Goal: Task Accomplishment & Management: Manage account settings

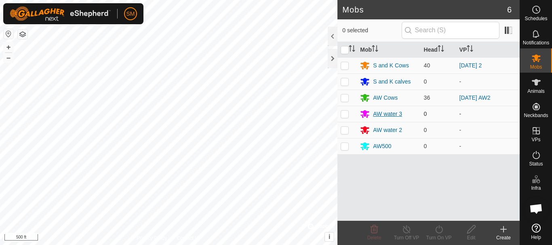
scroll to position [864, 0]
click at [538, 15] on es-schedule-vp-svg-icon at bounding box center [536, 9] width 15 height 13
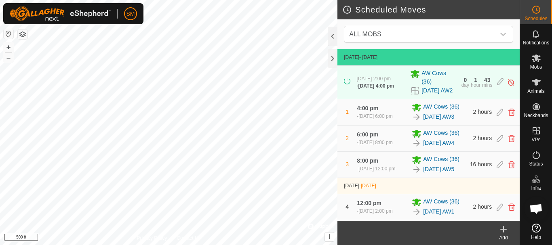
click at [504, 233] on icon at bounding box center [503, 230] width 10 height 10
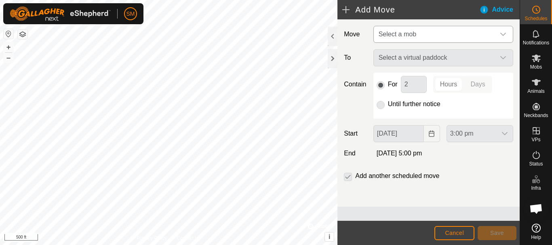
click at [426, 27] on span "Select a mob" at bounding box center [435, 34] width 120 height 16
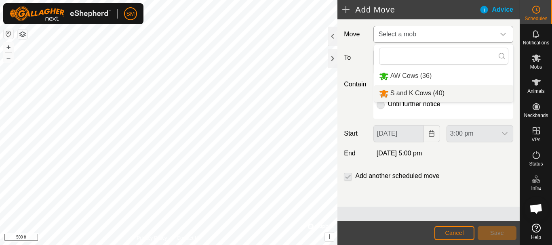
click at [419, 95] on li "S and K Cows (40)" at bounding box center [443, 93] width 139 height 17
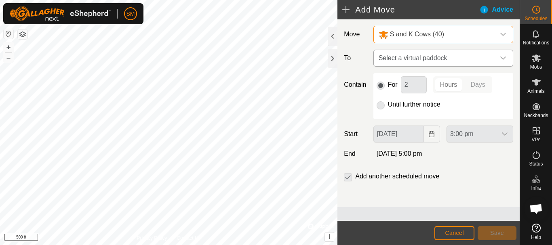
click at [504, 61] on div "dropdown trigger" at bounding box center [503, 58] width 16 height 16
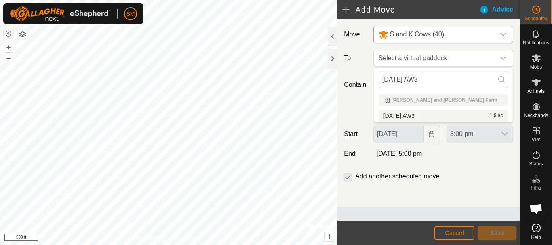
type input "[DATE] AW3"
click at [423, 116] on li "2025-09-14 AW3 1.9 ac" at bounding box center [442, 116] width 129 height 12
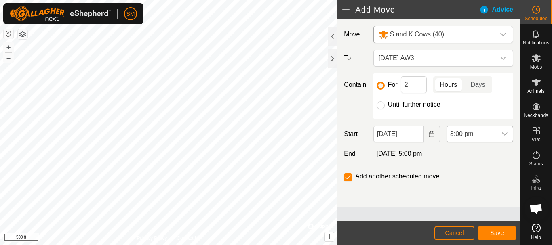
click at [501, 136] on icon "dropdown trigger" at bounding box center [504, 134] width 6 height 6
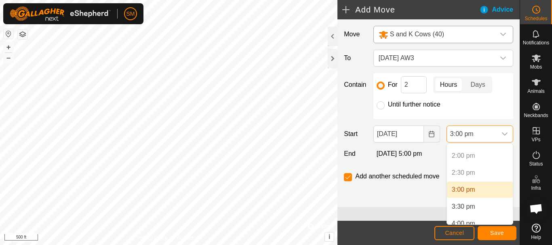
scroll to position [485, 0]
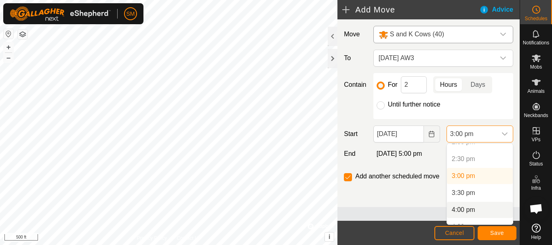
click at [461, 211] on li "4:00 pm" at bounding box center [480, 210] width 66 height 16
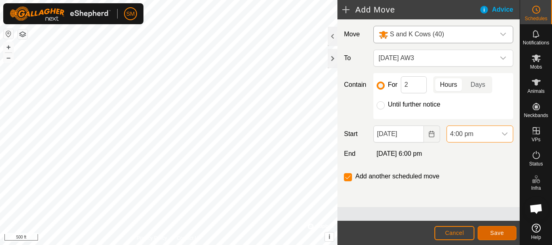
click at [502, 235] on span "Save" at bounding box center [497, 233] width 14 height 6
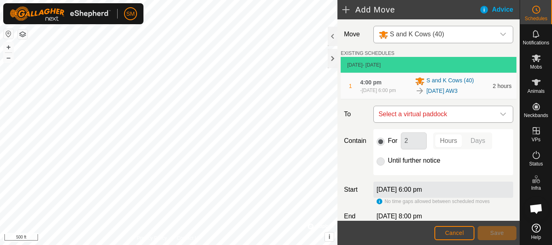
click at [496, 122] on div "dropdown trigger" at bounding box center [503, 114] width 16 height 16
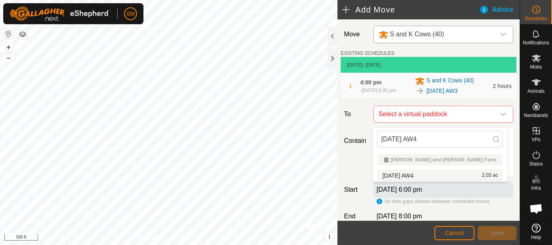
type input "[DATE] AW4"
click at [411, 175] on li "2025-09-14 AW4 2.03 ac" at bounding box center [439, 176] width 125 height 12
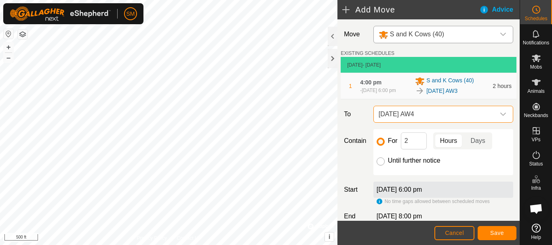
click at [382, 164] on input "Until further notice" at bounding box center [380, 161] width 8 height 8
radio input "true"
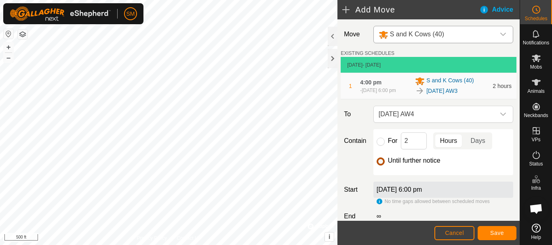
checkbox input "false"
click at [504, 233] on button "Save" at bounding box center [496, 233] width 39 height 14
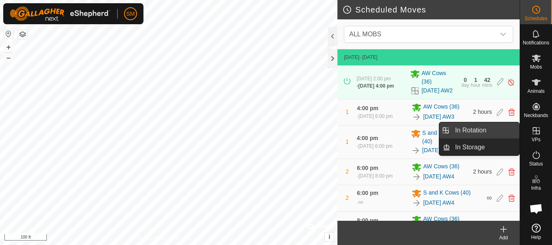
click at [484, 134] on link "In Rotation" at bounding box center [484, 130] width 69 height 16
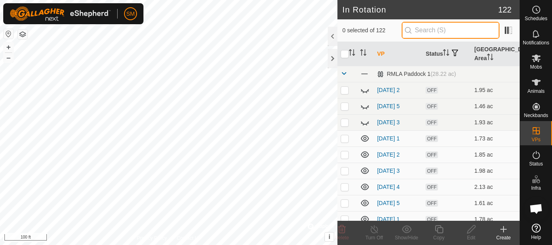
click at [430, 25] on input "text" at bounding box center [450, 30] width 98 height 17
paste input "[DATE] AW"
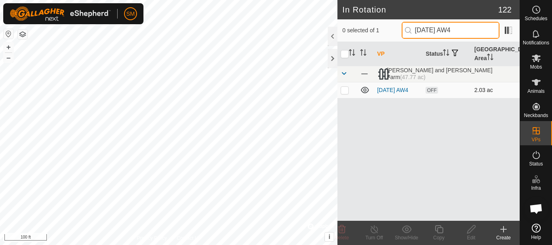
type input "[DATE] AW4"
click at [345, 88] on p-checkbox at bounding box center [344, 90] width 8 height 6
checkbox input "true"
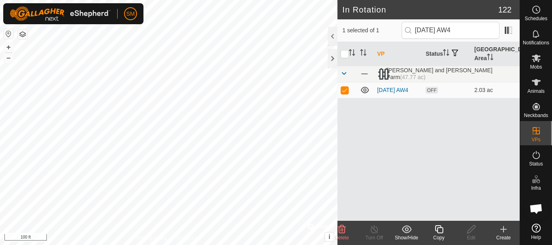
click at [440, 229] on icon at bounding box center [439, 230] width 10 height 10
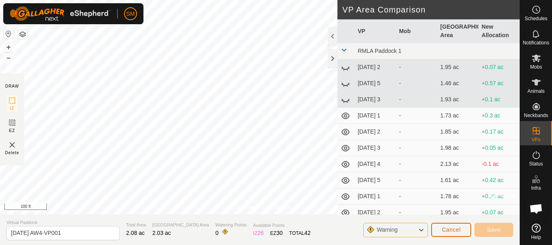
click at [455, 231] on span "Cancel" at bounding box center [450, 230] width 19 height 6
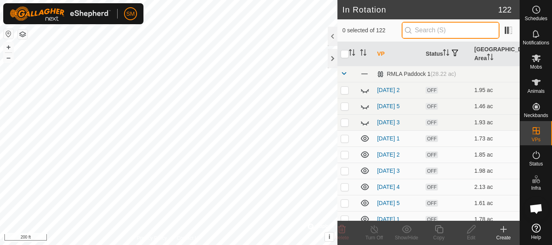
click at [421, 31] on input "text" at bounding box center [450, 30] width 98 height 17
paste input "[DATE] AW"
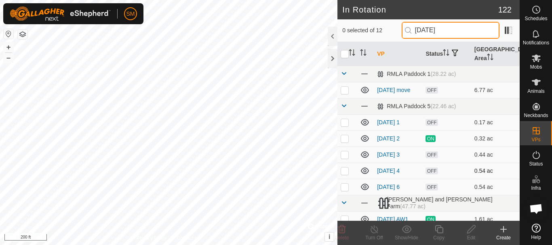
type input "[DATE]"
click at [344, 175] on td at bounding box center [346, 171] width 19 height 16
checkbox input "true"
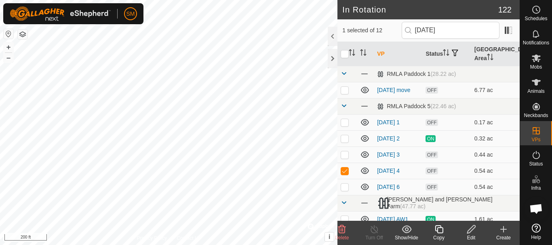
click at [439, 231] on icon at bounding box center [439, 230] width 10 height 10
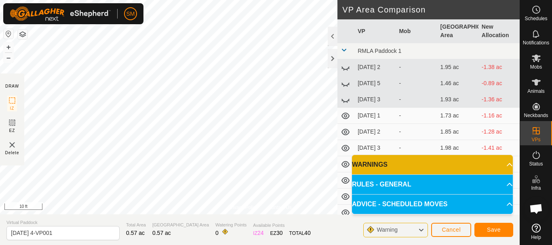
click at [298, 235] on div "Privacy Policy Contact Us Status: OFF Type: Inclusion Zone + – ⇧ i © Mapbox , ©…" at bounding box center [259, 122] width 519 height 245
click at [356, 97] on div "Privacy Policy Contact Us Status: OFF Type: Inclusion Zone + – ⇧ i © Mapbox , ©…" at bounding box center [259, 122] width 519 height 245
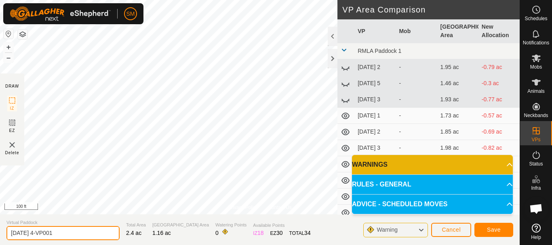
drag, startPoint x: 38, startPoint y: 232, endPoint x: 91, endPoint y: 225, distance: 54.3
click at [91, 225] on div "Virtual Paddock 2025-09-13 4-VP001" at bounding box center [62, 229] width 113 height 21
click at [39, 237] on input "[DATE] 4" at bounding box center [62, 233] width 113 height 14
drag, startPoint x: 41, startPoint y: 233, endPoint x: 1, endPoint y: 237, distance: 40.2
click at [1, 237] on section "Virtual Paddock 2025-09-14 4 Total Area 2.4 ac Grazing Area 1.16 ac Watering Po…" at bounding box center [259, 229] width 519 height 31
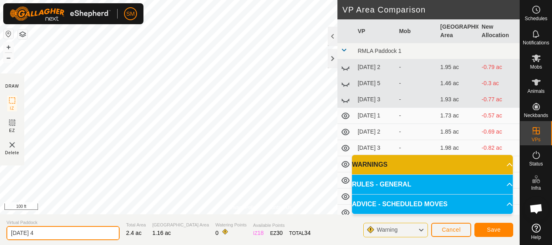
click at [55, 231] on input "[DATE] 4" at bounding box center [62, 233] width 113 height 14
type input "[DATE] 4"
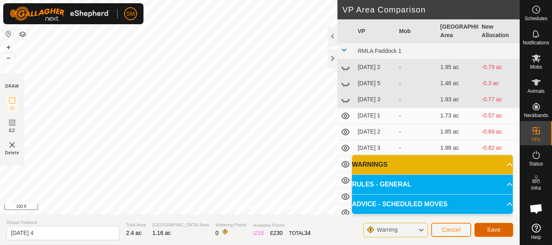
click at [506, 230] on button "Save" at bounding box center [493, 230] width 39 height 14
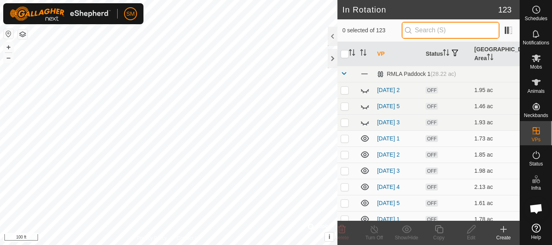
click at [445, 32] on input "text" at bounding box center [450, 30] width 98 height 17
paste input "[DATE]"
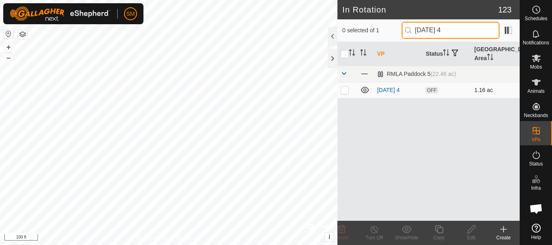
type input "[DATE] 4"
click at [345, 90] on p-checkbox at bounding box center [344, 90] width 8 height 6
checkbox input "true"
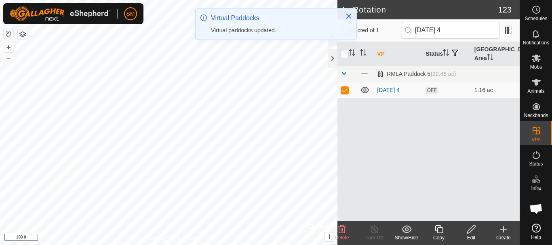
click at [438, 227] on icon at bounding box center [439, 230] width 10 height 10
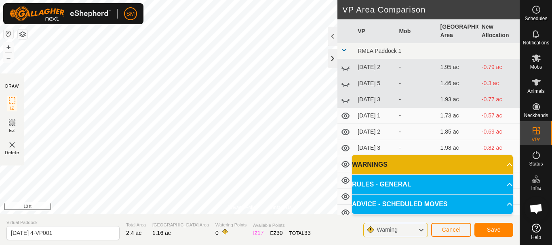
click at [329, 61] on div at bounding box center [332, 58] width 10 height 19
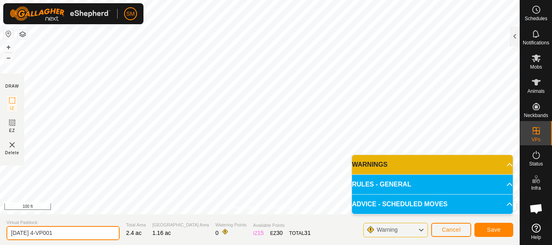
click at [75, 235] on input "2025-09-14 4-VP001" at bounding box center [62, 233] width 113 height 14
paste input "text"
type input "[DATE] 6"
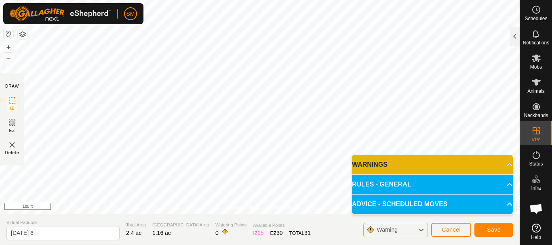
click at [521, 229] on link "Help" at bounding box center [536, 231] width 32 height 23
click at [494, 233] on span "Save" at bounding box center [494, 230] width 14 height 6
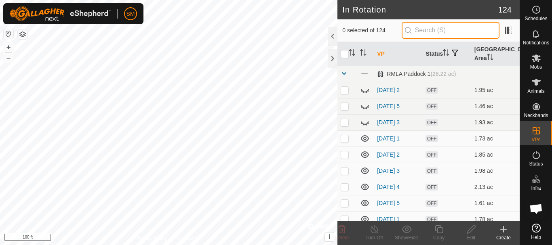
click at [452, 29] on input "text" at bounding box center [450, 30] width 98 height 17
paste input "[DATE]"
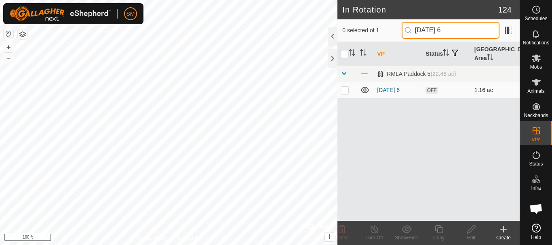
type input "[DATE] 6"
click at [346, 90] on p-checkbox at bounding box center [344, 90] width 8 height 6
checkbox input "true"
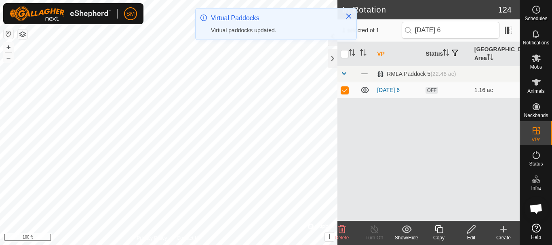
click at [441, 229] on icon at bounding box center [439, 230] width 10 height 10
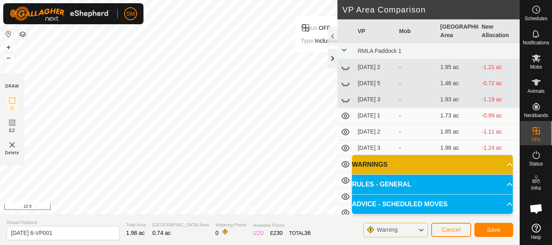
click at [333, 58] on div at bounding box center [332, 58] width 10 height 19
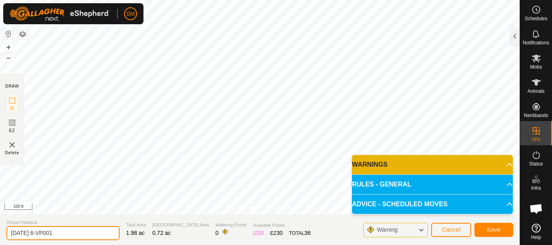
click at [68, 231] on input "2025-09-14 6-VP001" at bounding box center [62, 233] width 113 height 14
paste input "text"
type input "[DATE] 1"
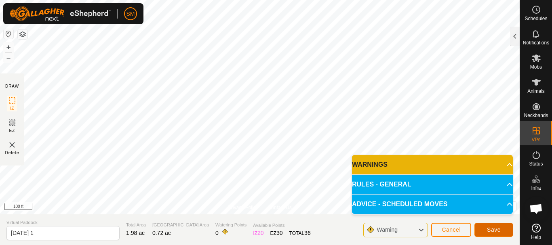
click at [499, 230] on span "Save" at bounding box center [494, 230] width 14 height 6
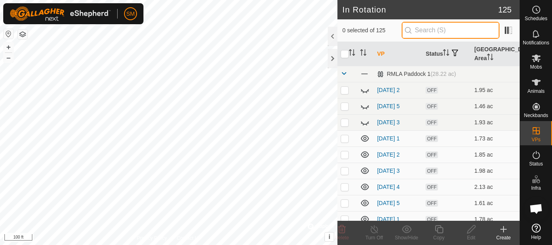
click at [437, 35] on input "text" at bounding box center [450, 30] width 98 height 17
paste input "[DATE]"
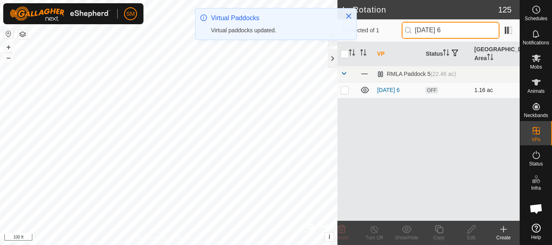
type input "[DATE] 6"
click at [343, 91] on p-checkbox at bounding box center [344, 90] width 8 height 6
checkbox input "true"
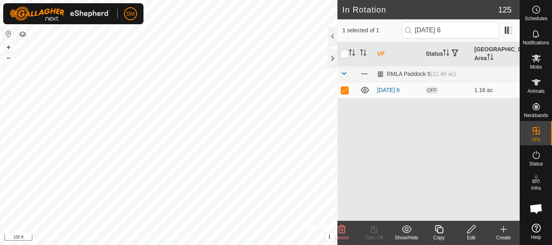
click at [439, 231] on icon at bounding box center [439, 230] width 10 height 10
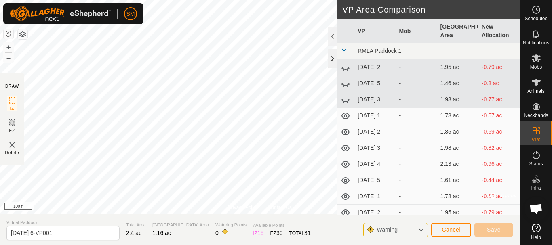
click at [334, 57] on div at bounding box center [332, 58] width 10 height 19
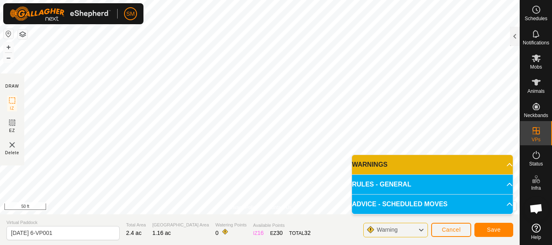
click at [356, 170] on p-accordion-header "WARNINGS" at bounding box center [432, 164] width 161 height 19
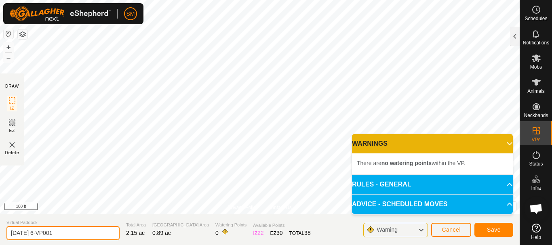
click at [80, 235] on input "2025-09-14 6-VP001" at bounding box center [62, 233] width 113 height 14
paste input "text"
type input "[DATE] 2"
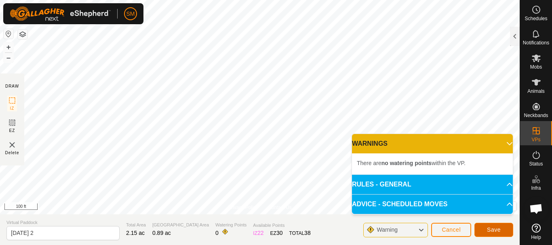
click at [491, 233] on span "Save" at bounding box center [494, 230] width 14 height 6
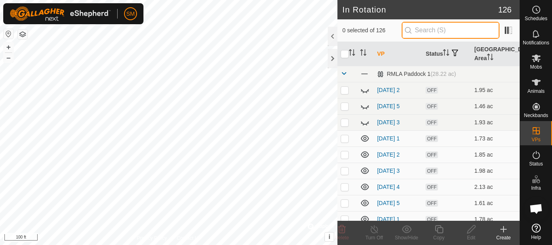
click at [440, 29] on input "text" at bounding box center [450, 30] width 98 height 17
paste input "[DATE]"
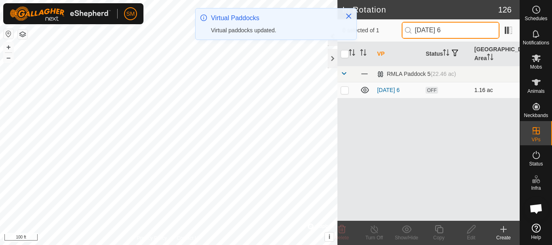
type input "[DATE] 6"
click at [346, 92] on p-checkbox at bounding box center [344, 90] width 8 height 6
checkbox input "true"
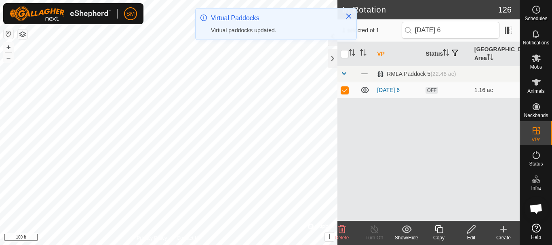
click at [438, 229] on icon at bounding box center [439, 230] width 10 height 10
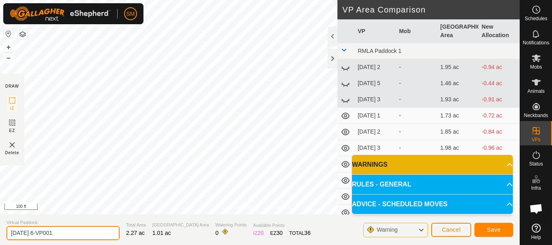
click at [106, 231] on input "2025-09-14 6-VP001" at bounding box center [62, 233] width 113 height 14
paste input "text"
type input "[DATE] 3"
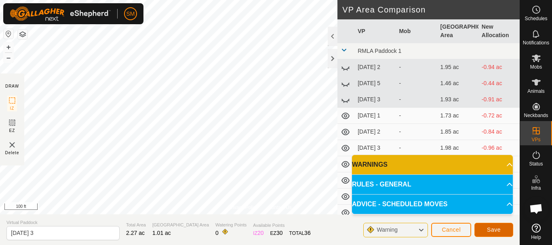
click at [497, 228] on span "Save" at bounding box center [494, 230] width 14 height 6
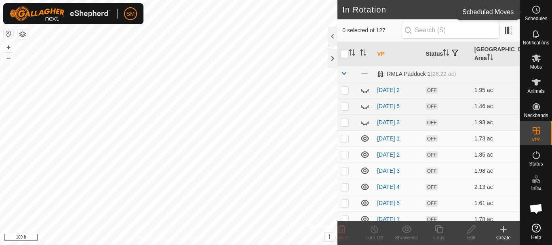
click at [537, 12] on icon at bounding box center [536, 10] width 10 height 10
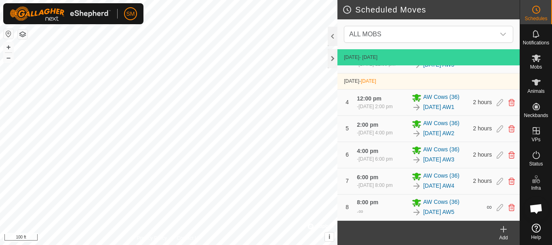
scroll to position [101, 0]
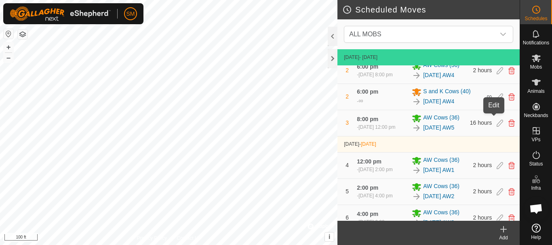
click at [496, 101] on icon at bounding box center [499, 96] width 6 height 7
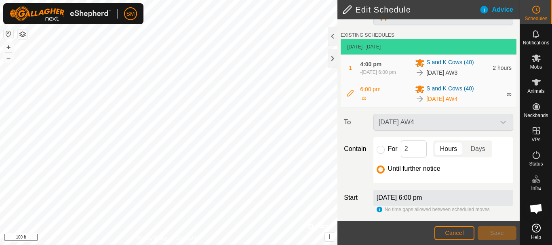
scroll to position [43, 0]
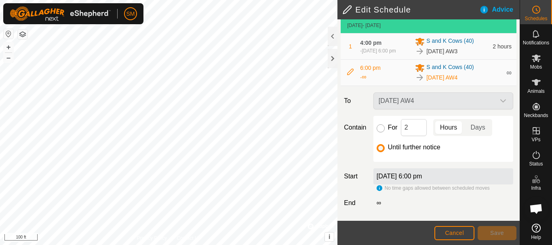
click at [376, 130] on input "For" at bounding box center [380, 128] width 8 height 8
radio input "true"
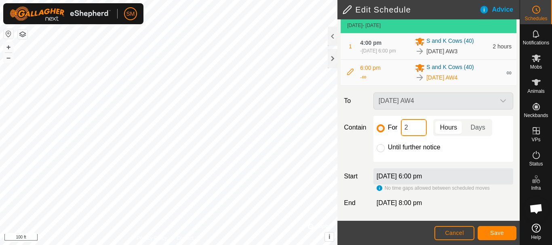
click at [411, 127] on input "2" at bounding box center [414, 127] width 26 height 17
click at [411, 127] on div "Move S and K Cows (40) EXISTING SCHEDULES 13 Sept 2025 - Today 1 4:00 pm - 13 S…" at bounding box center [428, 100] width 182 height 241
type input "18"
click at [502, 235] on span "Save" at bounding box center [497, 233] width 14 height 6
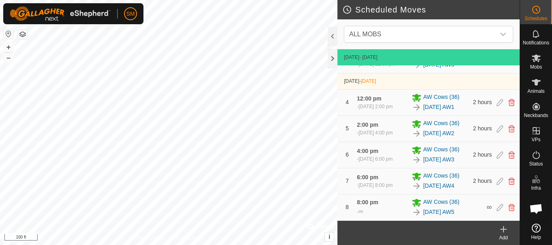
scroll to position [230, 0]
click at [501, 232] on icon at bounding box center [503, 230] width 10 height 10
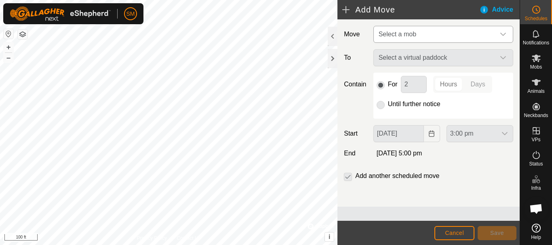
click at [479, 41] on span "Select a mob" at bounding box center [435, 34] width 120 height 16
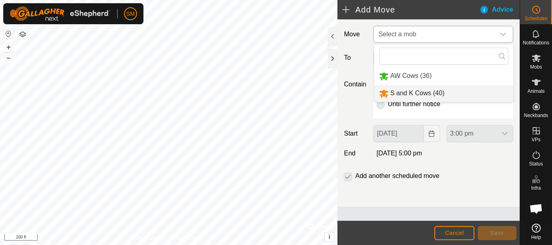
click at [411, 95] on li "S and K Cows (40)" at bounding box center [443, 93] width 139 height 17
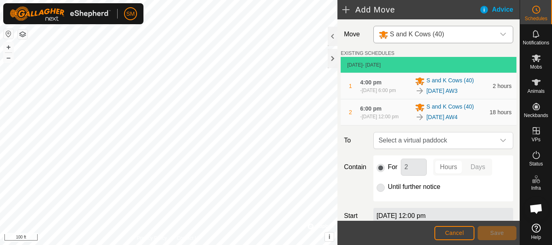
click at [500, 144] on icon "dropdown trigger" at bounding box center [503, 140] width 6 height 6
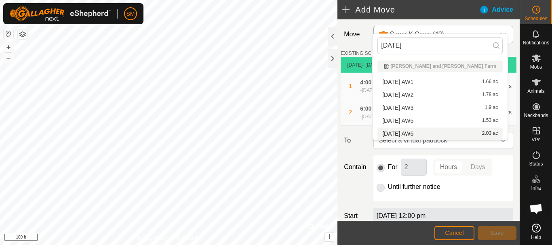
type input "[DATE]"
click at [458, 233] on span "Cancel" at bounding box center [454, 233] width 19 height 6
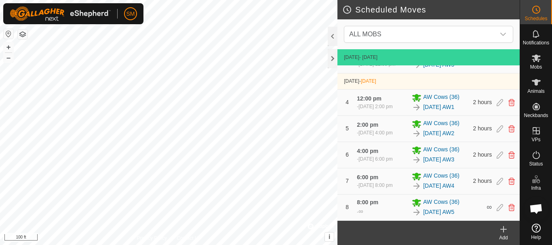
scroll to position [230, 0]
click at [504, 229] on icon at bounding box center [503, 229] width 6 height 0
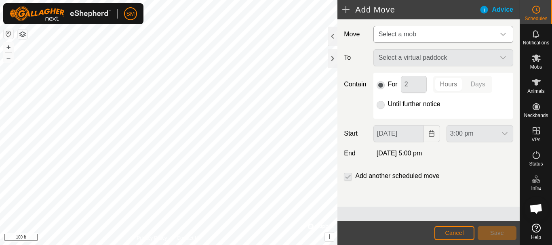
click at [507, 34] on div "dropdown trigger" at bounding box center [503, 34] width 16 height 16
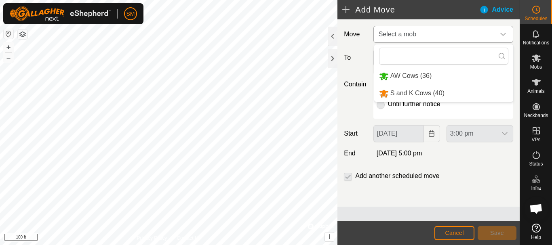
click at [412, 91] on li "S and K Cows (40)" at bounding box center [443, 93] width 139 height 17
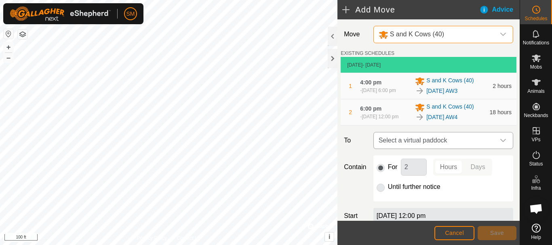
click at [500, 142] on icon "dropdown trigger" at bounding box center [503, 140] width 6 height 3
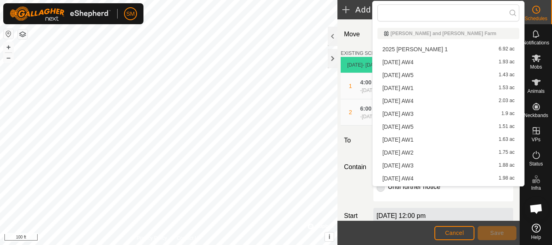
type input "[DATE]"
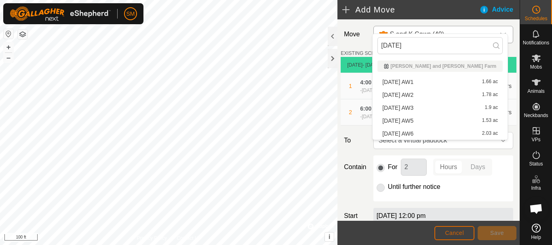
click at [456, 231] on span "Cancel" at bounding box center [454, 233] width 19 height 6
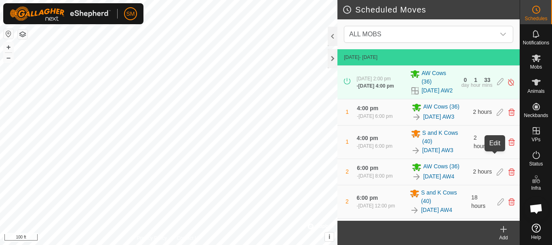
click at [497, 146] on icon at bounding box center [500, 142] width 6 height 7
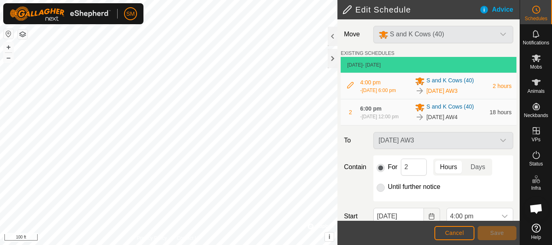
click at [495, 145] on div "[DATE] AW3" at bounding box center [443, 140] width 146 height 17
click at [454, 237] on button "Cancel" at bounding box center [454, 233] width 40 height 14
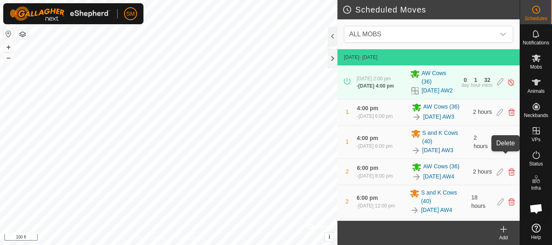
click at [508, 146] on icon at bounding box center [511, 142] width 6 height 7
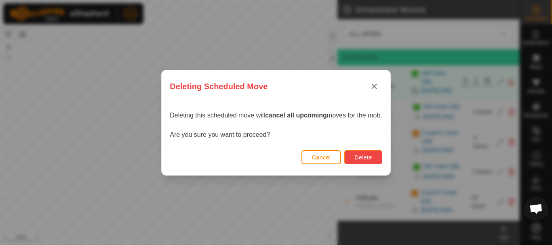
click at [366, 157] on span "Delete" at bounding box center [362, 157] width 17 height 6
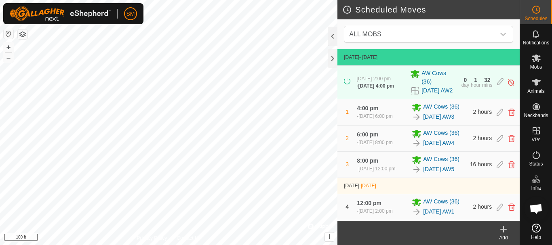
click at [503, 232] on icon at bounding box center [503, 230] width 0 height 6
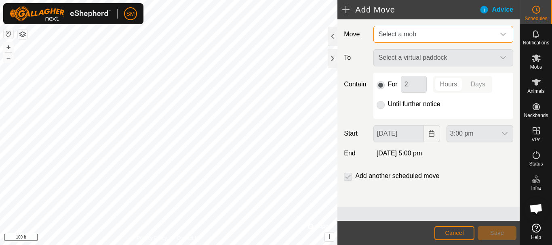
click at [487, 32] on span "Select a mob" at bounding box center [435, 34] width 120 height 16
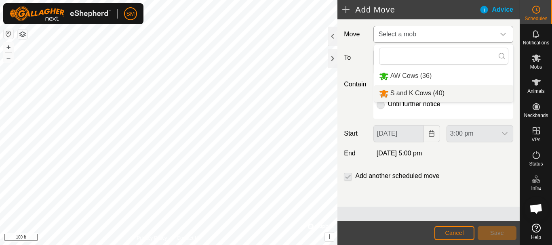
click at [425, 96] on span "S and K Cows (40)" at bounding box center [417, 93] width 54 height 7
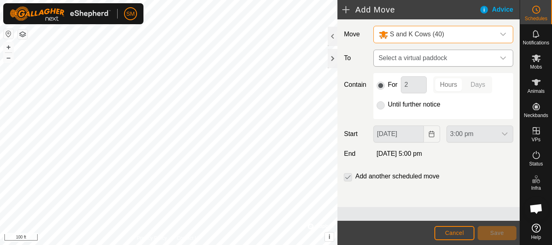
click at [457, 57] on span "Select a virtual paddock" at bounding box center [435, 58] width 120 height 16
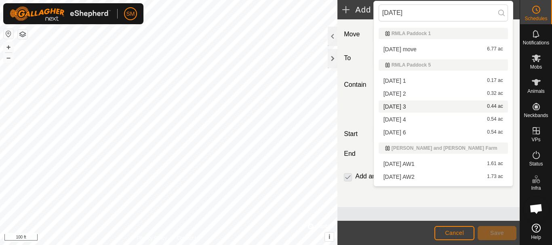
type input "[DATE]"
click at [409, 107] on li "2025-09-13 3 0.44 ac" at bounding box center [442, 107] width 129 height 12
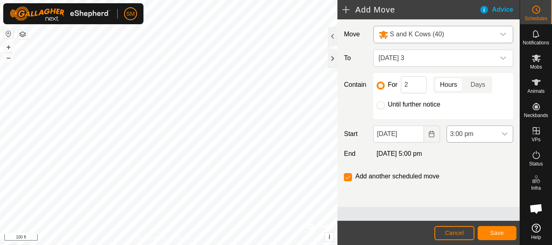
click at [503, 130] on div "dropdown trigger" at bounding box center [504, 134] width 16 height 16
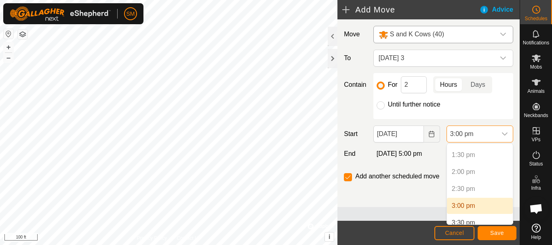
scroll to position [485, 0]
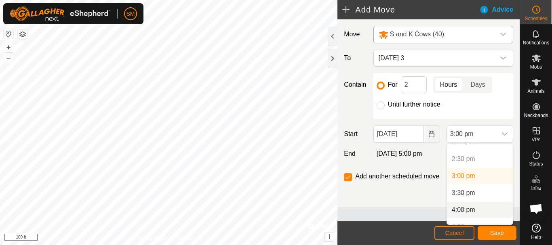
click at [464, 207] on li "4:00 pm" at bounding box center [480, 210] width 66 height 16
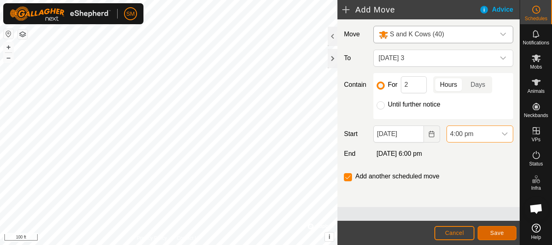
click at [508, 235] on button "Save" at bounding box center [496, 233] width 39 height 14
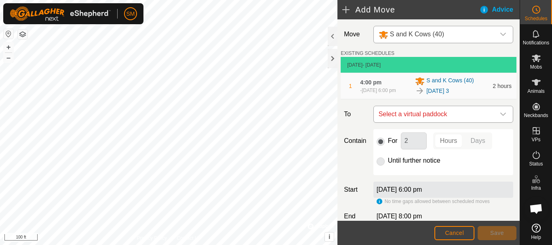
click at [500, 116] on icon "dropdown trigger" at bounding box center [503, 114] width 6 height 3
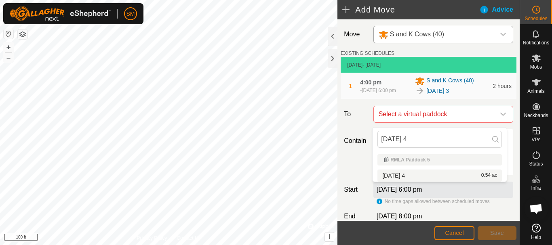
type input "[DATE] 4"
click at [401, 177] on li "2025-09-13 4 0.54 ac" at bounding box center [439, 176] width 124 height 12
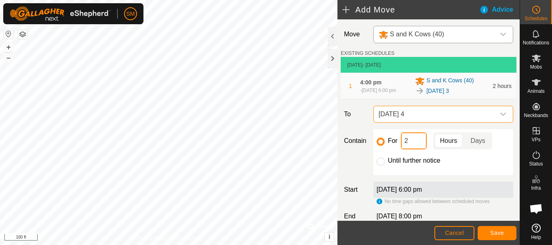
click at [410, 145] on input "2" at bounding box center [414, 140] width 26 height 17
type input "18"
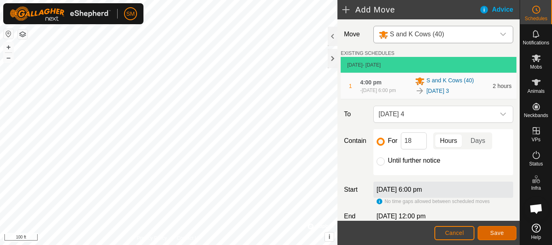
click at [498, 233] on span "Save" at bounding box center [497, 233] width 14 height 6
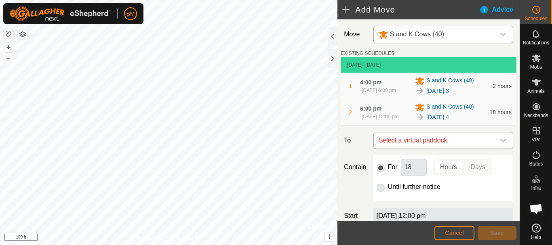
click at [501, 145] on div "dropdown trigger" at bounding box center [503, 140] width 16 height 16
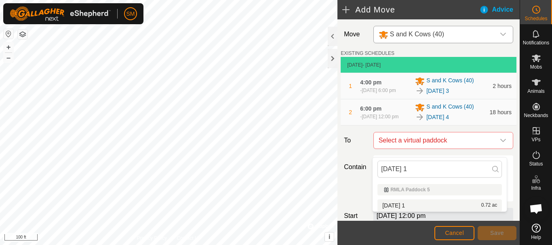
type input "[DATE] 1"
click at [406, 205] on li "2025-09-14 1 0.72 ac" at bounding box center [439, 205] width 124 height 12
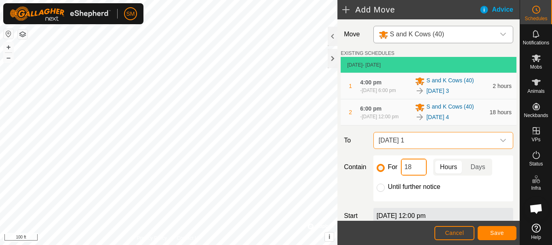
click at [411, 176] on input "18" at bounding box center [414, 167] width 26 height 17
type input "2"
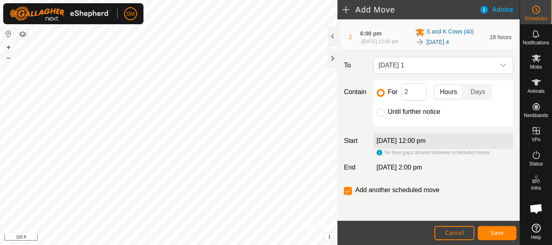
scroll to position [82, 0]
click at [498, 235] on span "Save" at bounding box center [497, 233] width 14 height 6
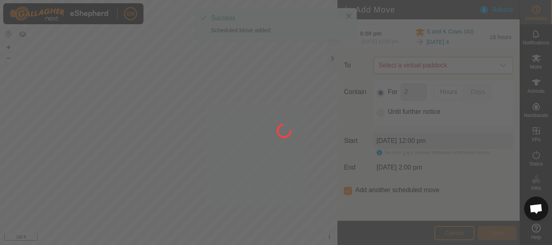
scroll to position [6, 0]
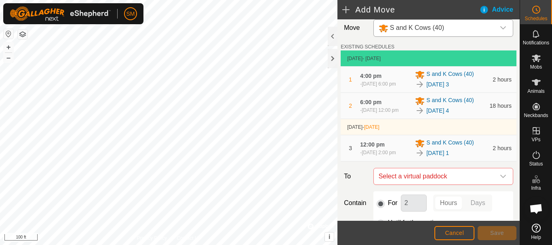
click at [499, 182] on div "dropdown trigger" at bounding box center [503, 176] width 16 height 16
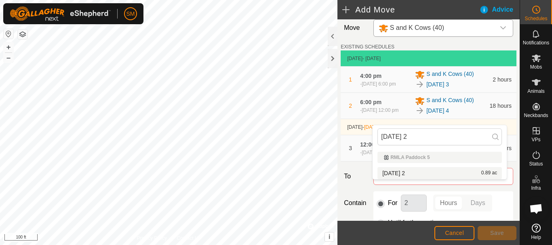
type input "[DATE] 2"
click at [405, 171] on li "2025-09-14 2 0.89 ac" at bounding box center [439, 173] width 124 height 12
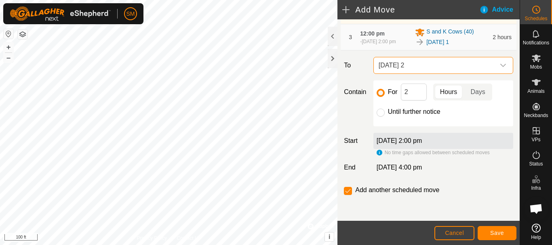
scroll to position [128, 0]
click at [499, 231] on span "Save" at bounding box center [497, 233] width 14 height 6
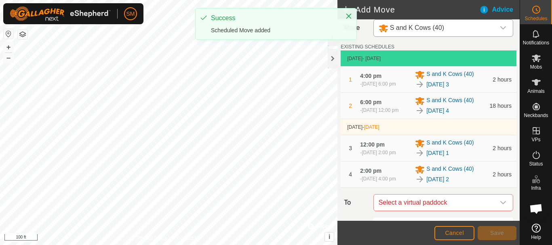
scroll to position [158, 0]
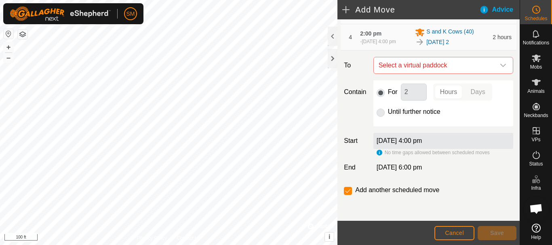
click at [500, 67] on icon "dropdown trigger" at bounding box center [503, 65] width 6 height 6
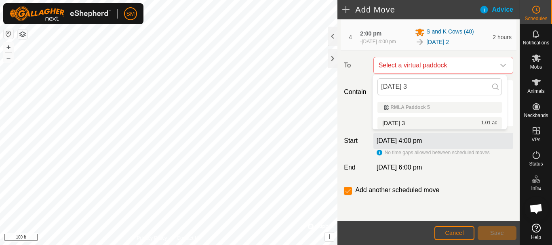
type input "[DATE] 3"
click at [414, 124] on li "2025-09-14 3 1.01 ac" at bounding box center [439, 123] width 124 height 12
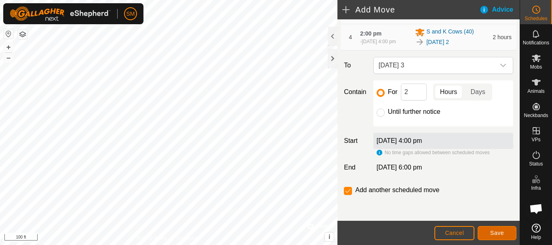
click at [504, 233] on button "Save" at bounding box center [496, 233] width 39 height 14
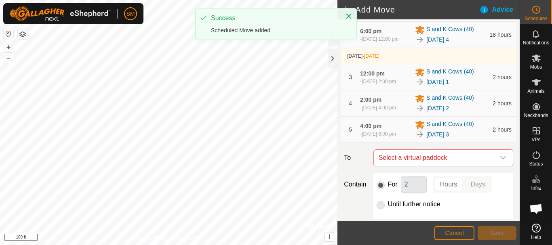
scroll to position [188, 0]
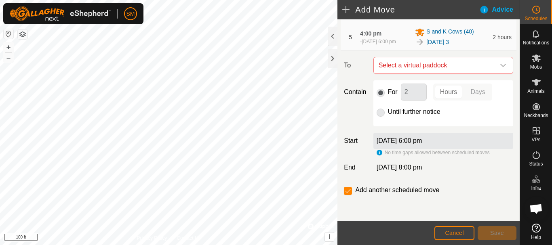
click at [500, 66] on icon "dropdown trigger" at bounding box center [503, 65] width 6 height 3
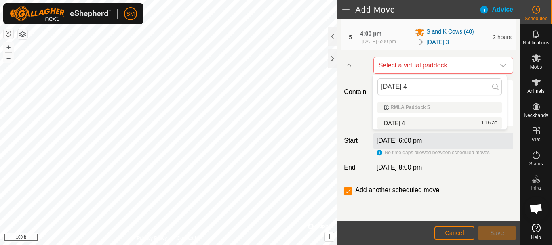
type input "[DATE] 4"
click at [417, 125] on li "2025-09-14 4 1.16 ac" at bounding box center [439, 123] width 124 height 12
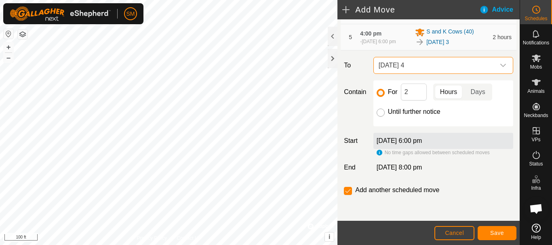
click at [379, 113] on input "Until further notice" at bounding box center [380, 113] width 8 height 8
radio input "true"
checkbox input "false"
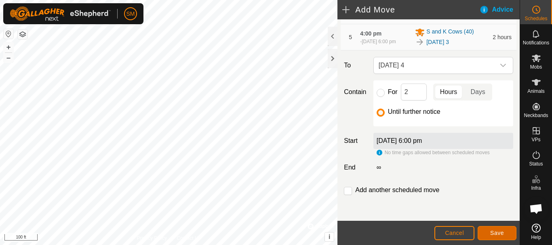
click at [501, 232] on span "Save" at bounding box center [497, 233] width 14 height 6
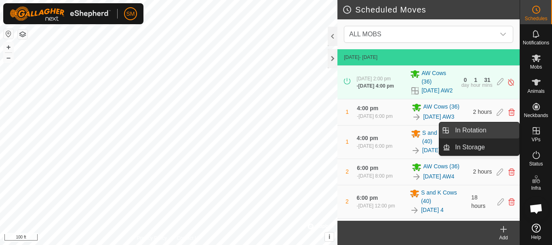
click at [475, 129] on link "In Rotation" at bounding box center [484, 130] width 69 height 16
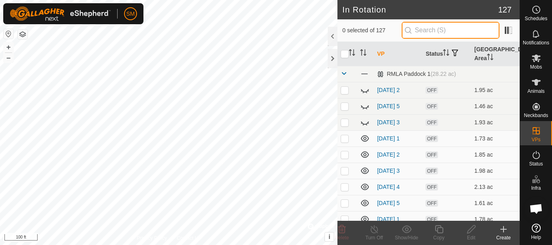
click at [424, 27] on input "text" at bounding box center [450, 30] width 98 height 17
paste input "[DATE]"
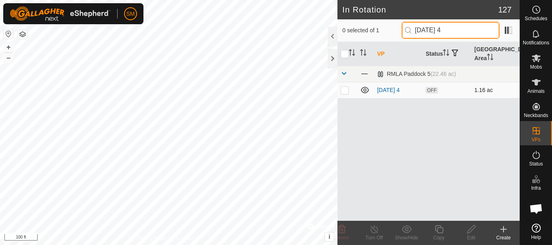
type input "[DATE] 4"
click at [344, 94] on td at bounding box center [346, 90] width 19 height 16
checkbox input "true"
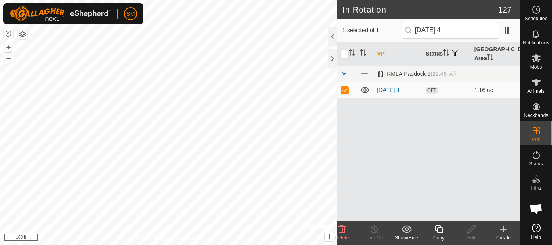
click at [437, 234] on icon at bounding box center [439, 230] width 10 height 10
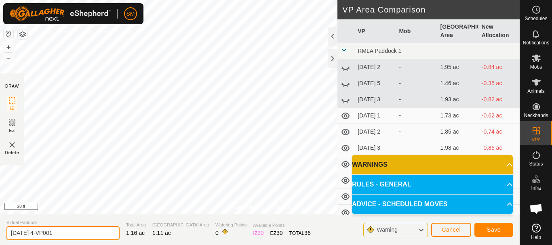
click at [78, 231] on input "2025-09-14 4-VP001" at bounding box center [62, 233] width 113 height 14
paste input "text"
type input "[DATE] 5"
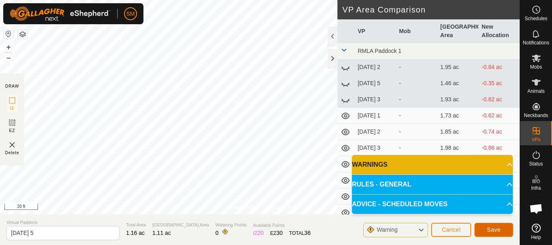
click at [492, 227] on span "Save" at bounding box center [494, 230] width 14 height 6
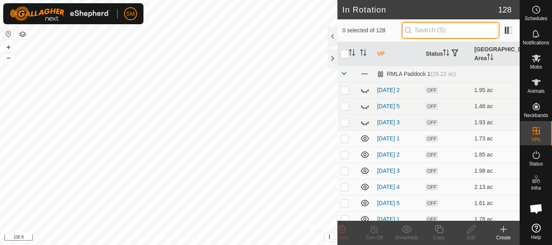
click at [451, 26] on input "text" at bounding box center [450, 30] width 98 height 17
paste input "[DATE]"
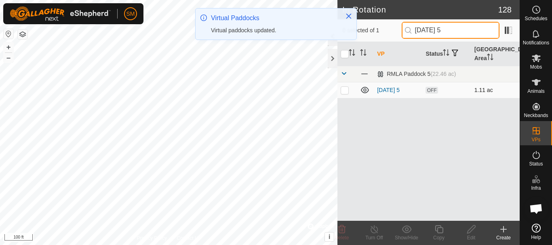
type input "[DATE] 5"
click at [344, 88] on p-checkbox at bounding box center [344, 90] width 8 height 6
checkbox input "true"
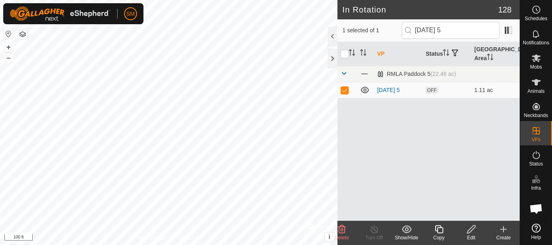
click at [440, 229] on icon at bounding box center [439, 230] width 10 height 10
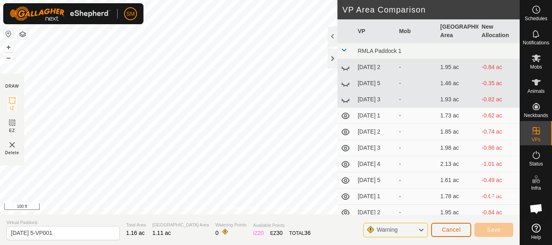
click at [451, 229] on span "Cancel" at bounding box center [450, 230] width 19 height 6
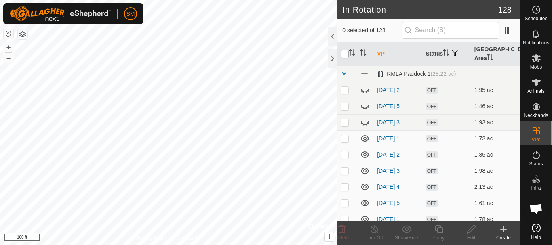
click at [345, 53] on input "checkbox" at bounding box center [344, 54] width 8 height 8
checkbox input "true"
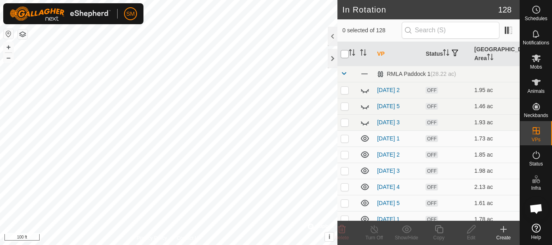
checkbox input "true"
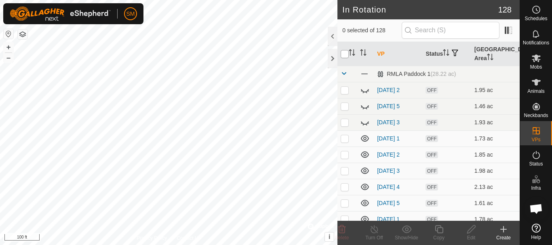
checkbox input "true"
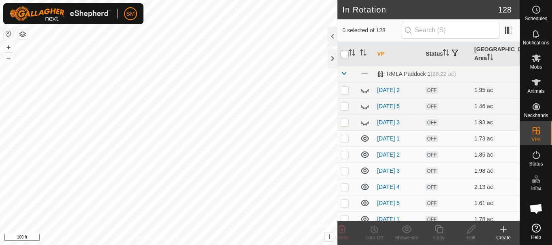
checkbox input "true"
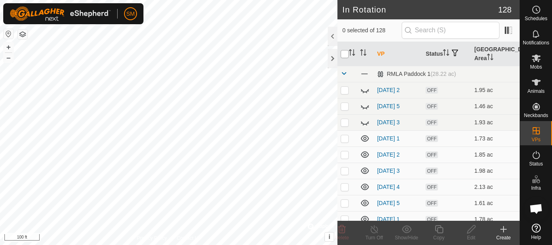
checkbox input "true"
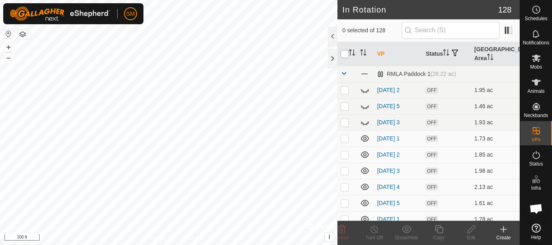
checkbox input "true"
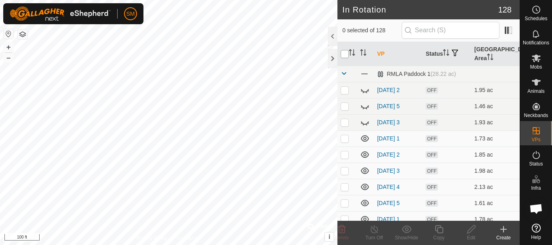
checkbox input "true"
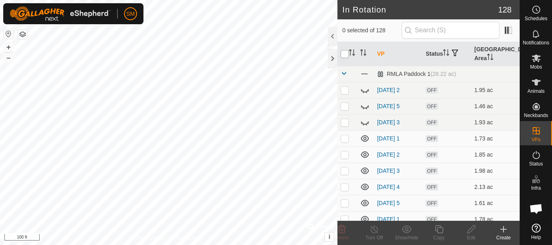
checkbox input "true"
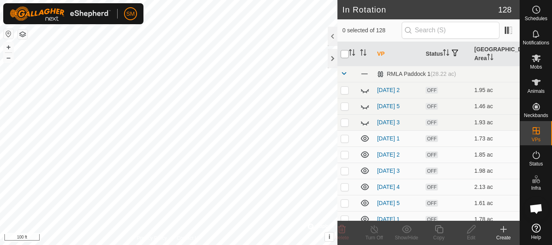
checkbox input "true"
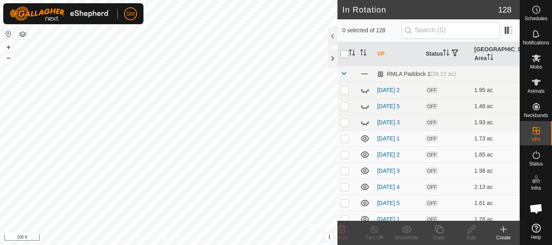
checkbox input "true"
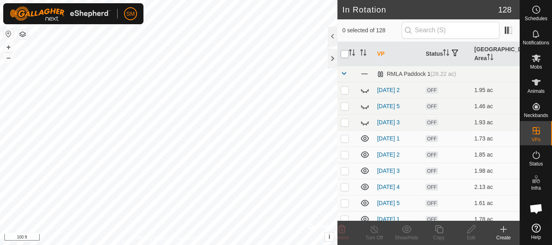
checkbox input "true"
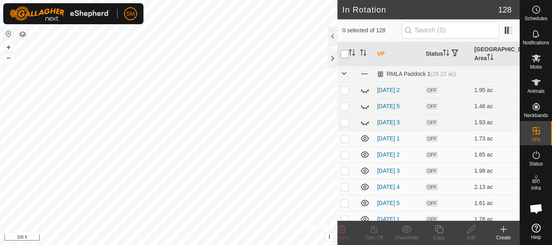
checkbox input "true"
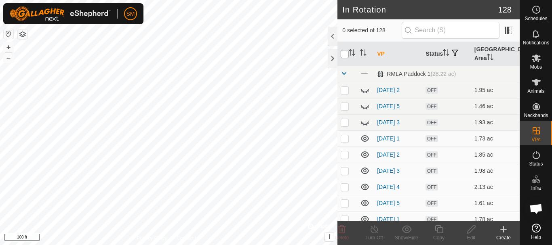
checkbox input "true"
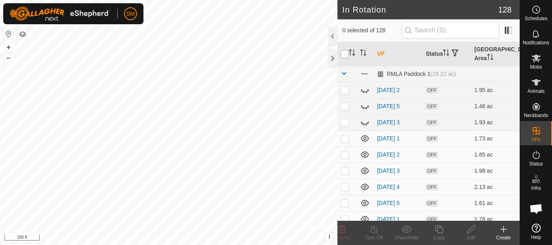
checkbox input "true"
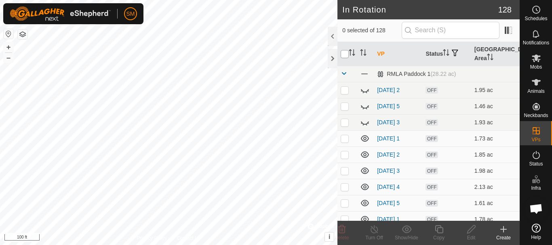
checkbox input "true"
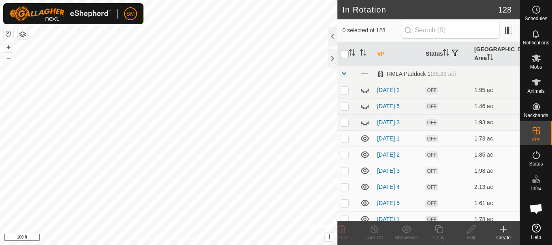
checkbox input "true"
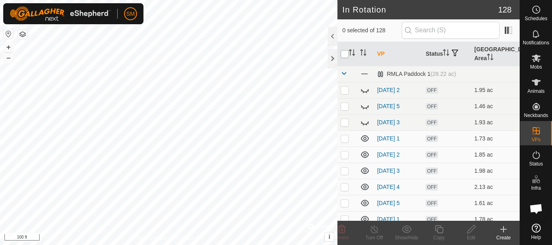
checkbox input "true"
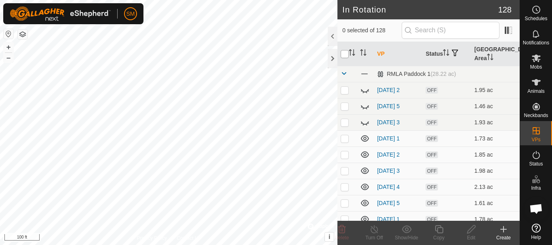
checkbox input "true"
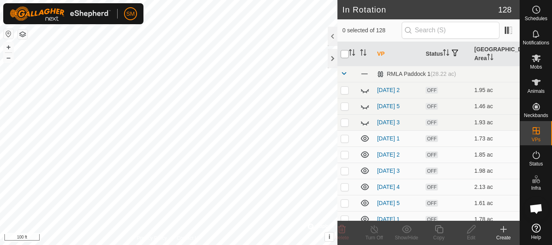
checkbox input "true"
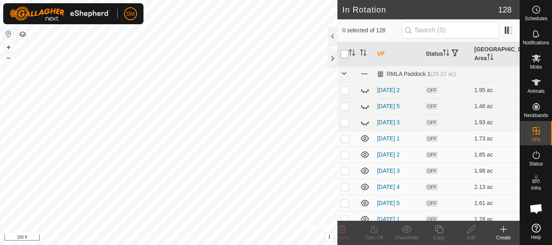
checkbox input "true"
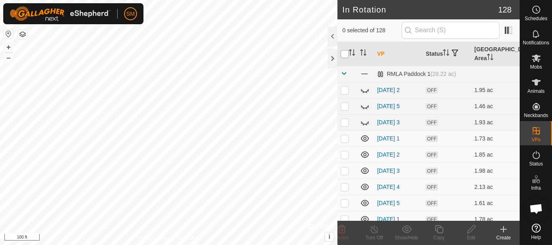
checkbox input "true"
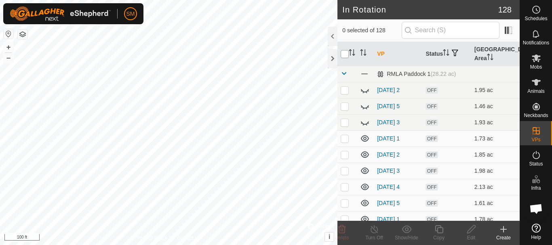
checkbox input "true"
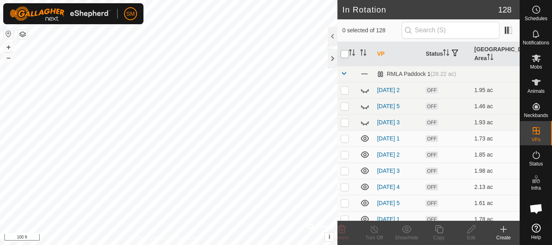
checkbox input "true"
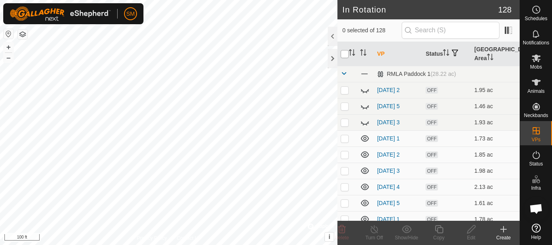
checkbox input "true"
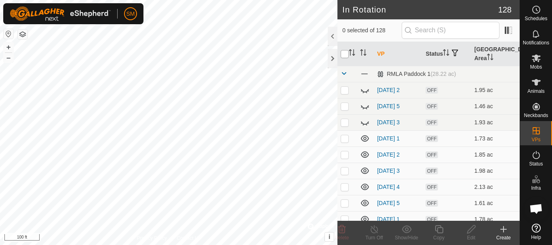
checkbox input "true"
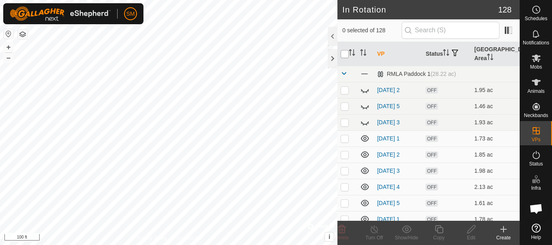
checkbox input "true"
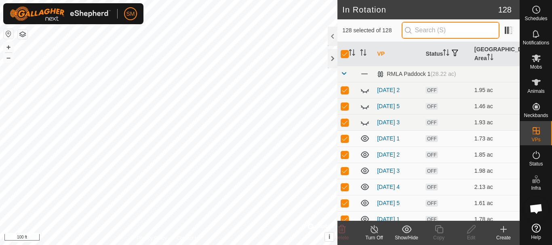
click at [441, 31] on input "text" at bounding box center [450, 30] width 98 height 17
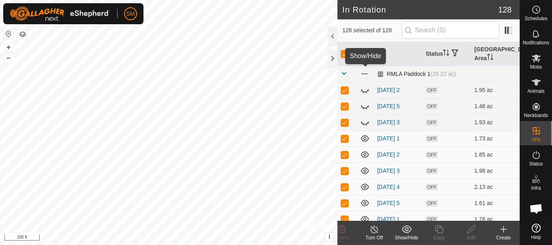
click at [365, 76] on span at bounding box center [364, 73] width 9 height 9
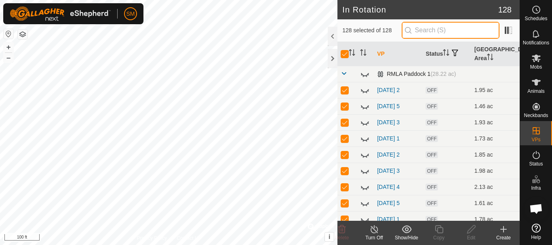
click at [459, 30] on input "text" at bounding box center [450, 30] width 98 height 17
paste input "[DATE]"
type input "[DATE]"
checkbox input "false"
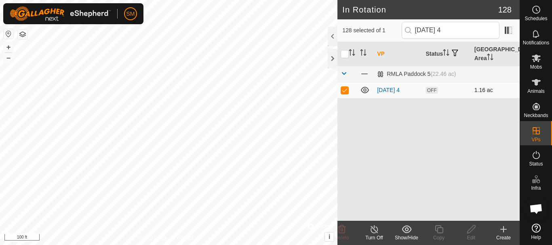
click at [365, 91] on icon at bounding box center [365, 90] width 10 height 10
click at [481, 30] on input "[DATE] 4" at bounding box center [450, 30] width 98 height 17
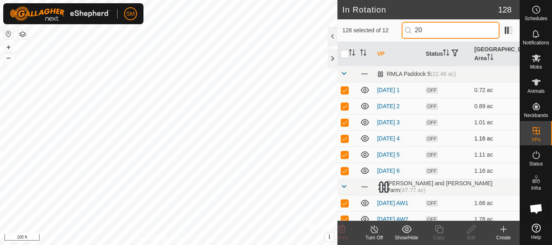
type input "2"
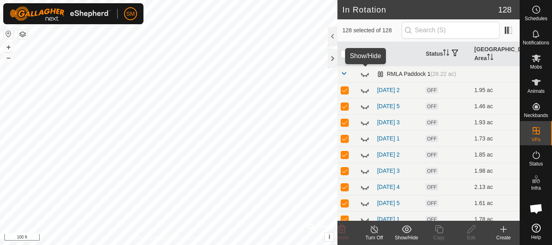
click at [364, 75] on icon at bounding box center [365, 74] width 10 height 10
click at [364, 75] on icon at bounding box center [365, 74] width 8 height 6
click at [342, 69] on td at bounding box center [346, 74] width 19 height 16
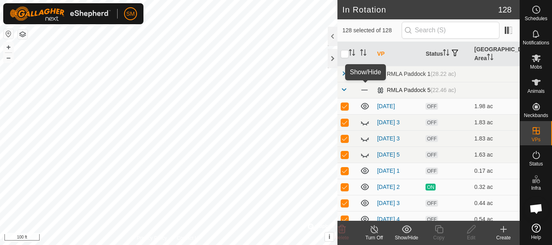
click at [364, 90] on span at bounding box center [364, 90] width 9 height 9
click at [344, 89] on span at bounding box center [343, 89] width 6 height 6
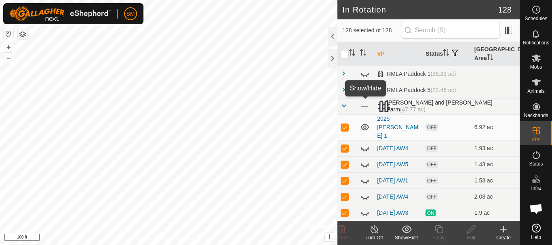
click at [363, 105] on span at bounding box center [364, 106] width 9 height 9
click at [344, 102] on td at bounding box center [346, 106] width 19 height 16
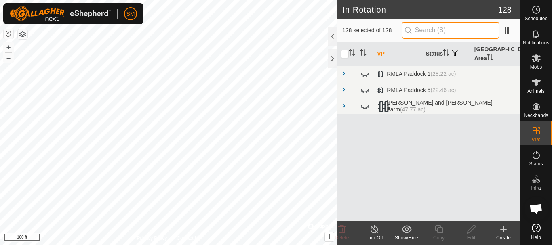
click at [437, 32] on input "text" at bounding box center [450, 30] width 98 height 17
paste input "[DATE]"
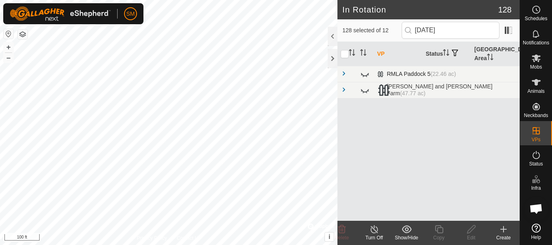
click at [344, 72] on span at bounding box center [343, 73] width 6 height 6
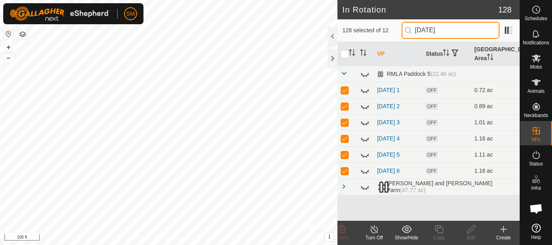
click at [455, 33] on input "[DATE]" at bounding box center [450, 30] width 98 height 17
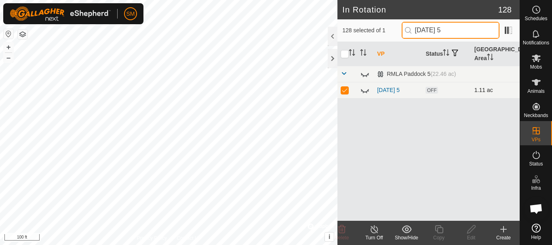
type input "[DATE] 5"
click at [367, 90] on icon at bounding box center [365, 90] width 10 height 10
click at [474, 30] on input "[DATE] 5" at bounding box center [450, 30] width 98 height 17
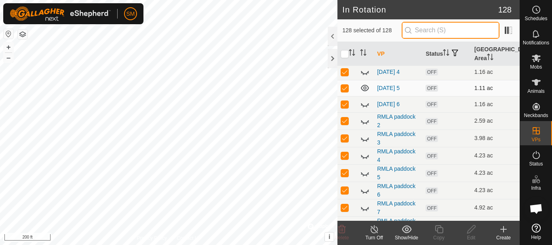
scroll to position [242, 0]
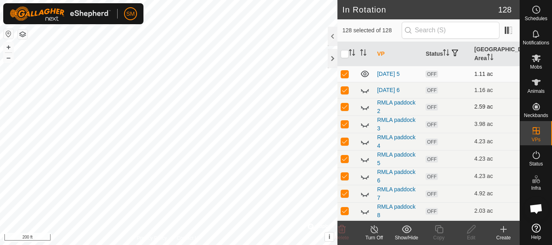
click at [366, 108] on icon at bounding box center [365, 107] width 8 height 3
click at [347, 55] on input "checkbox" at bounding box center [344, 54] width 8 height 8
click at [343, 55] on input "checkbox" at bounding box center [344, 54] width 8 height 8
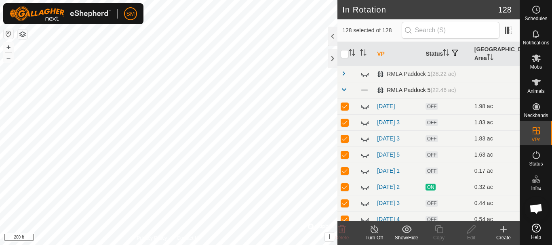
click at [342, 88] on span at bounding box center [343, 89] width 6 height 6
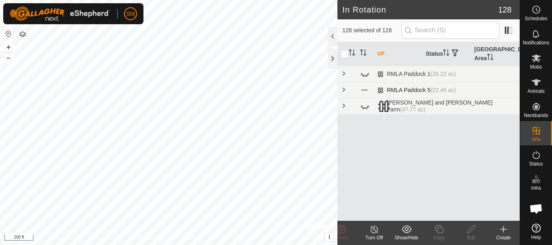
click at [342, 88] on span at bounding box center [343, 89] width 6 height 6
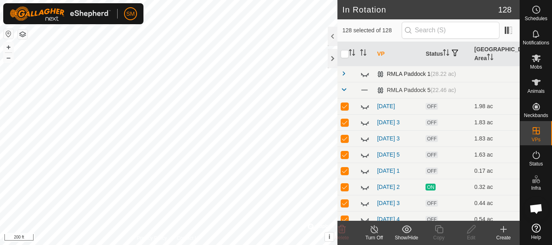
click at [343, 73] on span at bounding box center [343, 73] width 6 height 6
click at [344, 53] on input "checkbox" at bounding box center [344, 54] width 8 height 8
checkbox input "false"
click at [345, 73] on span at bounding box center [343, 73] width 6 height 6
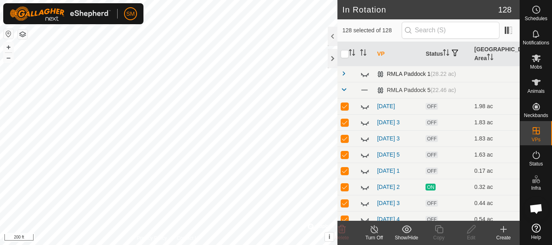
click at [345, 73] on span at bounding box center [343, 73] width 6 height 6
click at [346, 90] on p-checkbox at bounding box center [344, 90] width 8 height 6
checkbox input "false"
click at [346, 107] on p-checkbox at bounding box center [344, 106] width 8 height 6
checkbox input "false"
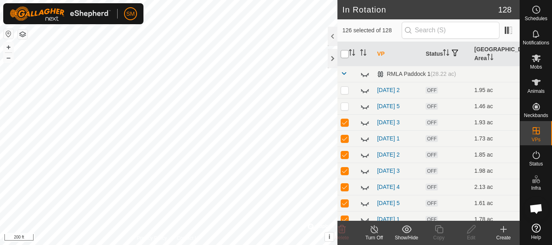
click at [344, 55] on input "checkbox" at bounding box center [344, 54] width 8 height 8
checkbox input "true"
click at [344, 55] on input "checkbox" at bounding box center [344, 54] width 8 height 8
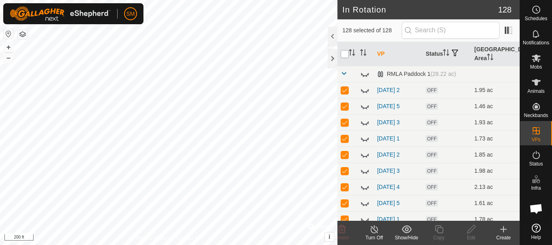
checkbox input "false"
click at [536, 208] on span "Open chat" at bounding box center [535, 209] width 13 height 11
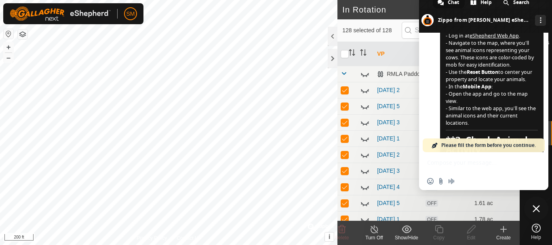
scroll to position [1278, 0]
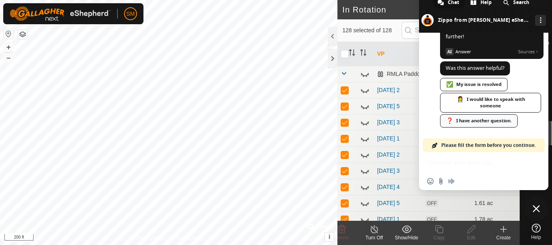
click at [474, 121] on div "❓ I have another question." at bounding box center [479, 120] width 78 height 13
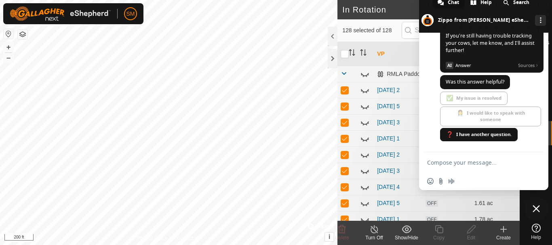
scroll to position [1264, 0]
type textarea "how do I deselect all the fences?"
click at [536, 163] on span "Send" at bounding box center [534, 163] width 6 height 6
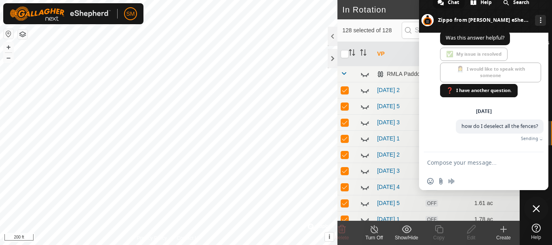
scroll to position [1299, 0]
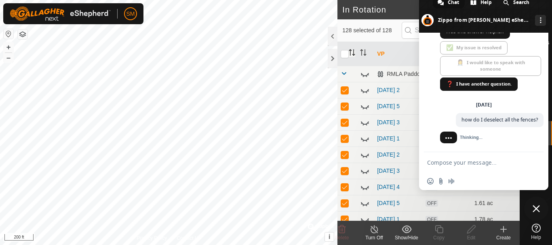
click at [349, 54] on icon "Activate to sort" at bounding box center [351, 52] width 6 height 6
click at [351, 54] on icon "Activate to sort" at bounding box center [351, 52] width 6 height 6
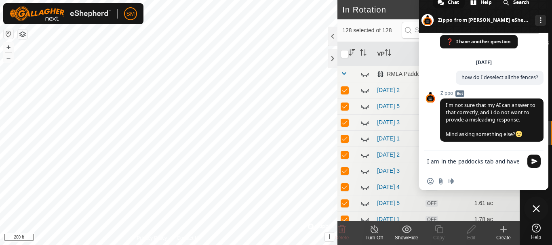
scroll to position [1357, 0]
type textarea "I am in the paddocks tab and have selected all the"
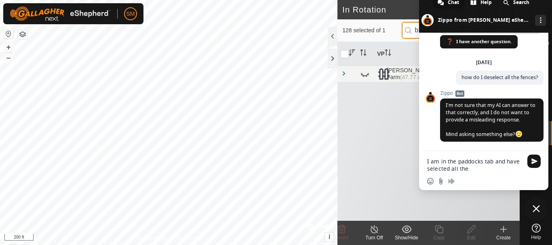
type input "by"
checkbox input "true"
type input "by clicking"
click at [472, 167] on textarea "I am in the paddocks tab and have selected all the" at bounding box center [474, 165] width 95 height 15
type textarea "I am in the paddocks tab and have selected all the"
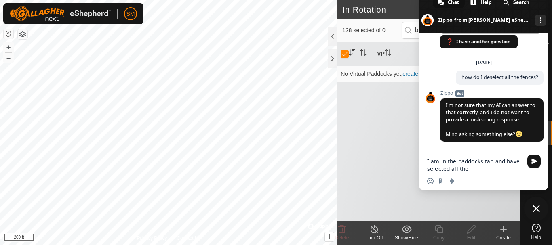
click at [394, 149] on div "VP Status Grazing Area No Virtual Paddocks yet, create one now." at bounding box center [428, 131] width 182 height 179
click at [409, 10] on h2 "In Rotation" at bounding box center [419, 10] width 155 height 10
click at [424, 9] on span at bounding box center [483, 12] width 129 height 40
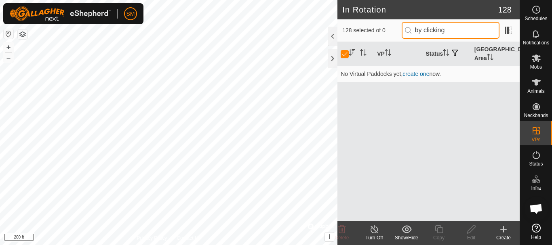
click at [463, 27] on input "by clicking" at bounding box center [450, 30] width 98 height 17
type input "b"
checkbox input "false"
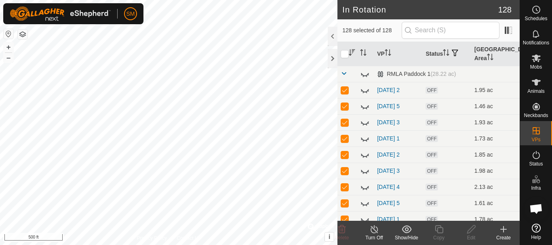
click at [408, 231] on icon at bounding box center [406, 230] width 10 height 10
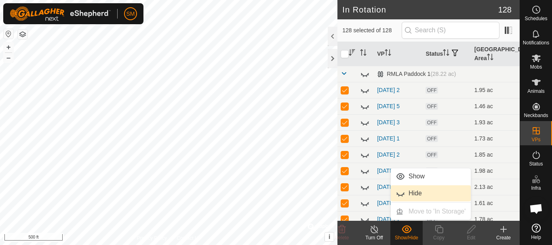
click at [420, 190] on link "Hide" at bounding box center [430, 193] width 80 height 16
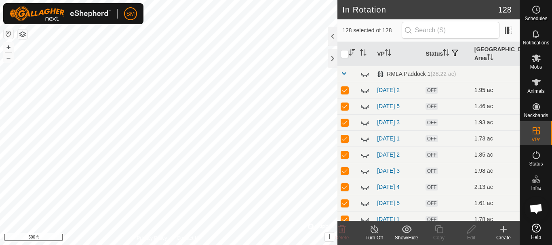
click at [346, 92] on p-checkbox at bounding box center [344, 90] width 8 height 6
checkbox input "false"
click at [346, 110] on td at bounding box center [346, 106] width 19 height 16
checkbox input "false"
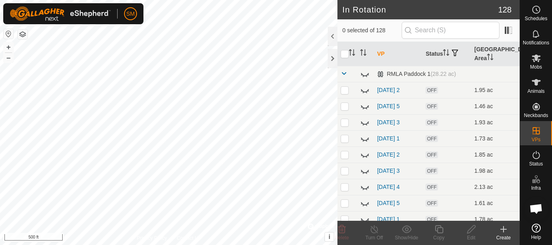
scroll to position [1356, 0]
click at [454, 30] on input "text" at bounding box center [450, 30] width 98 height 17
paste input "[DATE]"
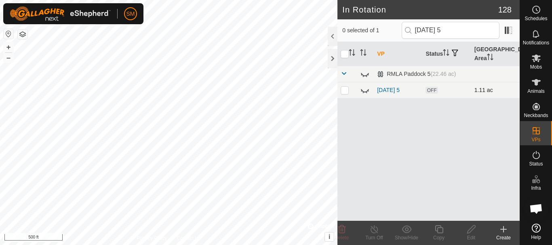
click at [363, 92] on icon at bounding box center [365, 90] width 8 height 3
click at [464, 33] on input "[DATE] 5" at bounding box center [450, 30] width 98 height 17
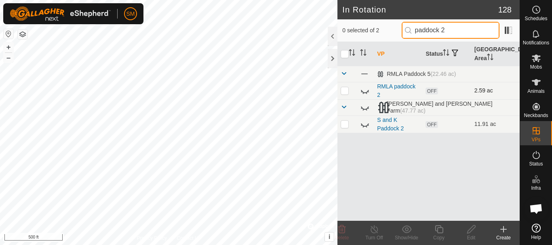
type input "paddock 2"
click at [365, 93] on icon at bounding box center [365, 91] width 10 height 10
click at [452, 31] on input "paddock 2" at bounding box center [450, 30] width 98 height 17
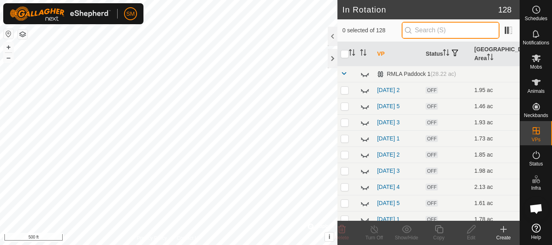
paste input "[DATE]"
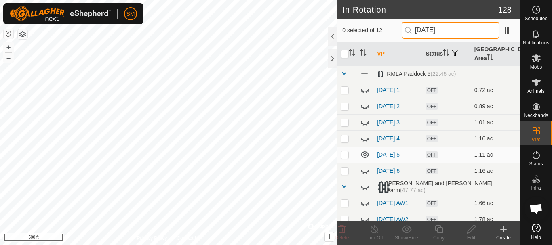
type input "[DATE]"
click at [504, 231] on icon at bounding box center [503, 230] width 10 height 10
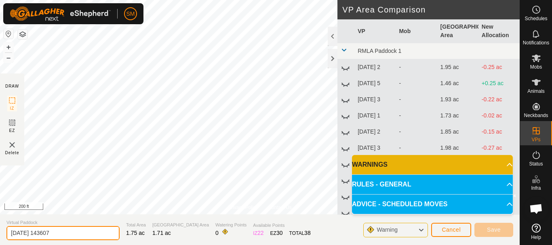
click at [76, 232] on input "[DATE] 143607" at bounding box center [62, 233] width 113 height 14
paste input "4"
drag, startPoint x: 76, startPoint y: 232, endPoint x: 0, endPoint y: 227, distance: 76.1
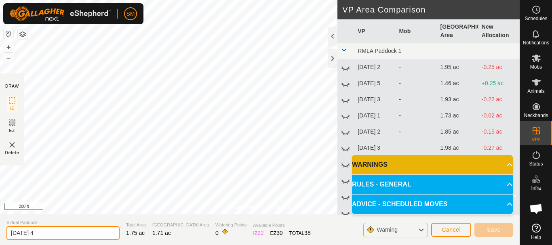
click at [0, 227] on section "Virtual Paddock [DATE] 4 Total Area 1.75 ac Grazing Area 1.71 ac Watering Point…" at bounding box center [259, 229] width 519 height 31
click at [50, 231] on input "[DATE] 4" at bounding box center [62, 233] width 113 height 14
drag, startPoint x: 42, startPoint y: 230, endPoint x: 0, endPoint y: 235, distance: 42.3
click at [0, 236] on section "Virtual Paddock [DATE] 4 Total Area 1.75 ac Grazing Area 1.71 ac Watering Point…" at bounding box center [259, 229] width 519 height 31
click at [50, 234] on input "[DATE] 4" at bounding box center [62, 233] width 113 height 14
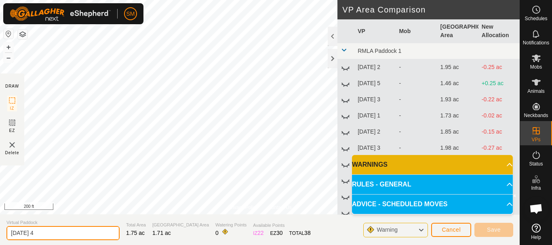
type input "[DATE] 4"
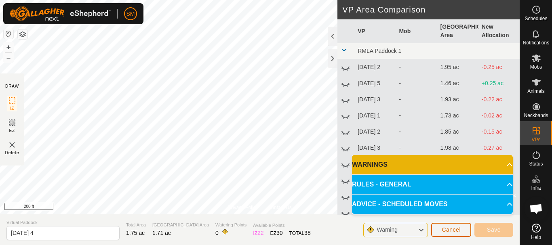
click at [450, 231] on span "Cancel" at bounding box center [450, 230] width 19 height 6
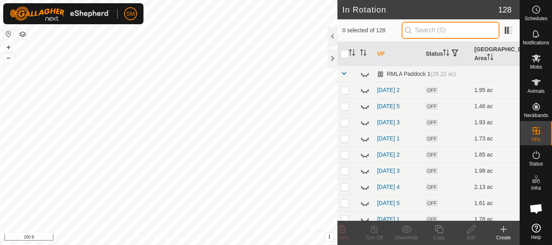
click at [439, 29] on input "text" at bounding box center [450, 30] width 98 height 17
paste input "[DATE]"
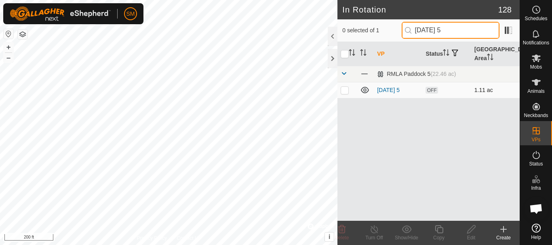
type input "[DATE] 5"
click at [346, 92] on p-checkbox at bounding box center [344, 90] width 8 height 6
checkbox input "true"
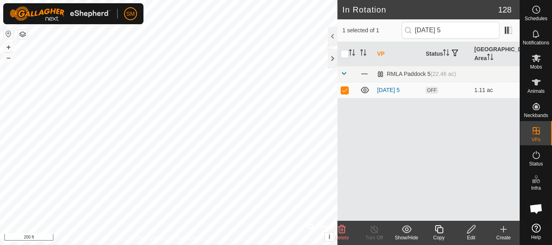
click at [441, 233] on icon at bounding box center [438, 229] width 8 height 8
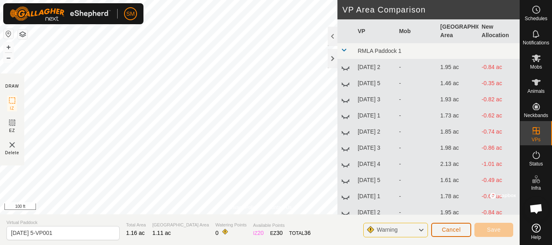
click at [447, 229] on span "Cancel" at bounding box center [450, 230] width 19 height 6
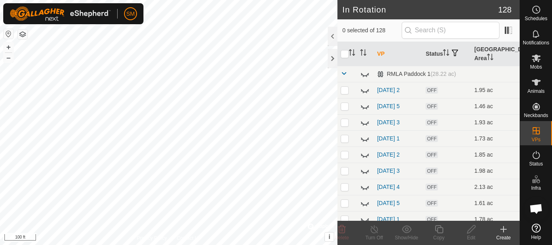
click at [503, 231] on icon at bounding box center [503, 230] width 0 height 6
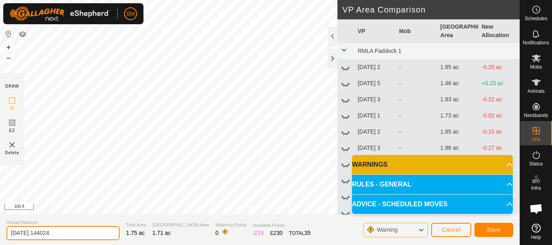
click at [87, 233] on input "[DATE] 144024" at bounding box center [62, 233] width 113 height 14
paste input "5"
type input "[DATE] 4"
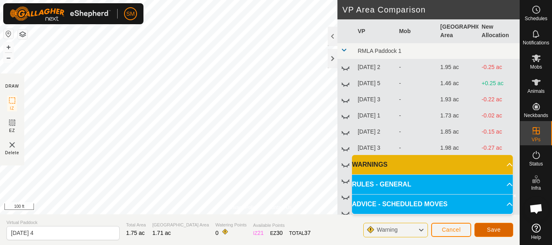
click at [488, 227] on span "Save" at bounding box center [494, 230] width 14 height 6
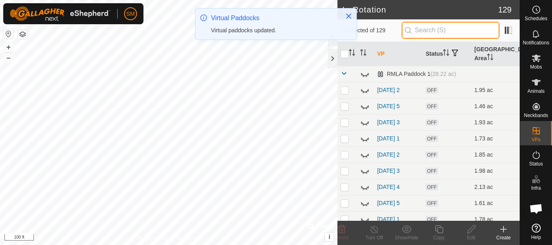
click at [432, 30] on input "text" at bounding box center [450, 30] width 98 height 17
paste input "[DATE]"
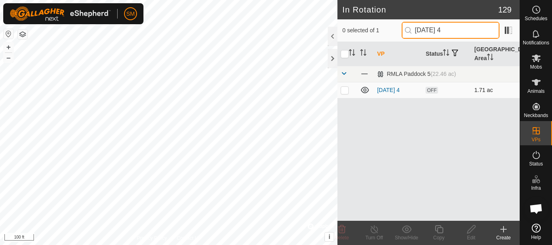
type input "[DATE] 4"
click at [344, 91] on p-checkbox at bounding box center [344, 90] width 8 height 6
checkbox input "true"
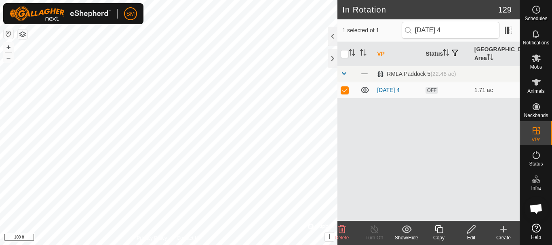
click at [439, 233] on icon at bounding box center [439, 230] width 10 height 10
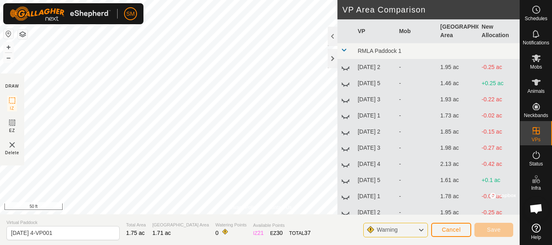
click at [140, 6] on div "SM Schedules Notifications Mobs Animals Neckbands VPs Status Infra Heatmap Help…" at bounding box center [276, 122] width 552 height 245
click at [186, 221] on div "Privacy Policy Contact Us + – ⇧ i © Mapbox , © OpenStreetMap , Improve this map…" at bounding box center [259, 122] width 519 height 245
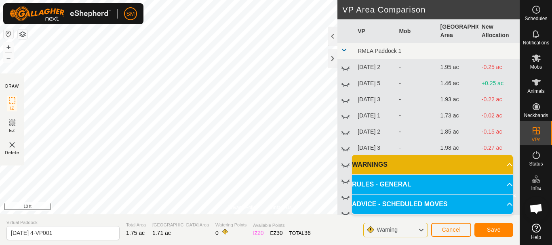
click at [136, 245] on html "SM Schedules Notifications Mobs Animals Neckbands VPs Status Infra Heatmap Help…" at bounding box center [276, 122] width 552 height 245
click at [174, 227] on div "Privacy Policy Contact Us Status: OFF Type: Inclusion Zone + – ⇧ i © Mapbox , ©…" at bounding box center [259, 122] width 519 height 245
click at [266, 211] on div "Privacy Policy Contact Us Status: OFF Type: Inclusion Zone + – ⇧ i © Mapbox , ©…" at bounding box center [259, 107] width 519 height 214
click at [304, 218] on div "Privacy Policy Contact Us Status: OFF Type: Inclusion Zone + – ⇧ i © Mapbox , ©…" at bounding box center [259, 122] width 519 height 245
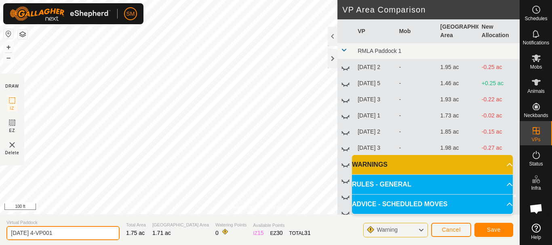
click at [69, 233] on input "[DATE] 4-VP001" at bounding box center [62, 233] width 113 height 14
paste input "text"
type input "[DATE] 6"
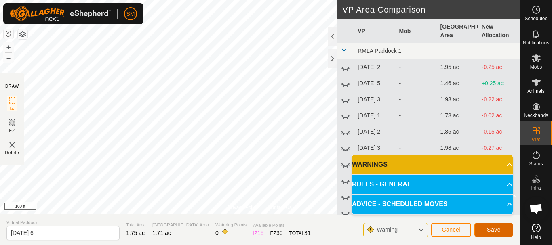
click at [500, 231] on button "Save" at bounding box center [493, 230] width 39 height 14
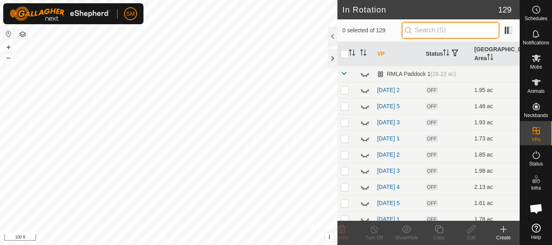
click at [439, 27] on input "text" at bounding box center [450, 30] width 98 height 17
paste input "[DATE]"
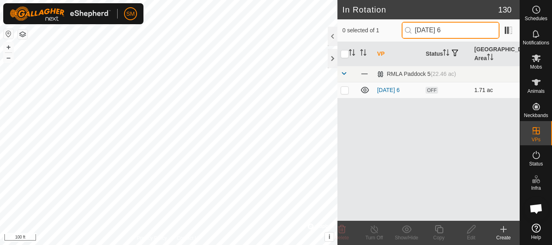
type input "[DATE] 6"
click at [346, 93] on td at bounding box center [346, 90] width 19 height 16
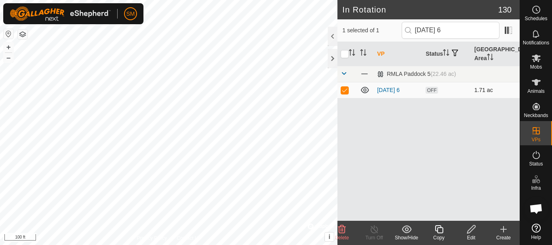
checkbox input "true"
click at [439, 231] on icon at bounding box center [439, 230] width 10 height 10
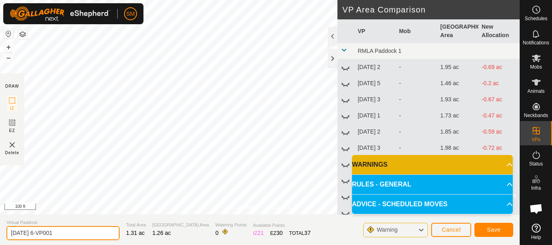
click at [98, 233] on input "[DATE] 6-VP001" at bounding box center [62, 233] width 113 height 14
paste input "text"
type input "[DATE] 1"
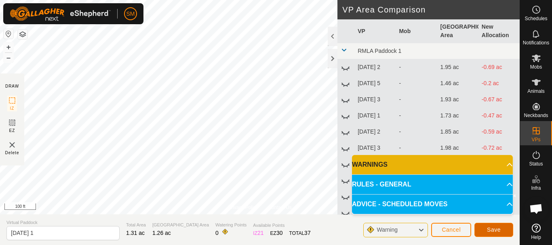
click at [497, 229] on span "Save" at bounding box center [494, 230] width 14 height 6
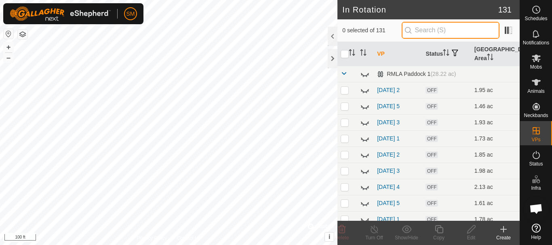
click at [440, 29] on input "text" at bounding box center [450, 30] width 98 height 17
paste input "[DATE]"
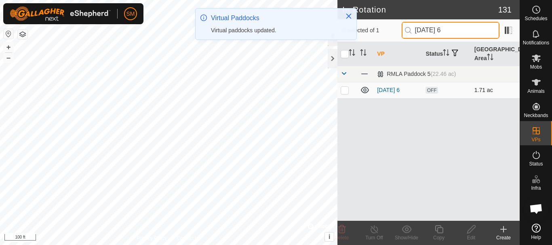
type input "[DATE] 6"
click at [345, 92] on p-checkbox at bounding box center [344, 90] width 8 height 6
checkbox input "true"
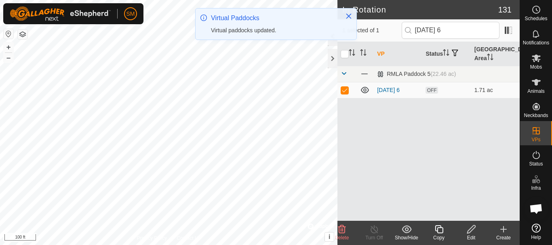
click at [436, 229] on icon at bounding box center [439, 230] width 10 height 10
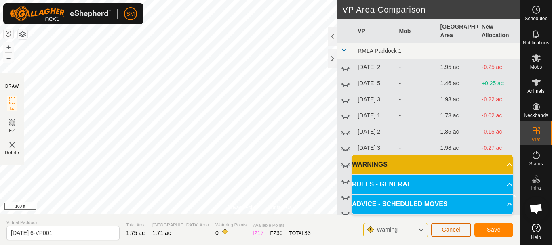
click at [455, 232] on span "Cancel" at bounding box center [450, 230] width 19 height 6
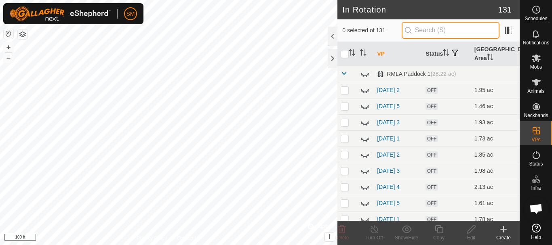
click at [446, 31] on input "text" at bounding box center [450, 30] width 98 height 17
paste input "[DATE]"
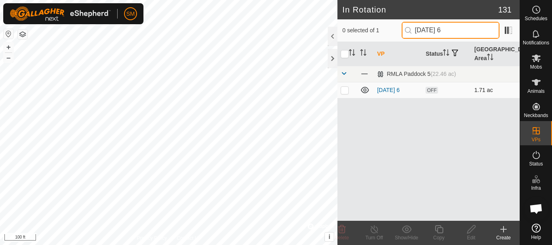
type input "[DATE] 6"
click at [341, 88] on p-checkbox at bounding box center [344, 90] width 8 height 6
checkbox input "true"
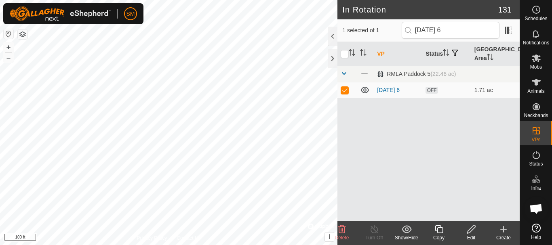
click at [439, 233] on icon at bounding box center [438, 229] width 8 height 8
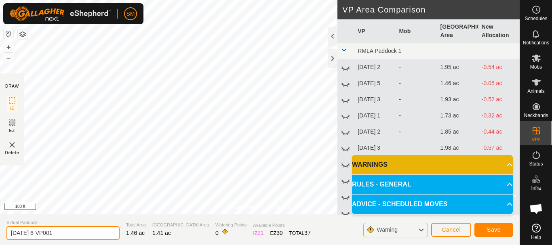
click at [90, 231] on input "[DATE] 6-VP001" at bounding box center [62, 233] width 113 height 14
paste input "text"
type input "[DATE] 2"
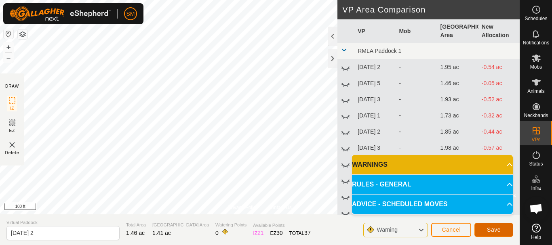
click at [490, 228] on span "Save" at bounding box center [494, 230] width 14 height 6
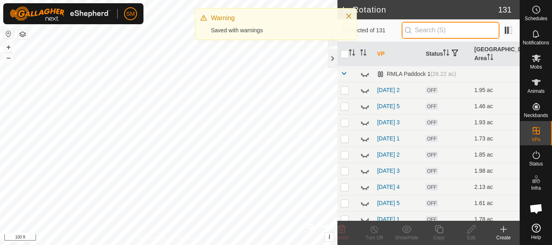
click at [451, 34] on input "text" at bounding box center [450, 30] width 98 height 17
paste input "[DATE]"
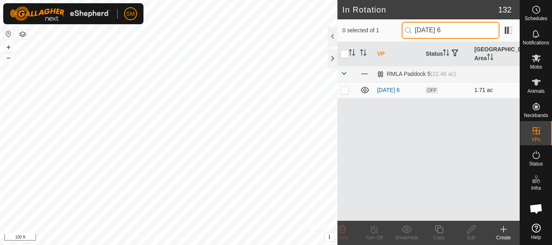
type input "[DATE] 6"
click at [343, 92] on p-checkbox at bounding box center [344, 90] width 8 height 6
checkbox input "true"
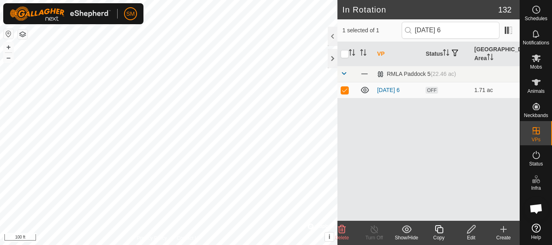
click at [440, 231] on icon at bounding box center [439, 230] width 10 height 10
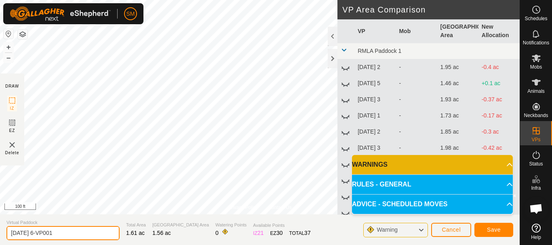
click at [88, 238] on input "[DATE] 6-VP001" at bounding box center [62, 233] width 113 height 14
paste input "text"
type input "[DATE] 3"
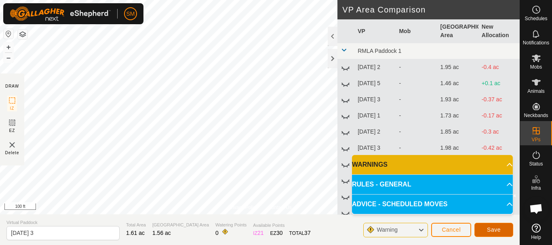
click at [502, 227] on button "Save" at bounding box center [493, 230] width 39 height 14
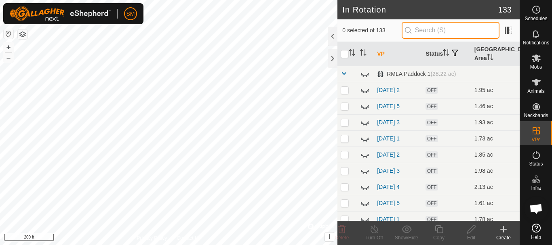
click at [440, 30] on input "text" at bounding box center [450, 30] width 98 height 17
click at [538, 8] on icon at bounding box center [536, 10] width 10 height 10
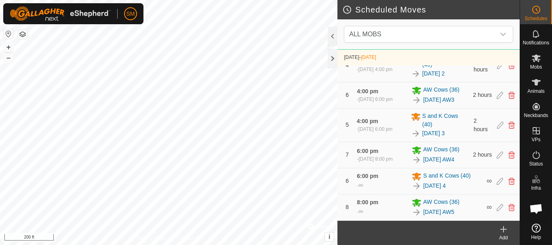
scroll to position [357, 0]
click at [496, 184] on icon at bounding box center [499, 181] width 6 height 7
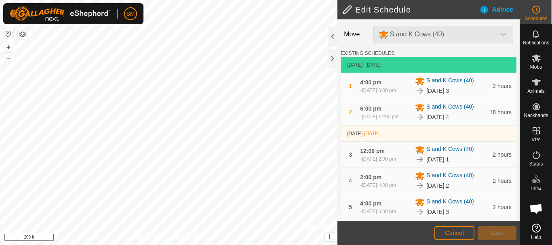
scroll to position [179, 0]
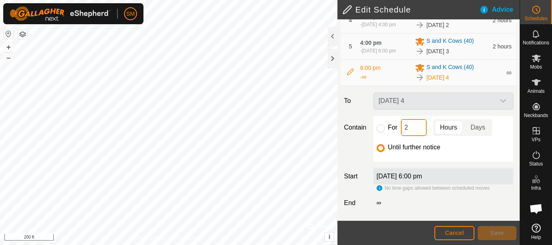
click at [409, 128] on input "2" at bounding box center [414, 127] width 26 height 17
type input "18"
click at [380, 130] on input "For" at bounding box center [380, 128] width 8 height 8
radio input "true"
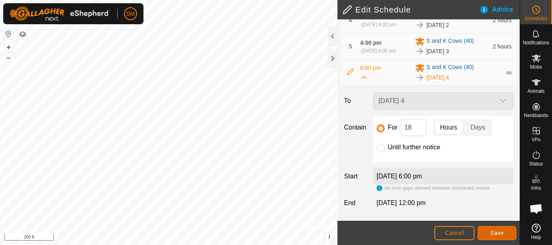
click at [502, 230] on span "Save" at bounding box center [497, 233] width 14 height 6
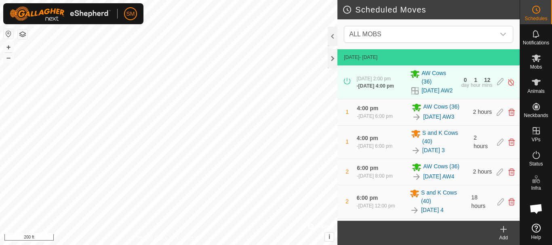
click at [502, 230] on icon at bounding box center [503, 230] width 10 height 10
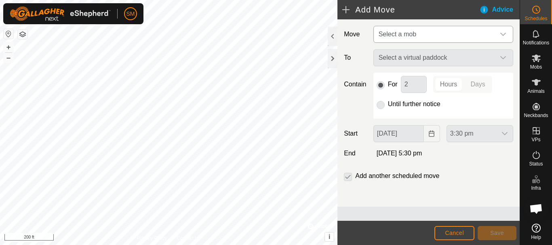
click at [504, 30] on div "dropdown trigger" at bounding box center [503, 34] width 16 height 16
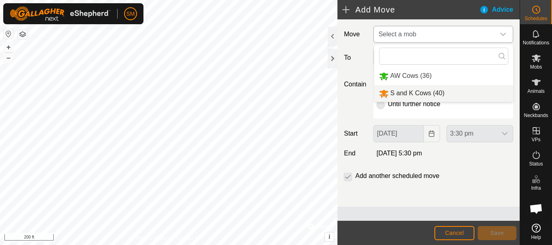
click at [418, 88] on li "S and K Cows (40)" at bounding box center [443, 93] width 139 height 17
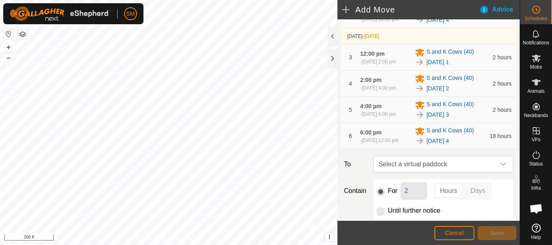
scroll to position [218, 0]
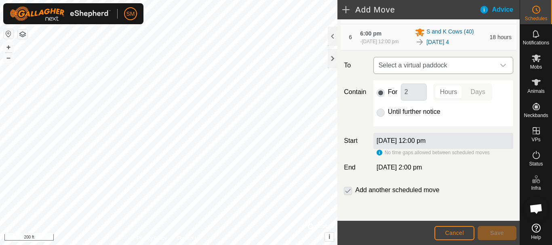
click at [502, 60] on div "dropdown trigger" at bounding box center [503, 65] width 16 height 16
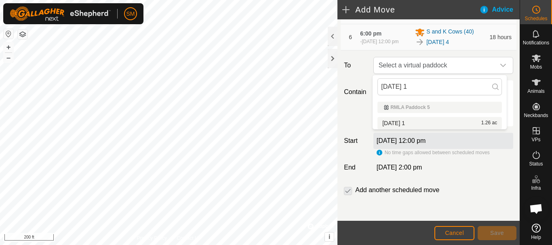
type input "[DATE] 1"
click at [401, 122] on li "[DATE] 1 1.26 ac" at bounding box center [439, 123] width 124 height 12
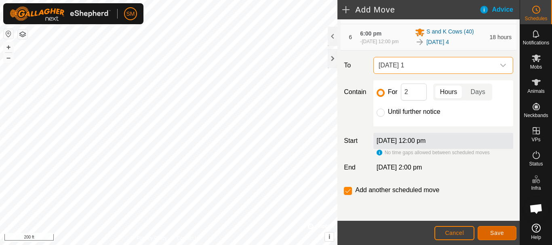
click at [501, 231] on span "Save" at bounding box center [497, 233] width 14 height 6
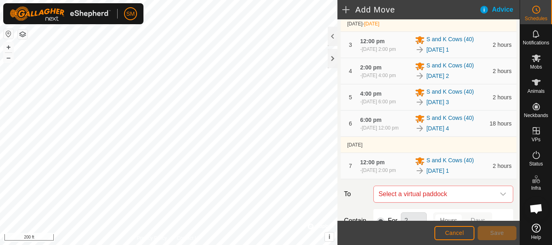
scroll to position [264, 0]
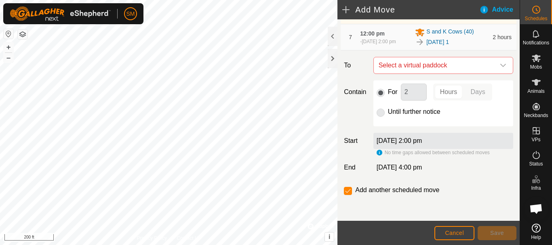
click at [500, 67] on icon "dropdown trigger" at bounding box center [503, 65] width 6 height 6
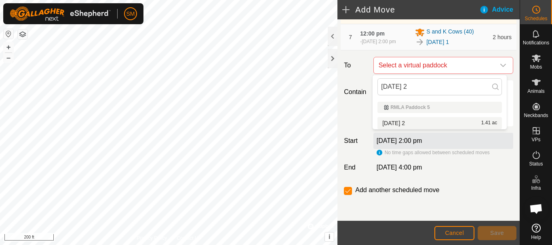
type input "[DATE] 2"
click at [401, 120] on li "[DATE] 2 1.41 ac" at bounding box center [439, 123] width 124 height 12
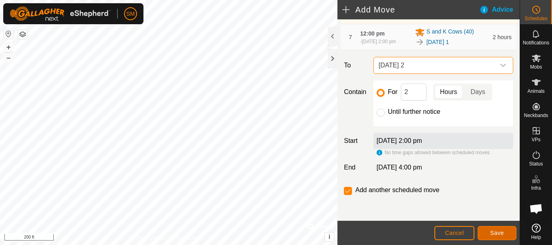
click at [494, 229] on button "Save" at bounding box center [496, 233] width 39 height 14
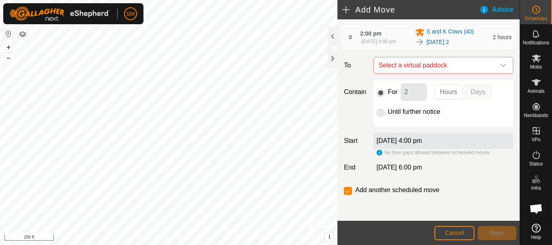
scroll to position [294, 0]
click at [500, 68] on icon "dropdown trigger" at bounding box center [503, 65] width 6 height 6
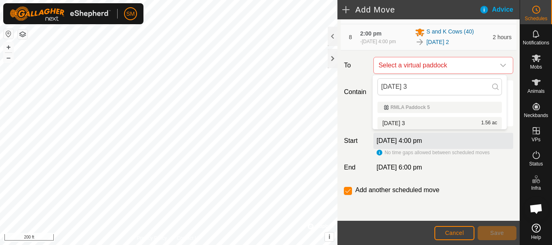
type input "[DATE] 3"
click at [411, 122] on li "[DATE] 3 1.56 ac" at bounding box center [439, 123] width 124 height 12
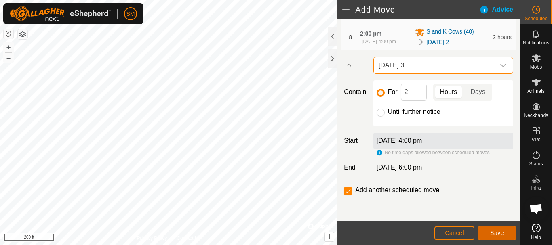
click at [496, 232] on span "Save" at bounding box center [497, 233] width 14 height 6
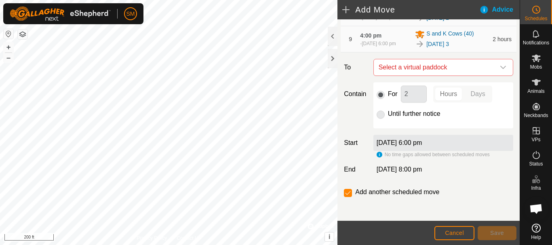
scroll to position [324, 0]
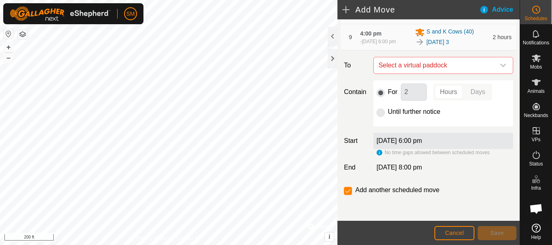
click at [495, 71] on div "dropdown trigger" at bounding box center [503, 65] width 16 height 16
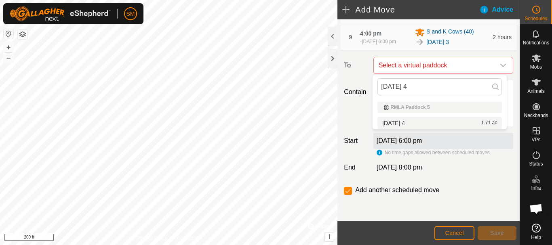
type input "[DATE] 4"
click at [397, 124] on li "[DATE] 4 1.71 ac" at bounding box center [439, 123] width 124 height 12
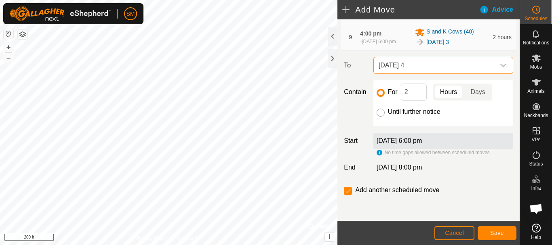
click at [377, 111] on input "Until further notice" at bounding box center [380, 113] width 8 height 8
radio input "true"
checkbox input "false"
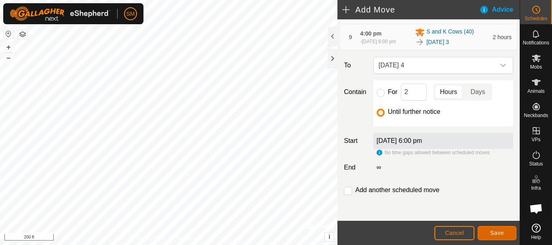
click at [493, 234] on span "Save" at bounding box center [497, 233] width 14 height 6
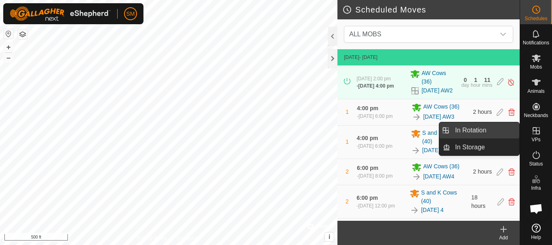
click at [466, 124] on link "In Rotation" at bounding box center [484, 130] width 69 height 16
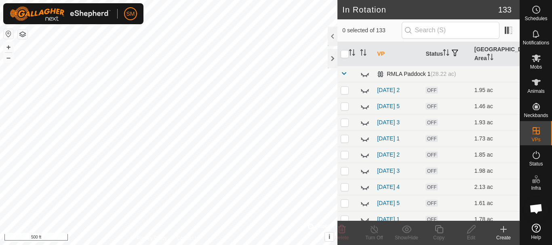
click at [342, 73] on span at bounding box center [343, 73] width 6 height 6
click at [342, 92] on span at bounding box center [343, 89] width 6 height 6
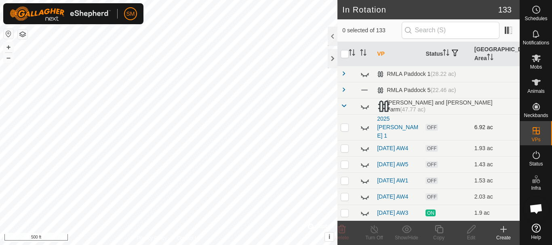
click at [367, 125] on icon at bounding box center [365, 127] width 10 height 10
click at [367, 125] on icon at bounding box center [365, 127] width 8 height 6
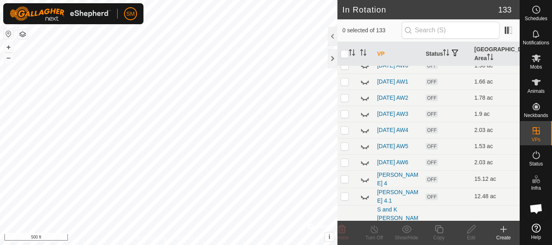
scroll to position [929, 0]
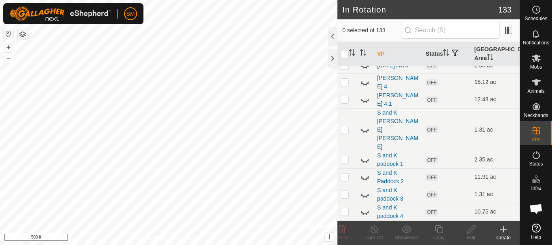
click at [362, 84] on icon at bounding box center [361, 82] width 1 height 1
click at [366, 103] on icon at bounding box center [366, 102] width 1 height 2
click at [448, 28] on input "text" at bounding box center [450, 30] width 98 height 17
paste input "[DATE]"
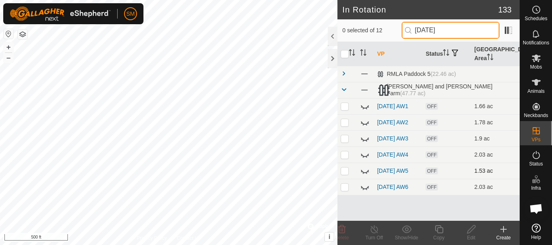
type input "[DATE]"
click at [344, 174] on p-checkbox at bounding box center [344, 171] width 8 height 6
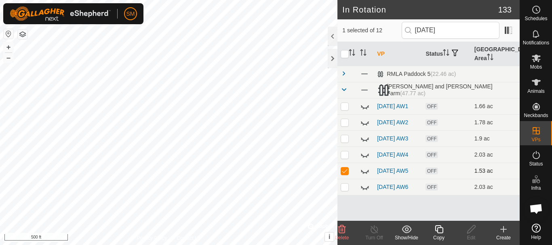
click at [344, 174] on p-checkbox at bounding box center [344, 171] width 8 height 6
click at [363, 176] on icon at bounding box center [365, 171] width 10 height 10
click at [345, 174] on p-checkbox at bounding box center [344, 171] width 8 height 6
checkbox input "true"
click at [438, 232] on icon at bounding box center [439, 230] width 10 height 10
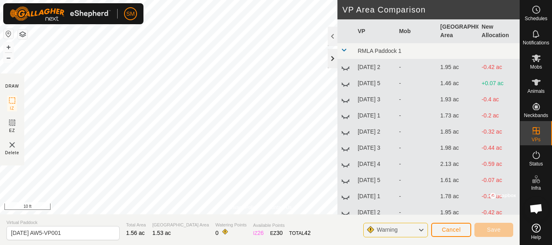
click at [330, 54] on div at bounding box center [332, 58] width 10 height 19
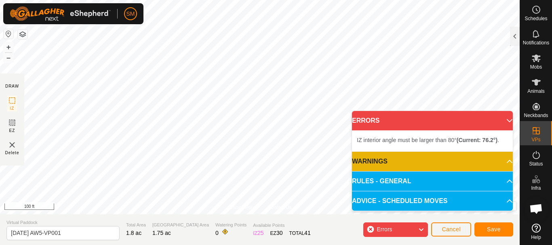
click at [172, 167] on body "SM Schedules Notifications Mobs Animals Neckbands VPs Status Infra Heatmap Help…" at bounding box center [276, 122] width 552 height 245
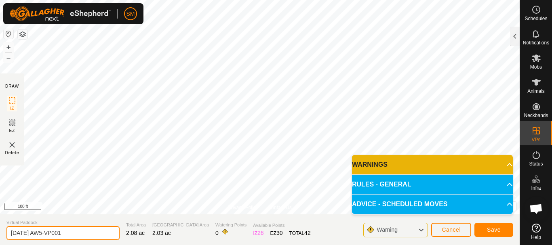
click at [82, 238] on input "[DATE] AW5-VP001" at bounding box center [62, 233] width 113 height 14
drag, startPoint x: 82, startPoint y: 238, endPoint x: 83, endPoint y: 227, distance: 11.4
click at [82, 238] on input "[DATE] AW5-VP001" at bounding box center [62, 233] width 113 height 14
click at [83, 227] on input "[DATE] AW5-VP001" at bounding box center [62, 233] width 113 height 14
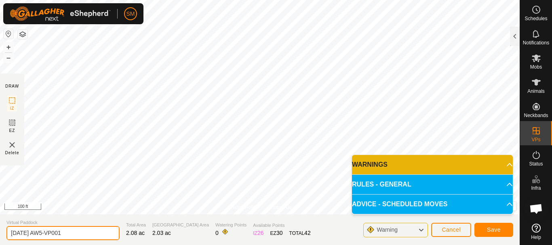
click at [83, 227] on input "[DATE] AW5-VP001" at bounding box center [62, 233] width 113 height 14
paste input "5"
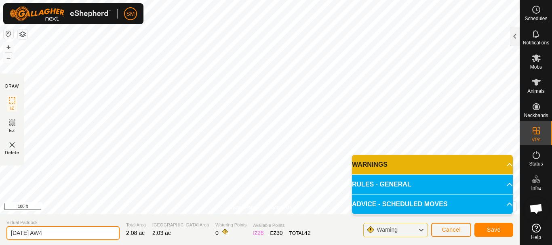
type input "[DATE] AW4"
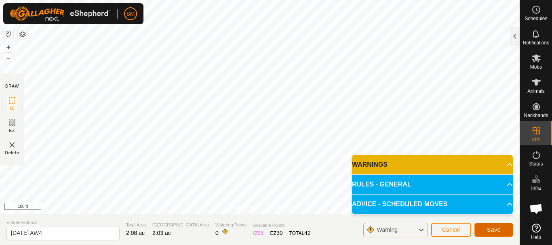
click at [493, 231] on span "Save" at bounding box center [494, 230] width 14 height 6
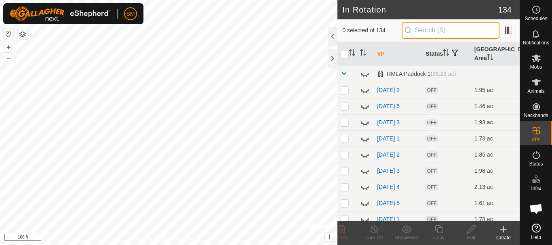
click at [449, 29] on input "text" at bounding box center [450, 30] width 98 height 17
paste input "[DATE]"
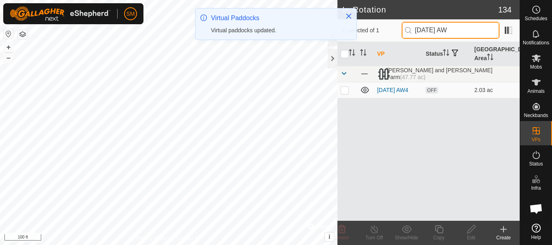
drag, startPoint x: 465, startPoint y: 29, endPoint x: 418, endPoint y: 38, distance: 47.3
click at [418, 38] on input "[DATE] AW" at bounding box center [450, 30] width 98 height 17
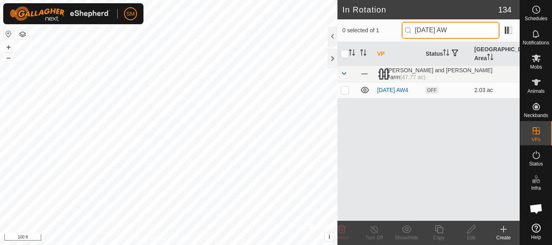
paste input "text"
drag, startPoint x: 472, startPoint y: 31, endPoint x: 423, endPoint y: 31, distance: 48.9
click at [417, 34] on input "[DATE] AW" at bounding box center [450, 30] width 98 height 17
type input "[DATE] AW"
click at [343, 92] on p-checkbox at bounding box center [344, 90] width 8 height 6
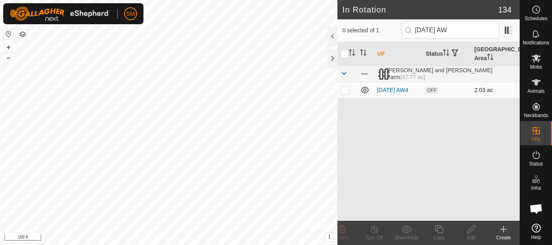
checkbox input "true"
click at [441, 228] on icon at bounding box center [438, 229] width 8 height 8
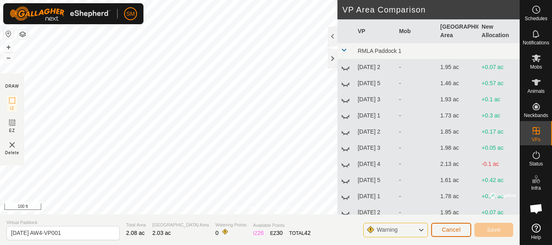
click at [444, 228] on span "Cancel" at bounding box center [450, 230] width 19 height 6
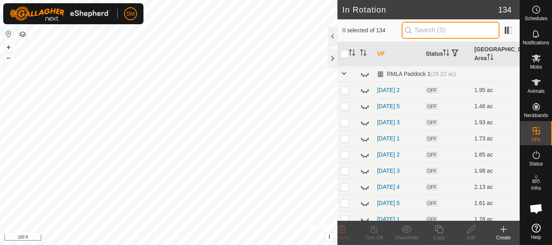
click at [442, 31] on input "text" at bounding box center [450, 30] width 98 height 17
paste input "[DATE] AW"
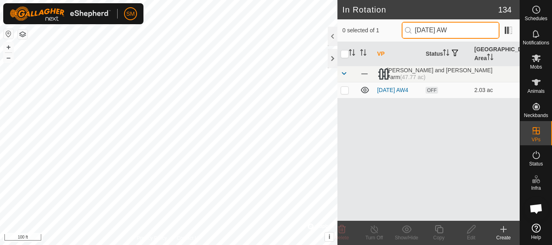
click at [447, 30] on input "[DATE] AW" at bounding box center [450, 30] width 98 height 17
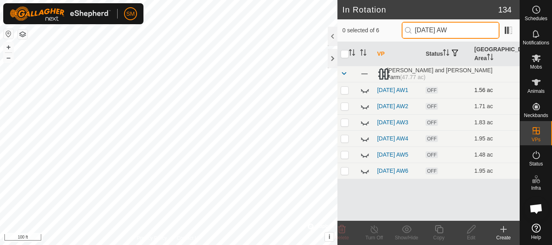
type input "[DATE] AW"
click at [344, 90] on p-checkbox at bounding box center [344, 90] width 8 height 6
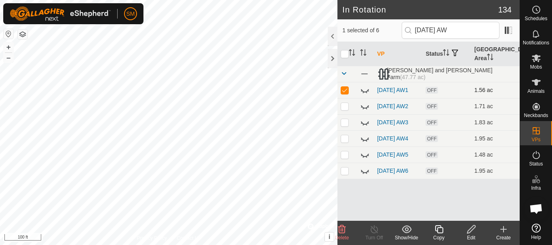
click at [344, 90] on p-checkbox at bounding box center [344, 90] width 8 height 6
checkbox input "false"
click at [364, 90] on icon at bounding box center [365, 90] width 10 height 10
click at [364, 90] on icon at bounding box center [365, 90] width 8 height 6
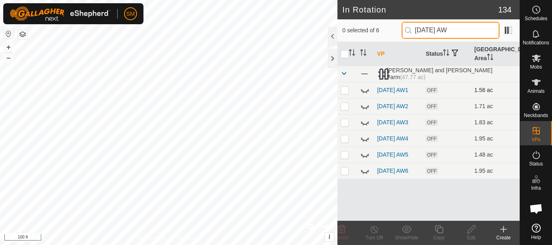
click at [449, 28] on input "[DATE] AW" at bounding box center [450, 30] width 98 height 17
click at [363, 124] on icon at bounding box center [365, 123] width 10 height 10
click at [363, 109] on icon at bounding box center [365, 106] width 10 height 10
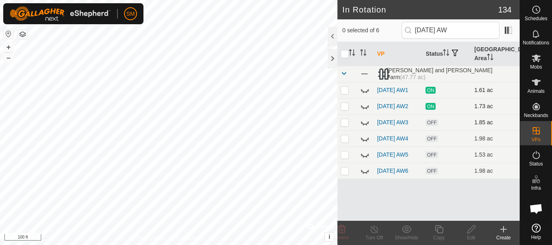
click at [363, 93] on icon at bounding box center [363, 93] width 1 height 2
click at [363, 93] on icon at bounding box center [365, 90] width 8 height 6
click at [363, 160] on icon at bounding box center [365, 155] width 10 height 10
click at [448, 29] on input "[DATE] AW" at bounding box center [450, 30] width 98 height 17
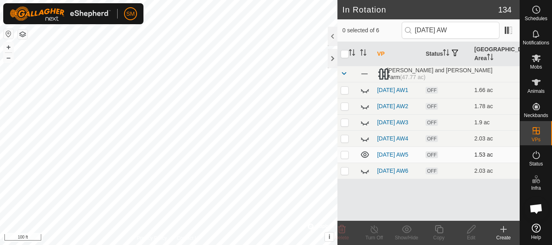
click at [366, 158] on icon at bounding box center [365, 154] width 8 height 6
click at [366, 160] on icon at bounding box center [365, 155] width 10 height 10
click at [448, 30] on input "[DATE] AW" at bounding box center [450, 30] width 98 height 17
click at [465, 27] on input "[DATE] AW" at bounding box center [450, 30] width 98 height 17
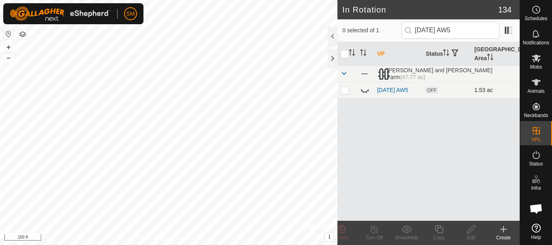
click at [365, 90] on icon at bounding box center [365, 90] width 10 height 10
click at [448, 32] on input "[DATE] AW5" at bounding box center [450, 30] width 98 height 17
click at [363, 92] on icon at bounding box center [365, 90] width 8 height 3
click at [449, 28] on input "[DATE] AW5" at bounding box center [450, 30] width 98 height 17
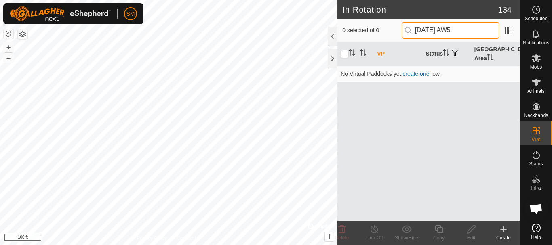
click at [464, 29] on input "[DATE] AW5" at bounding box center [450, 30] width 98 height 17
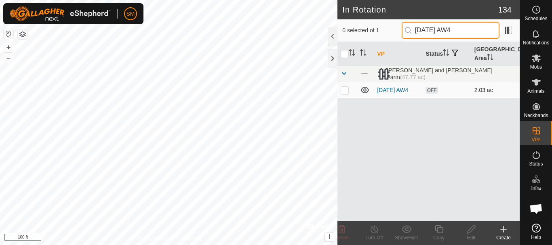
type input "[DATE] AW4"
click at [343, 93] on p-checkbox at bounding box center [344, 90] width 8 height 6
checkbox input "true"
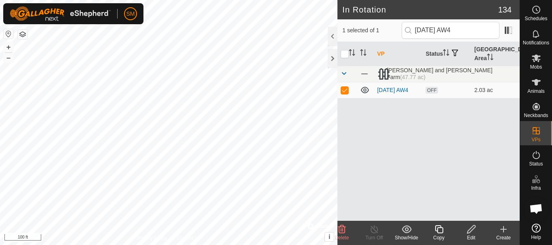
click at [440, 229] on icon at bounding box center [439, 230] width 10 height 10
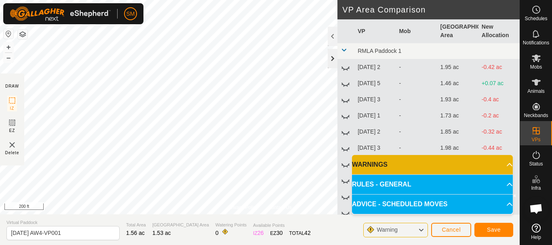
click at [332, 56] on div at bounding box center [332, 58] width 10 height 19
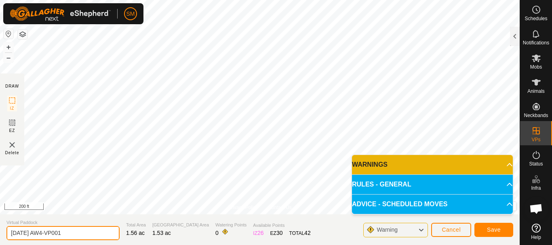
click at [97, 235] on input "[DATE] AW4-VP001" at bounding box center [62, 233] width 113 height 14
paste input "text"
type input "[DATE] AW5"
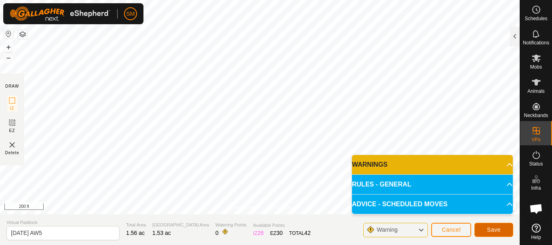
click at [504, 230] on button "Save" at bounding box center [493, 230] width 39 height 14
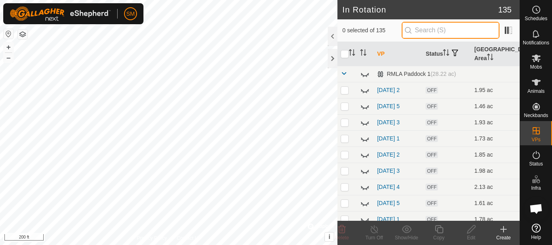
click at [441, 27] on input "text" at bounding box center [450, 30] width 98 height 17
paste input "[DATE] AW"
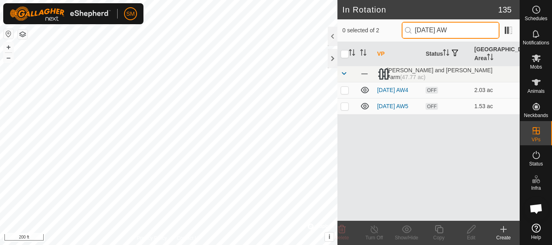
click at [447, 29] on input "[DATE] AW" at bounding box center [450, 30] width 98 height 17
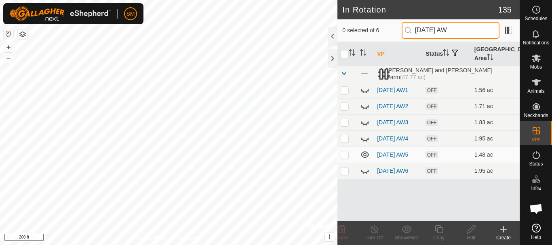
click at [468, 29] on input "[DATE] AW" at bounding box center [450, 30] width 98 height 17
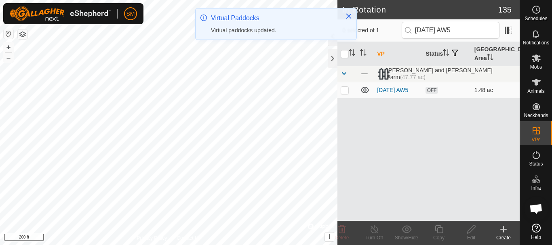
click at [364, 87] on icon at bounding box center [365, 90] width 10 height 10
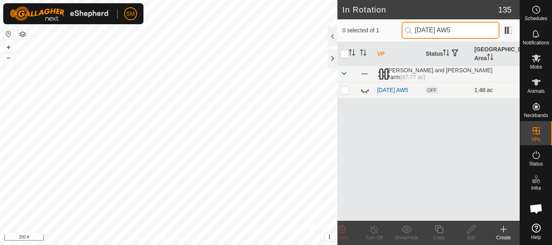
click at [448, 30] on input "[DATE] AW5" at bounding box center [450, 30] width 98 height 17
click at [467, 34] on input "[DATE] AW5" at bounding box center [450, 30] width 98 height 17
type input "[DATE] AW4"
click at [345, 91] on p-checkbox at bounding box center [344, 90] width 8 height 6
checkbox input "true"
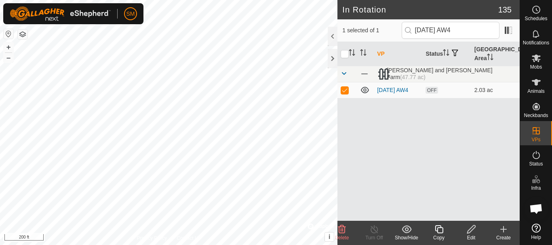
click at [443, 235] on div "Copy" at bounding box center [438, 237] width 32 height 7
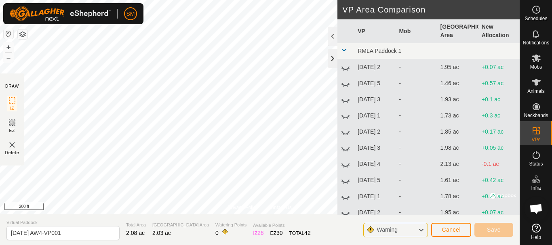
click at [330, 55] on div at bounding box center [332, 58] width 10 height 19
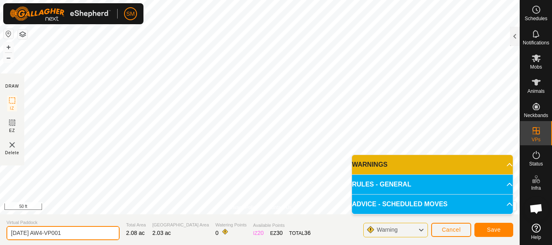
click at [88, 232] on input "[DATE] AW4-VP001" at bounding box center [62, 233] width 113 height 14
paste input "text"
type input "[DATE] AW6"
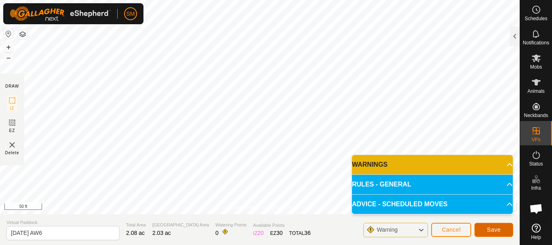
click at [489, 229] on span "Save" at bounding box center [494, 230] width 14 height 6
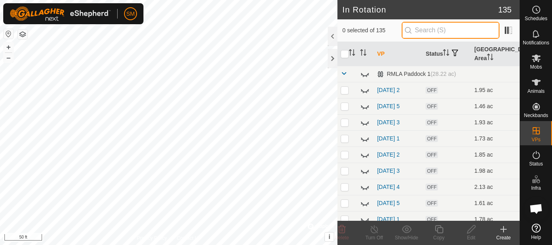
click at [452, 30] on input "text" at bounding box center [450, 30] width 98 height 17
paste input "[DATE] AW"
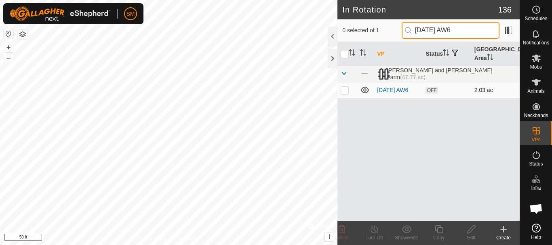
type input "[DATE] AW6"
click at [342, 92] on p-checkbox at bounding box center [344, 90] width 8 height 6
checkbox input "true"
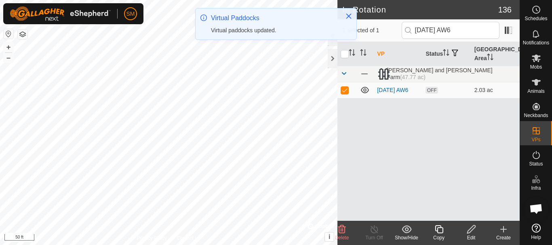
click at [438, 233] on icon at bounding box center [439, 230] width 10 height 10
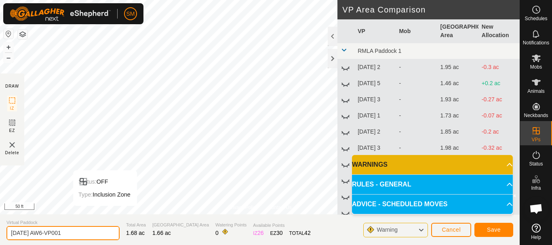
click at [86, 235] on input "[DATE] AW6-VP001" at bounding box center [62, 233] width 113 height 14
paste input "text"
type input "[DATE] AW1"
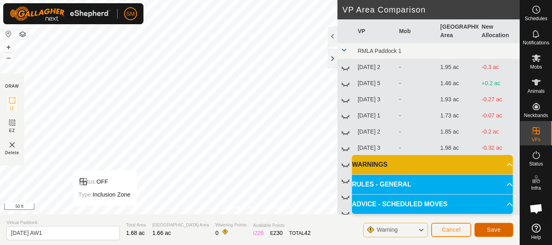
click at [493, 228] on span "Save" at bounding box center [494, 230] width 14 height 6
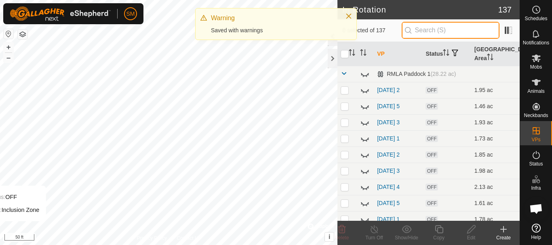
click at [434, 31] on input "text" at bounding box center [450, 30] width 98 height 17
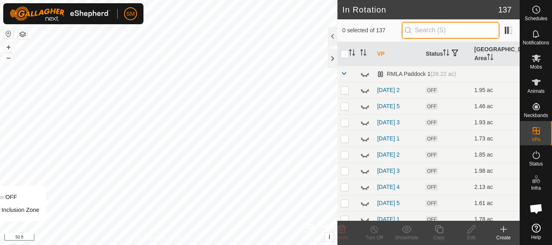
paste input "[DATE] AW"
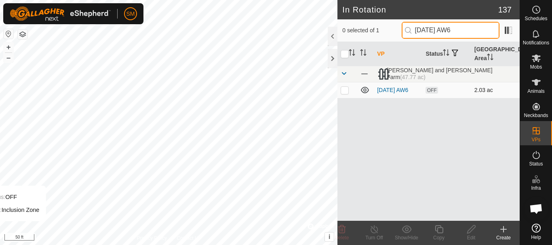
type input "[DATE] AW6"
click at [344, 91] on p-checkbox at bounding box center [344, 90] width 8 height 6
checkbox input "true"
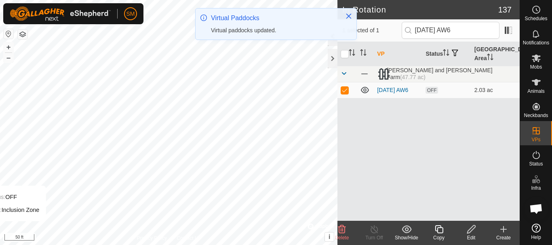
click at [435, 229] on icon at bounding box center [438, 229] width 8 height 8
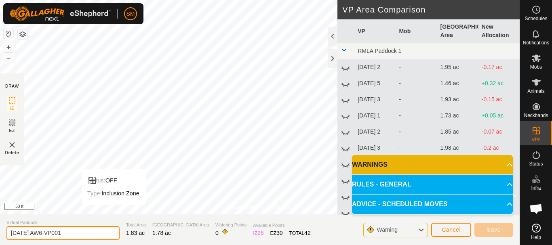
click at [86, 227] on input "[DATE] AW6-VP001" at bounding box center [62, 233] width 113 height 14
paste input "text"
type input "[DATE] AW2"
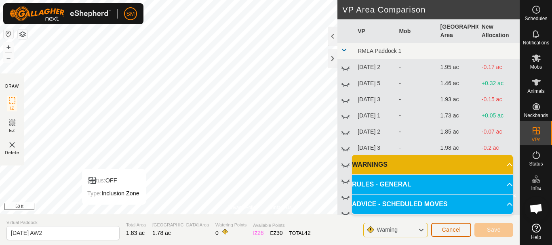
click at [449, 231] on span "Cancel" at bounding box center [450, 230] width 19 height 6
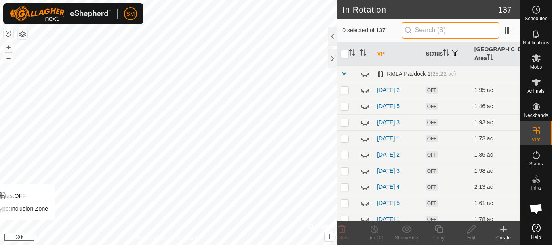
click at [445, 29] on input "text" at bounding box center [450, 30] width 98 height 17
paste input "[DATE] AW"
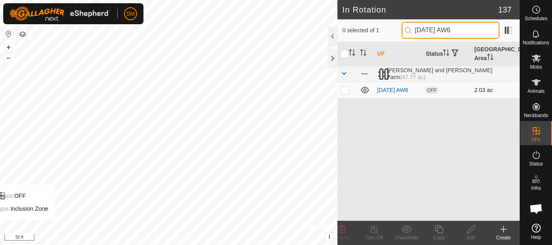
type input "[DATE] AW6"
click at [346, 90] on p-checkbox at bounding box center [344, 90] width 8 height 6
checkbox input "true"
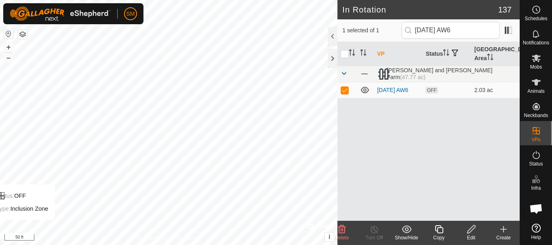
click at [439, 234] on icon at bounding box center [439, 230] width 10 height 10
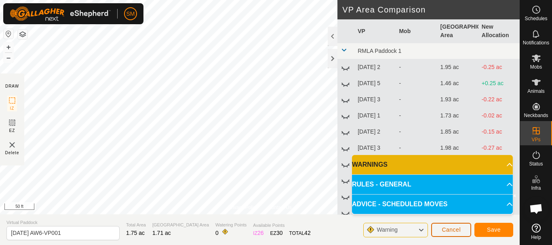
click at [461, 232] on button "Cancel" at bounding box center [451, 230] width 40 height 14
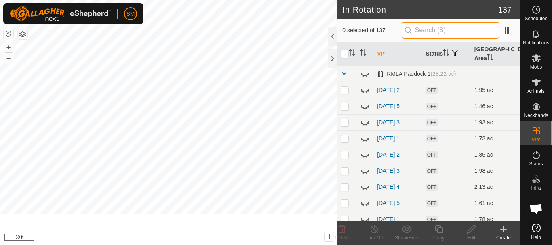
click at [464, 32] on input "text" at bounding box center [450, 30] width 98 height 17
paste input "[DATE] AW"
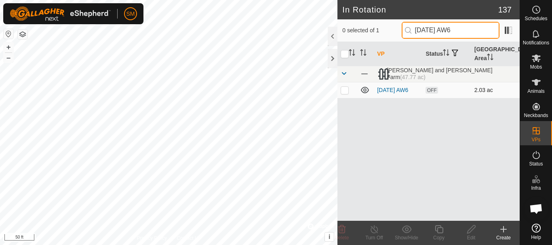
type input "[DATE] AW6"
click at [343, 93] on p-checkbox at bounding box center [344, 90] width 8 height 6
checkbox input "true"
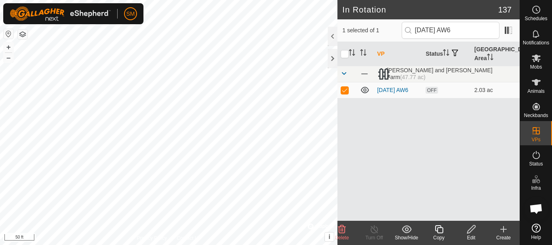
click at [441, 237] on div "Copy" at bounding box center [438, 237] width 32 height 7
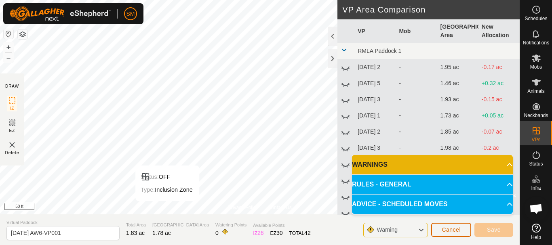
click at [463, 228] on button "Cancel" at bounding box center [451, 230] width 40 height 14
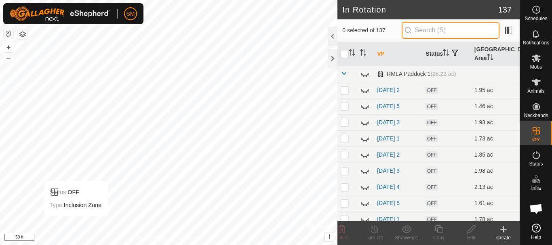
click at [455, 24] on input "text" at bounding box center [450, 30] width 98 height 17
paste input "[DATE] AW"
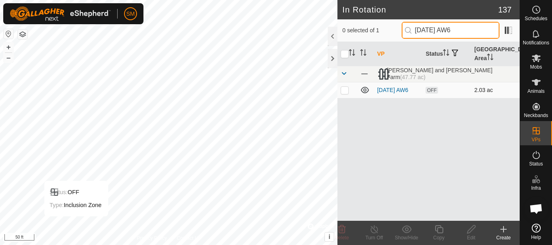
type input "[DATE] AW6"
click at [343, 90] on p-checkbox at bounding box center [344, 90] width 8 height 6
checkbox input "true"
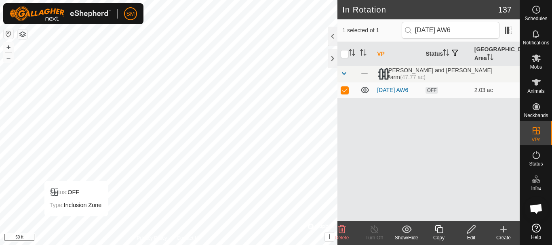
click at [443, 234] on icon at bounding box center [439, 230] width 10 height 10
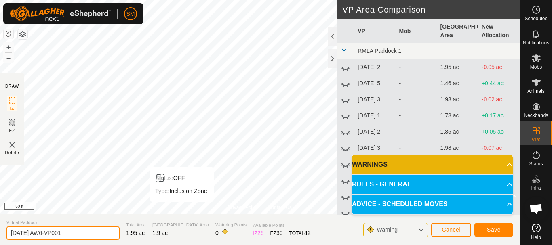
click at [81, 230] on input "[DATE] AW6-VP001" at bounding box center [62, 233] width 113 height 14
paste input "text"
type input "[DATE] AW3"
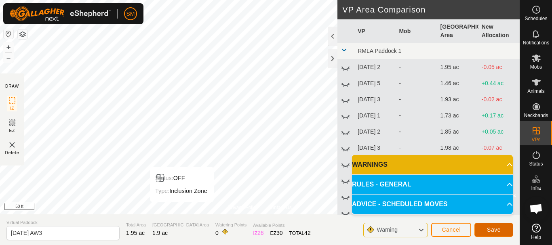
click at [503, 229] on button "Save" at bounding box center [493, 230] width 39 height 14
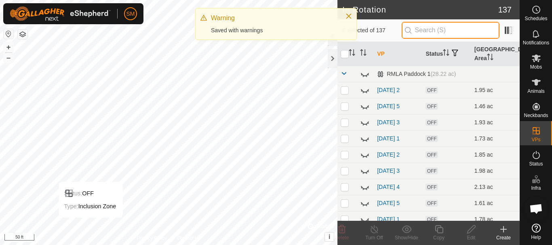
click at [447, 34] on input "text" at bounding box center [450, 30] width 98 height 17
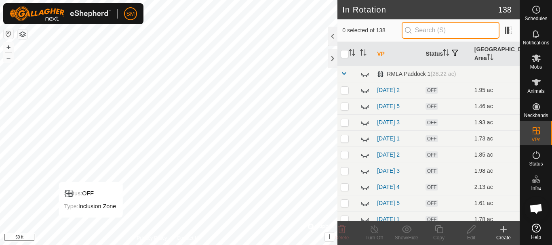
paste input "[DATE] AW"
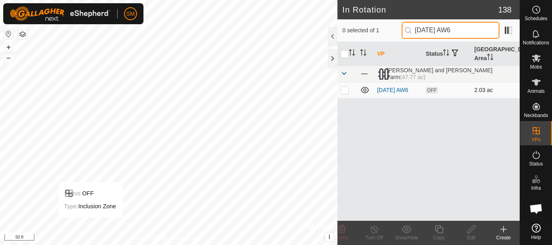
type input "[DATE] AW6"
click at [343, 93] on p-checkbox at bounding box center [344, 90] width 8 height 6
checkbox input "true"
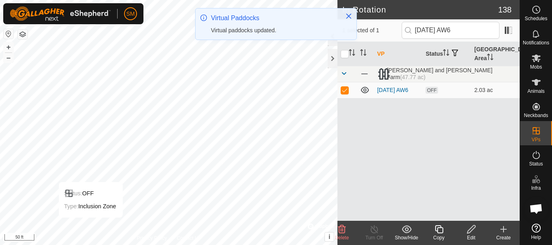
click at [441, 234] on icon at bounding box center [439, 230] width 10 height 10
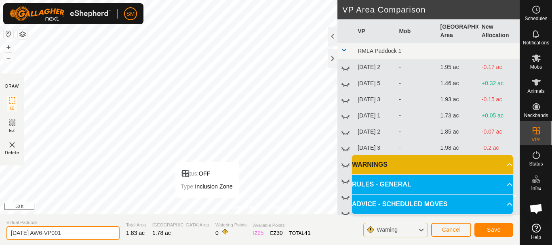
click at [100, 229] on input "[DATE] AW6-VP001" at bounding box center [62, 233] width 113 height 14
paste input "text"
type input "[DATE] AW2"
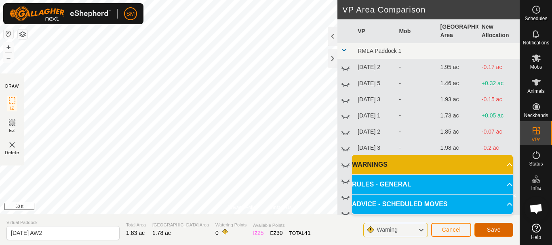
click at [501, 229] on button "Save" at bounding box center [493, 230] width 39 height 14
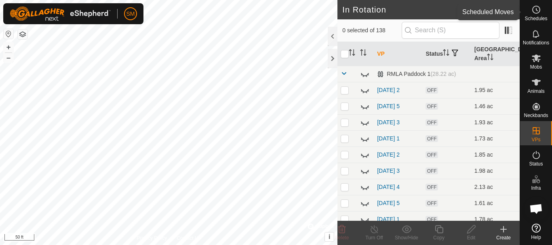
click at [539, 10] on circle at bounding box center [535, 9] width 7 height 7
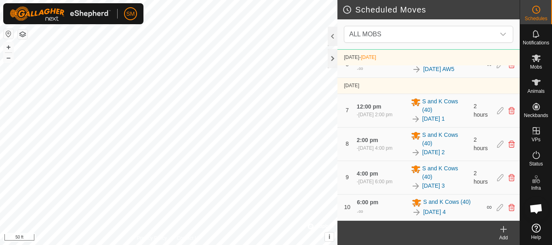
scroll to position [421, 0]
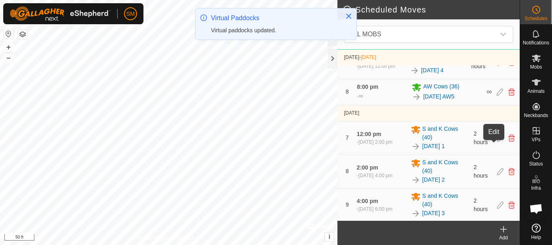
click at [496, 96] on icon at bounding box center [499, 91] width 6 height 7
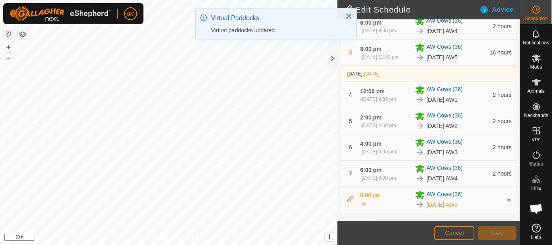
scroll to position [267, 0]
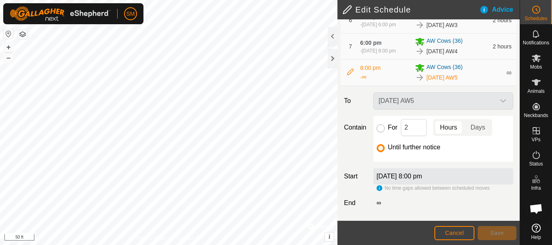
click at [382, 129] on input "For" at bounding box center [380, 128] width 8 height 8
radio input "true"
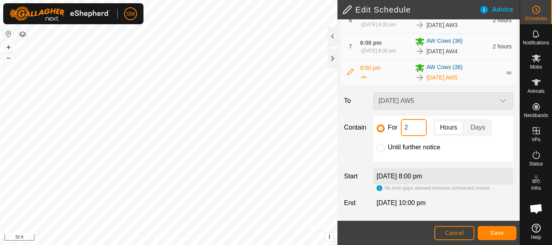
click at [416, 125] on input "2" at bounding box center [414, 127] width 26 height 17
type input "16"
click at [501, 233] on span "Save" at bounding box center [497, 233] width 14 height 6
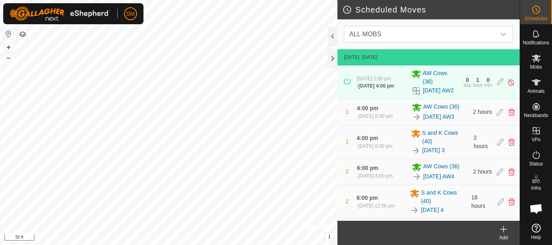
click at [504, 234] on div "Add" at bounding box center [503, 237] width 32 height 7
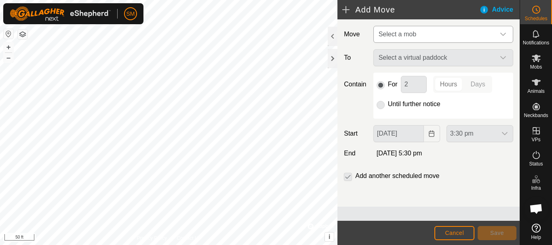
click at [502, 36] on icon "dropdown trigger" at bounding box center [503, 34] width 6 height 6
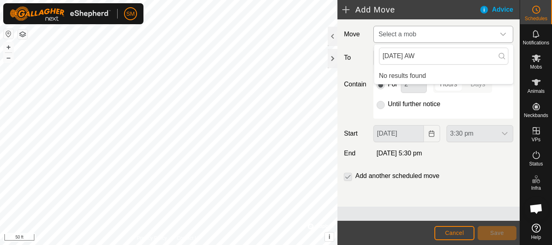
type input "[DATE] AW"
click at [502, 36] on icon "dropdown trigger" at bounding box center [503, 34] width 6 height 6
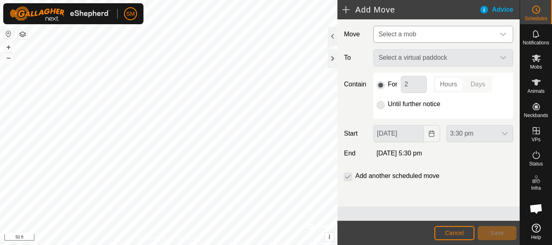
click at [502, 36] on icon "dropdown trigger" at bounding box center [503, 34] width 6 height 6
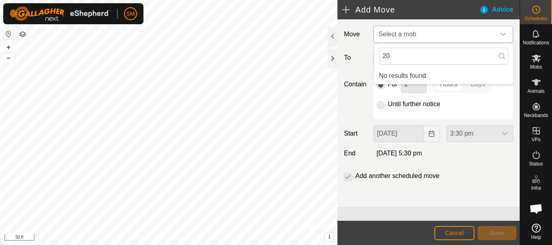
type input "2"
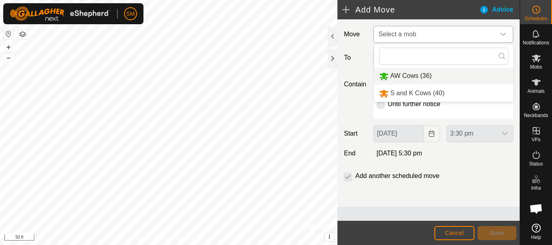
click at [413, 77] on li "AW Cows (36)" at bounding box center [443, 76] width 139 height 17
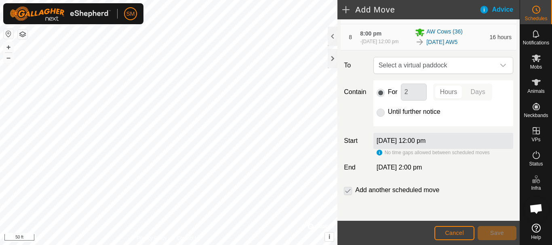
scroll to position [306, 0]
click at [495, 70] on div "dropdown trigger" at bounding box center [503, 65] width 16 height 16
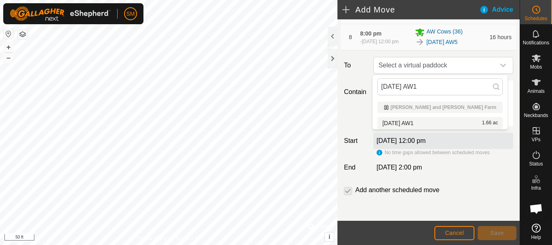
type input "[DATE] AW1"
click at [414, 123] on li "[DATE] AW1 1.66 ac" at bounding box center [439, 123] width 125 height 12
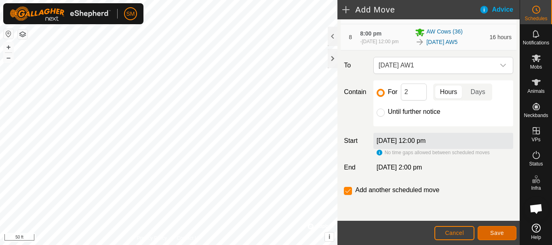
click at [496, 234] on span "Save" at bounding box center [497, 233] width 14 height 6
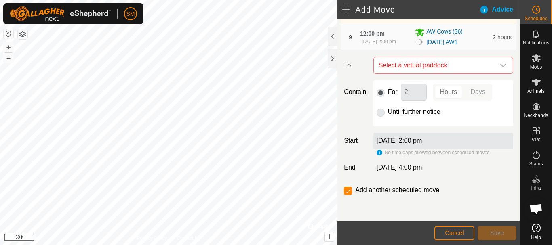
scroll to position [353, 0]
click at [500, 66] on icon "dropdown trigger" at bounding box center [503, 65] width 6 height 3
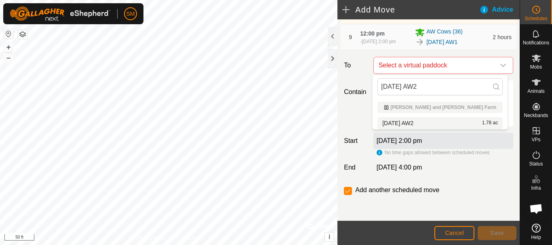
type input "[DATE] AW2"
click at [418, 120] on li "[DATE] AW2 1.78 ac" at bounding box center [439, 123] width 125 height 12
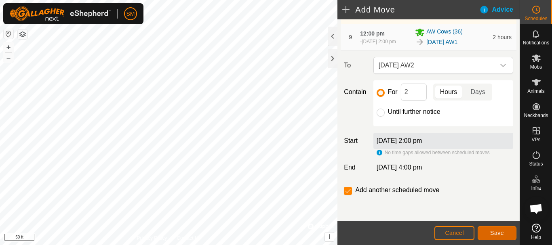
click at [501, 231] on span "Save" at bounding box center [497, 233] width 14 height 6
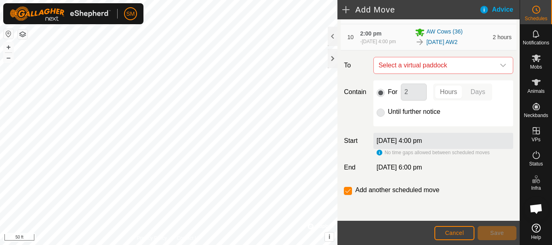
scroll to position [382, 0]
click at [500, 66] on icon "dropdown trigger" at bounding box center [503, 65] width 6 height 3
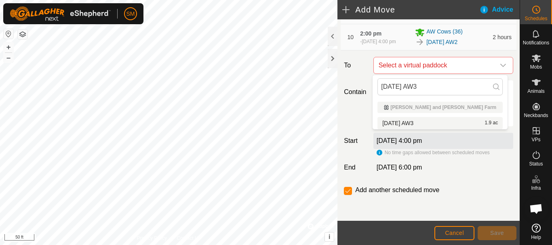
type input "[DATE] AW3"
click at [414, 124] on li "[DATE] AW3 1.9 ac" at bounding box center [439, 123] width 125 height 12
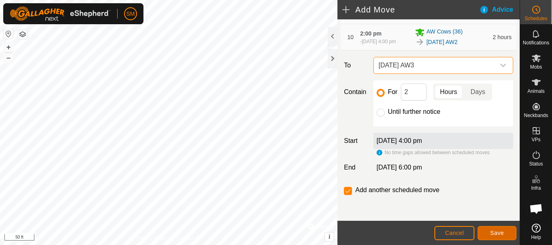
click at [504, 231] on button "Save" at bounding box center [496, 233] width 39 height 14
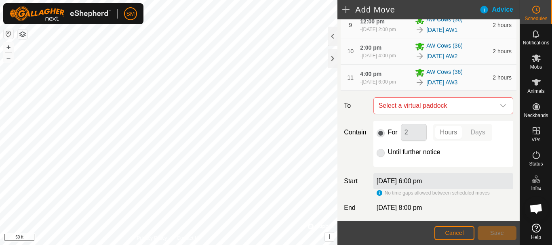
scroll to position [412, 0]
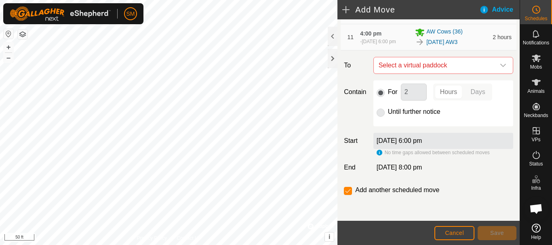
click at [500, 67] on icon "dropdown trigger" at bounding box center [503, 65] width 6 height 6
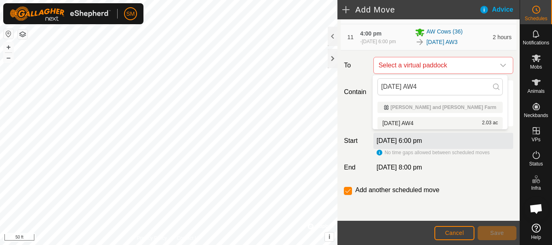
type input "[DATE] AW4"
click at [417, 120] on li "[DATE] AW4 2.03 ac" at bounding box center [439, 123] width 125 height 12
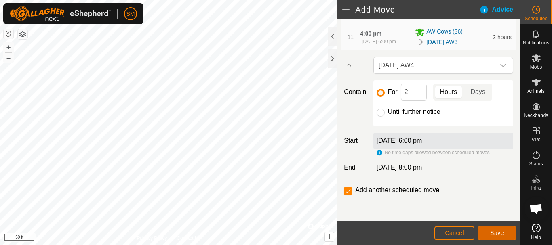
click at [508, 233] on button "Save" at bounding box center [496, 233] width 39 height 14
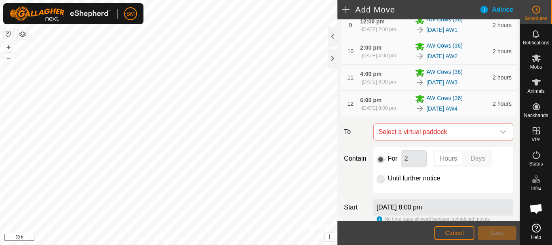
scroll to position [442, 0]
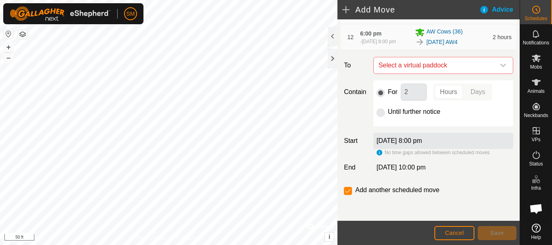
click at [500, 67] on icon "dropdown trigger" at bounding box center [503, 65] width 6 height 6
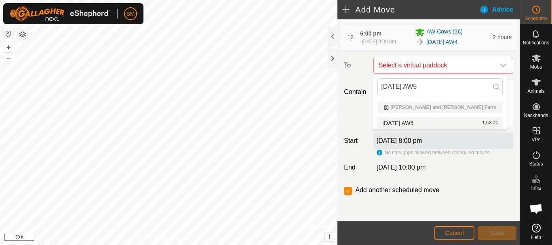
type input "[DATE] AW5"
click at [411, 122] on li "[DATE] AW5 1.53 ac" at bounding box center [439, 123] width 125 height 12
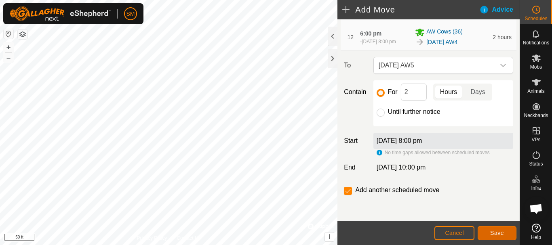
click at [492, 231] on span "Save" at bounding box center [497, 233] width 14 height 6
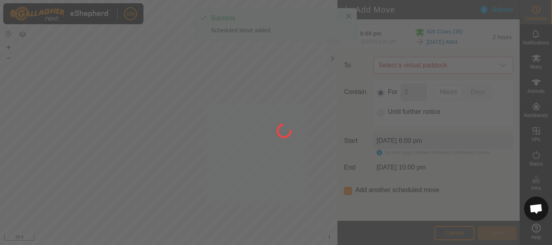
scroll to position [6, 0]
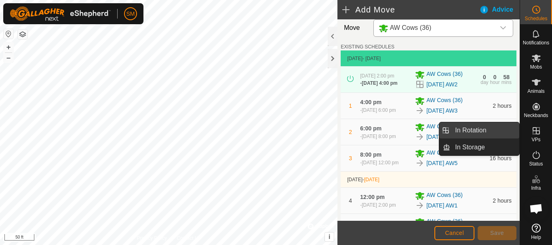
click at [470, 130] on link "In Rotation" at bounding box center [484, 130] width 69 height 16
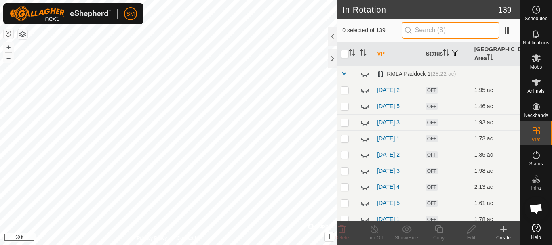
click at [463, 32] on input "text" at bounding box center [450, 30] width 98 height 17
paste input "[DATE] AW"
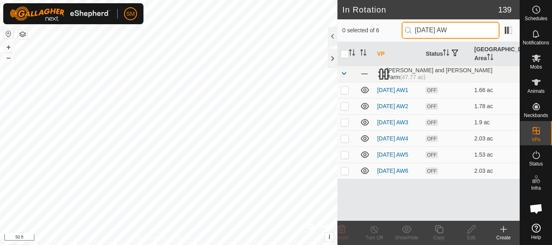
click at [449, 31] on input "[DATE] AW" at bounding box center [450, 30] width 98 height 17
click at [483, 29] on input "[DATE] AW" at bounding box center [450, 30] width 98 height 17
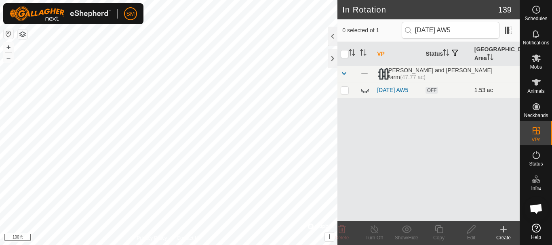
click at [363, 92] on icon at bounding box center [365, 90] width 8 height 3
click at [473, 30] on input "[DATE] AW5" at bounding box center [450, 30] width 98 height 17
paste input "5 AW"
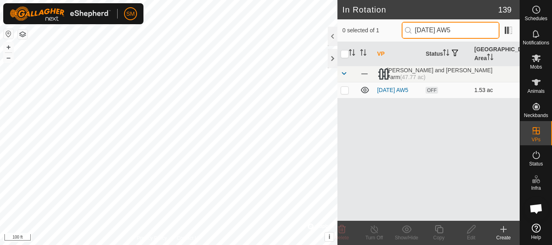
type input "[DATE] AW5"
click at [344, 92] on p-checkbox at bounding box center [344, 90] width 8 height 6
checkbox input "true"
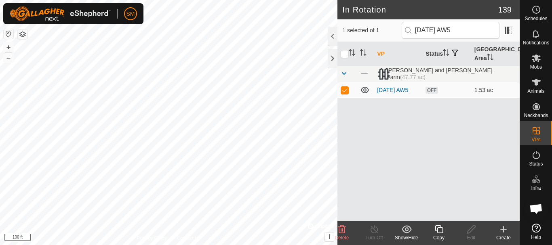
click at [439, 229] on icon at bounding box center [439, 230] width 10 height 10
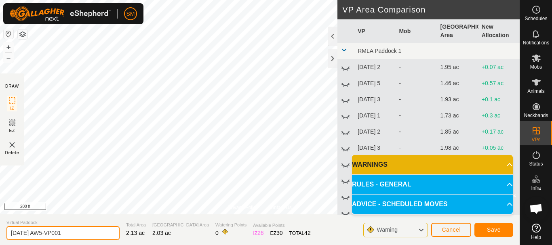
click at [75, 229] on input "[DATE] AW5-VP001" at bounding box center [62, 233] width 113 height 14
paste input "text"
click at [39, 235] on input "[DATE] AW" at bounding box center [62, 233] width 113 height 14
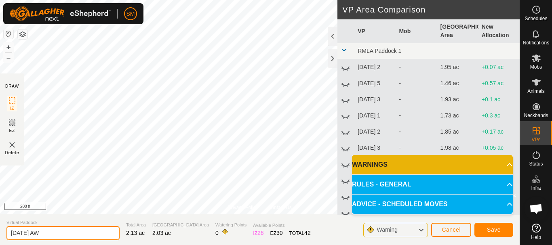
click at [60, 235] on input "[DATE] AW" at bounding box center [62, 233] width 113 height 14
drag, startPoint x: 49, startPoint y: 232, endPoint x: 4, endPoint y: 231, distance: 44.8
click at [4, 231] on section "Virtual Paddock [DATE] AW4 Total Area 2.13 ac Grazing Area 2.03 ac Watering Poi…" at bounding box center [259, 229] width 519 height 31
click at [61, 230] on input "[DATE] AW4" at bounding box center [62, 233] width 113 height 14
type input "[DATE] AW4"
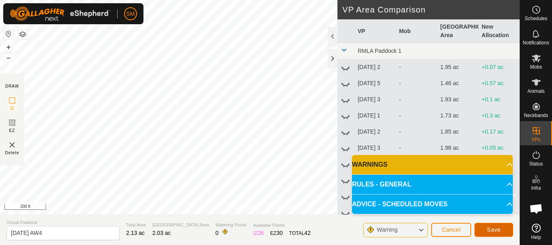
click at [492, 232] on span "Save" at bounding box center [494, 230] width 14 height 6
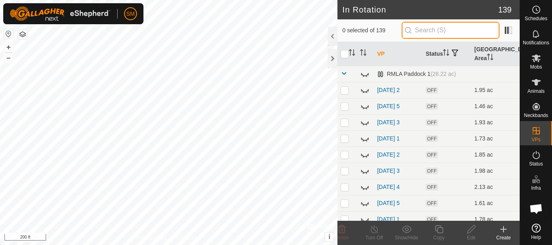
click at [464, 32] on input "text" at bounding box center [450, 30] width 98 height 17
paste input "[DATE] AW"
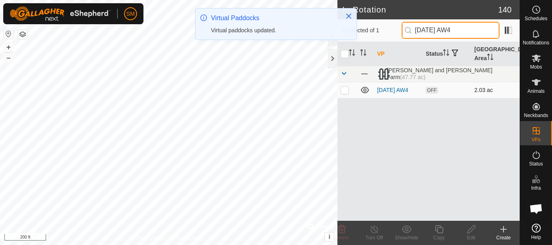
type input "[DATE] AW4"
click at [342, 92] on p-checkbox at bounding box center [344, 90] width 8 height 6
checkbox input "true"
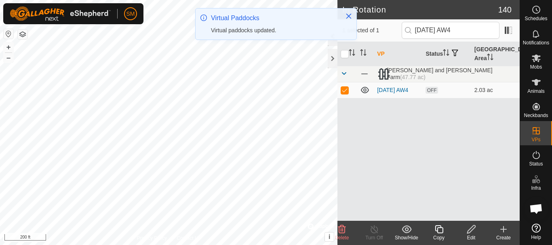
click at [441, 233] on icon at bounding box center [438, 229] width 8 height 8
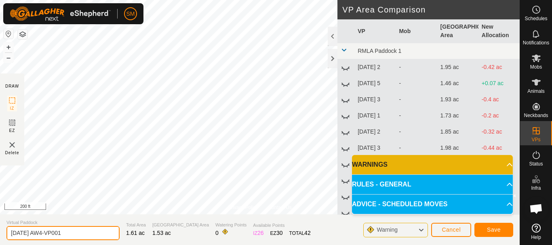
click at [98, 231] on input "[DATE] AW4-VP001" at bounding box center [62, 233] width 113 height 14
click at [97, 232] on input "[DATE] AW4-VP001" at bounding box center [62, 233] width 113 height 14
paste input "text"
type input "[DATE] AW5"
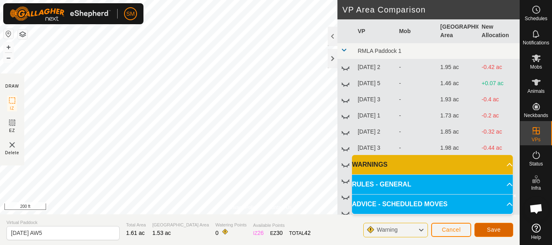
click at [501, 232] on button "Save" at bounding box center [493, 230] width 39 height 14
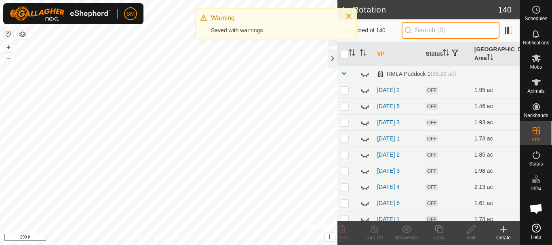
click at [459, 27] on input "text" at bounding box center [450, 30] width 98 height 17
paste input "[DATE] AW"
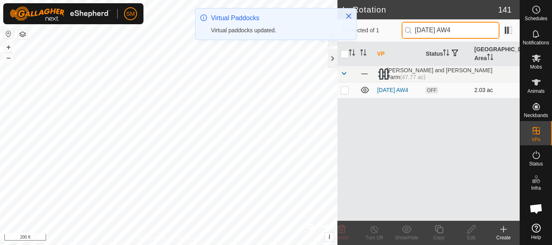
type input "[DATE] AW4"
click at [345, 92] on p-checkbox at bounding box center [344, 90] width 8 height 6
checkbox input "true"
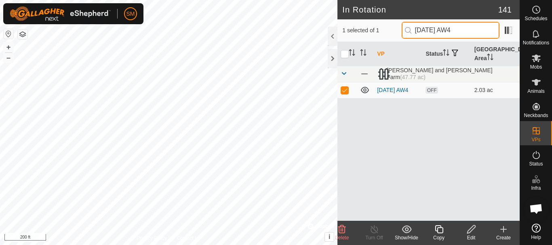
click at [476, 30] on input "[DATE] AW4" at bounding box center [450, 30] width 98 height 17
paste input "text"
type input "[DATE] AW5"
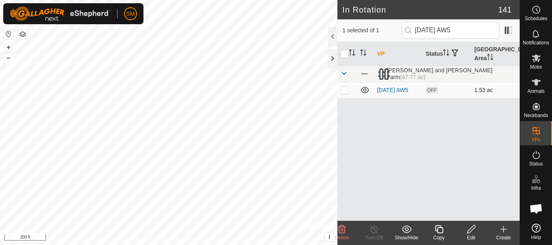
click at [362, 91] on icon at bounding box center [365, 90] width 10 height 10
click at [434, 232] on icon at bounding box center [439, 230] width 10 height 10
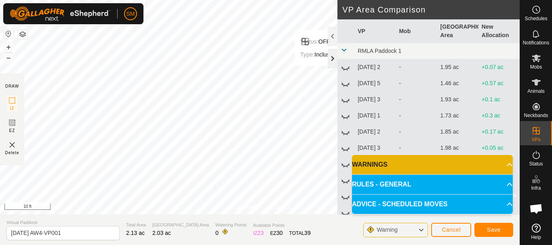
click at [334, 55] on div at bounding box center [332, 58] width 10 height 19
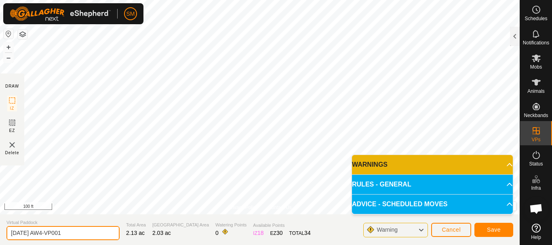
click at [99, 231] on input "[DATE] AW4-VP001" at bounding box center [62, 233] width 113 height 14
click at [99, 232] on input "[DATE] AW4-VP001" at bounding box center [62, 233] width 113 height 14
paste input "text"
type input "[DATE] AW6"
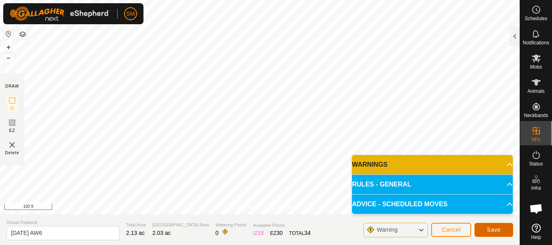
click at [500, 233] on button "Save" at bounding box center [493, 230] width 39 height 14
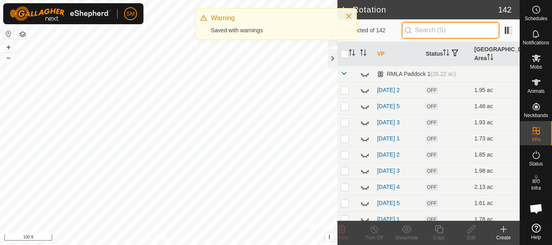
click at [443, 32] on input "text" at bounding box center [450, 30] width 98 height 17
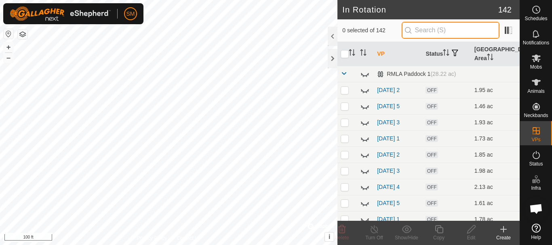
paste input "[DATE] AW"
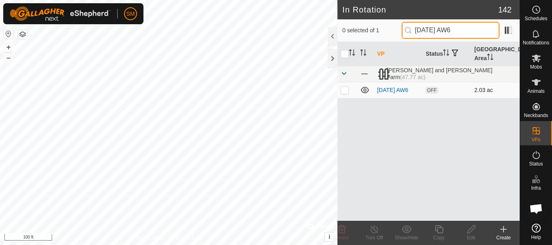
type input "[DATE] AW6"
click at [345, 92] on p-checkbox at bounding box center [344, 90] width 8 height 6
checkbox input "true"
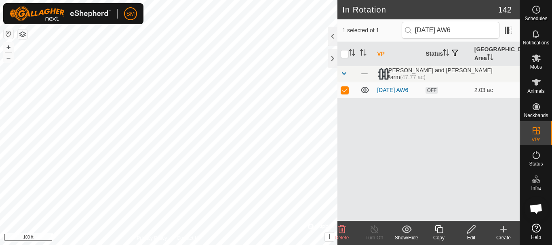
click at [439, 229] on icon at bounding box center [439, 230] width 10 height 10
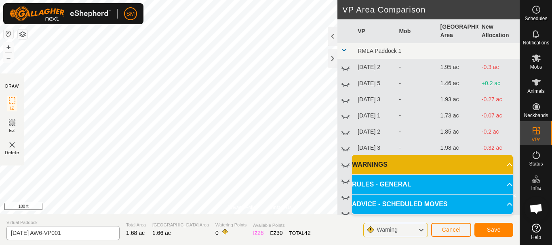
click at [104, 242] on section "Virtual Paddock [DATE] AW6-VP001 Total Area 1.68 ac Grazing Area 1.66 ac Wateri…" at bounding box center [259, 229] width 519 height 31
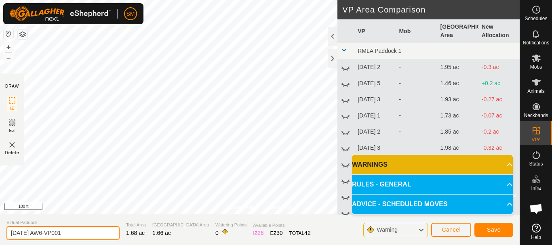
click at [100, 230] on input "[DATE] AW6-VP001" at bounding box center [62, 233] width 113 height 14
paste input "text"
type input "[DATE] AW1"
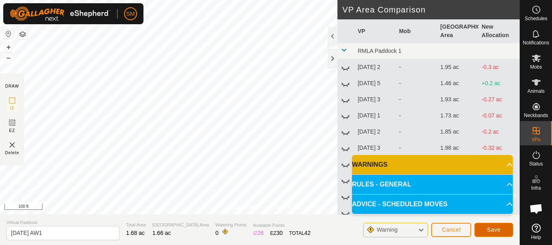
click at [502, 225] on button "Save" at bounding box center [493, 230] width 39 height 14
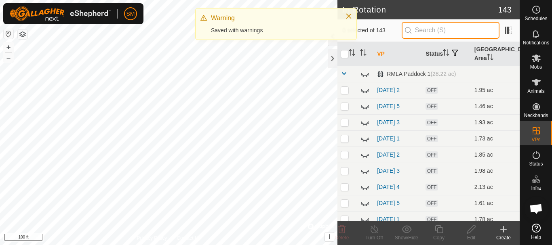
click at [458, 30] on input "text" at bounding box center [450, 30] width 98 height 17
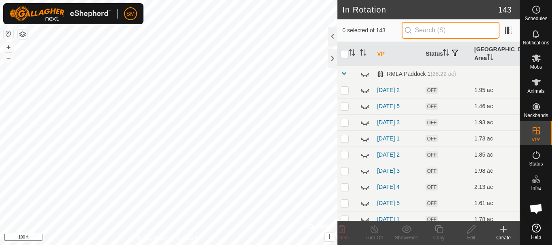
paste input "[DATE] AW"
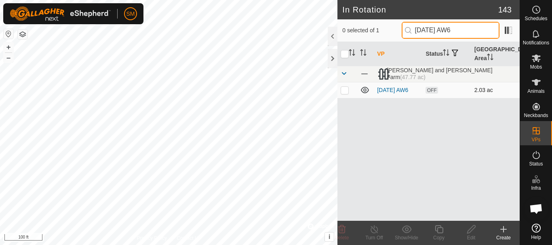
type input "[DATE] AW6"
click at [347, 93] on p-tablecheckbox at bounding box center [344, 90] width 8 height 6
checkbox input "true"
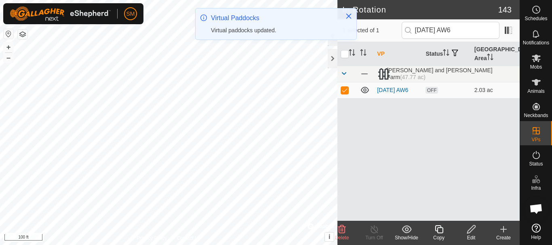
click at [439, 229] on icon at bounding box center [439, 230] width 10 height 10
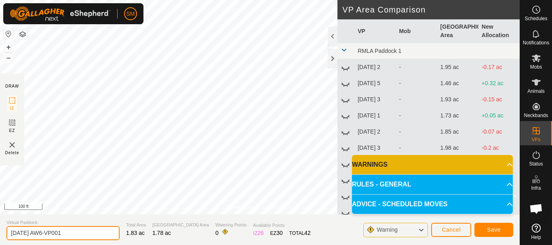
click at [91, 230] on input "[DATE] AW6-VP001" at bounding box center [62, 233] width 113 height 14
paste input "text"
type input "[DATE] AW2"
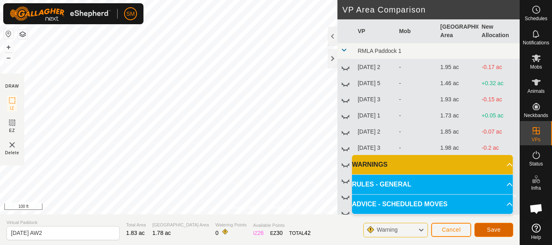
click at [493, 227] on span "Save" at bounding box center [494, 230] width 14 height 6
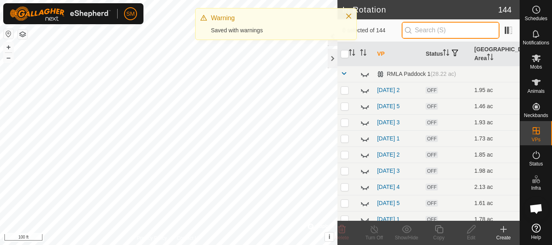
click at [434, 31] on input "text" at bounding box center [450, 30] width 98 height 17
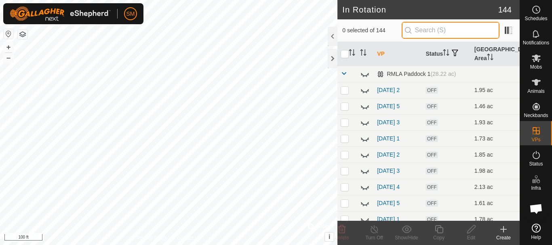
paste input "[DATE] AW"
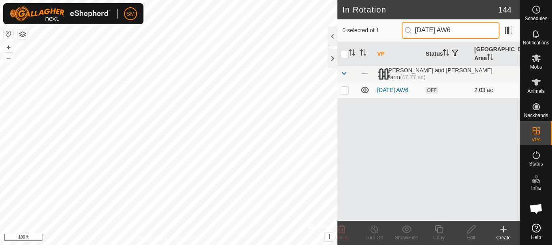
type input "[DATE] AW6"
click at [345, 92] on p-checkbox at bounding box center [344, 90] width 8 height 6
checkbox input "true"
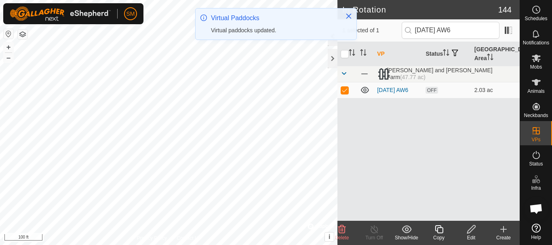
click at [440, 230] on icon at bounding box center [439, 230] width 10 height 10
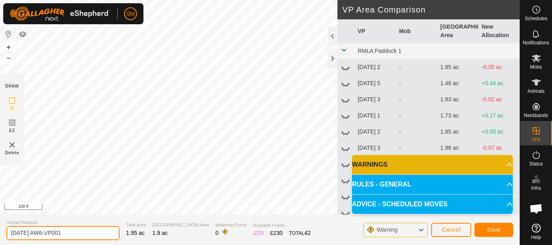
click at [91, 234] on input "[DATE] AW6-VP001" at bounding box center [62, 233] width 113 height 14
paste input "text"
type input "[DATE] AW3"
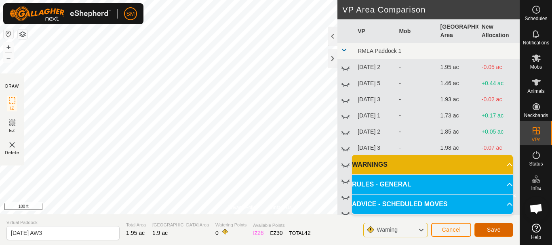
click at [510, 230] on button "Save" at bounding box center [493, 230] width 39 height 14
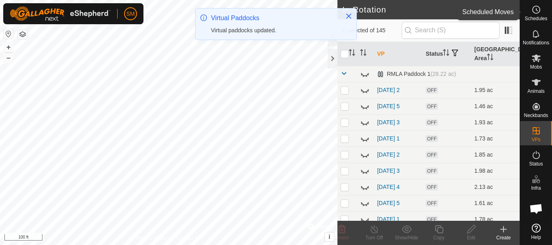
click at [539, 6] on icon at bounding box center [536, 10] width 10 height 10
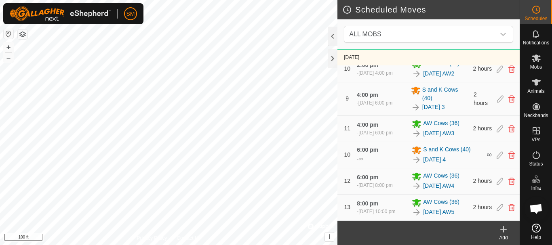
scroll to position [682, 0]
click at [496, 204] on icon at bounding box center [499, 207] width 6 height 7
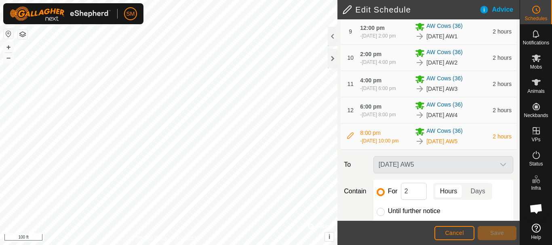
scroll to position [437, 0]
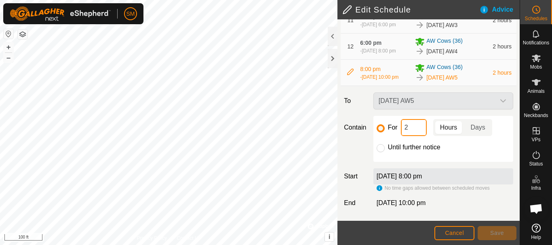
click at [416, 123] on input "2" at bounding box center [414, 127] width 26 height 17
type input "16"
click at [504, 235] on button "Save" at bounding box center [496, 233] width 39 height 14
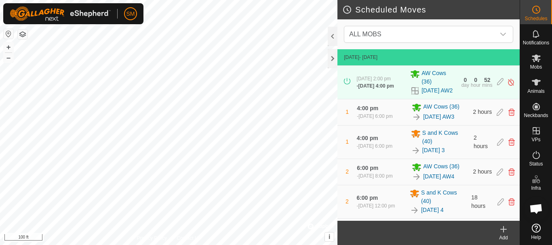
click at [503, 232] on icon at bounding box center [503, 230] width 0 height 6
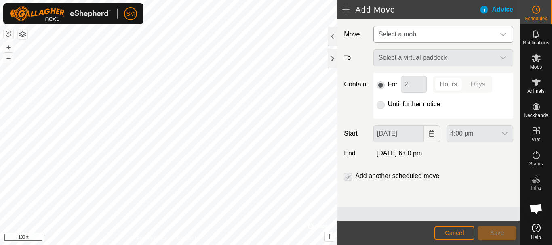
click at [505, 28] on div "dropdown trigger" at bounding box center [503, 34] width 16 height 16
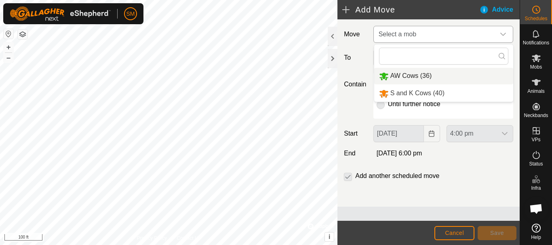
click at [422, 77] on li "AW Cows (36)" at bounding box center [443, 76] width 139 height 17
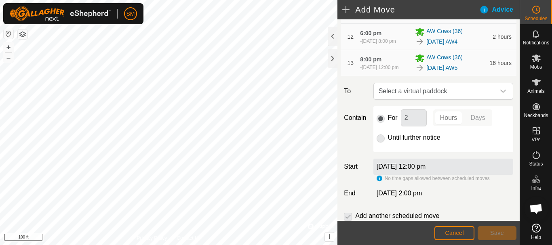
scroll to position [472, 0]
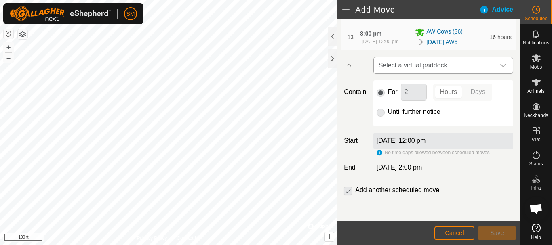
click at [497, 69] on div "dropdown trigger" at bounding box center [503, 65] width 16 height 16
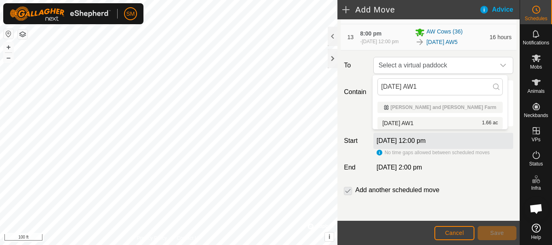
type input "[DATE] AW1"
click at [404, 122] on li "[DATE] AW1 1.66 ac" at bounding box center [439, 123] width 125 height 12
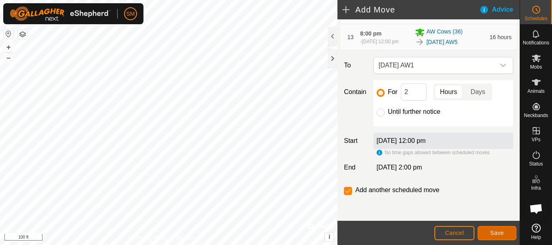
click at [496, 233] on span "Save" at bounding box center [497, 233] width 14 height 6
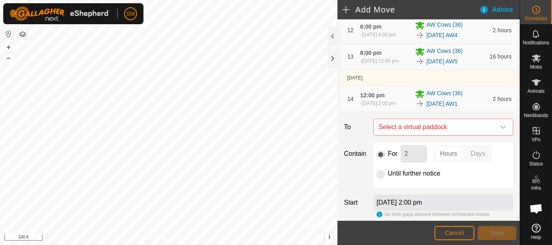
scroll to position [518, 0]
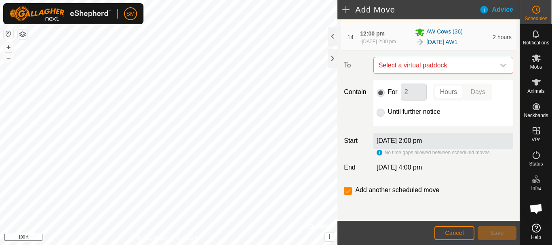
click at [500, 67] on icon "dropdown trigger" at bounding box center [503, 65] width 6 height 6
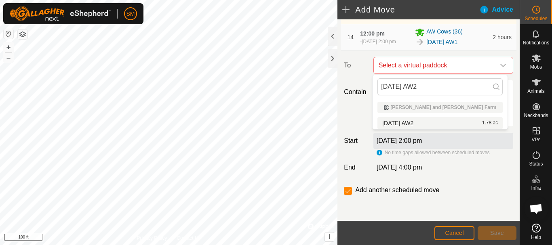
type input "[DATE] AW2"
click at [424, 121] on li "[DATE] AW2 1.78 ac" at bounding box center [439, 123] width 125 height 12
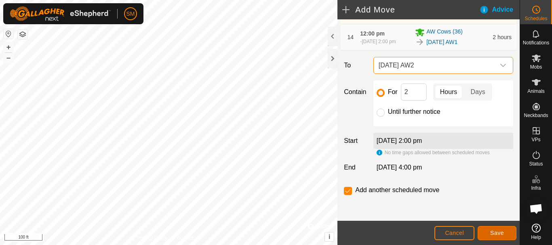
click at [497, 233] on span "Save" at bounding box center [497, 233] width 14 height 6
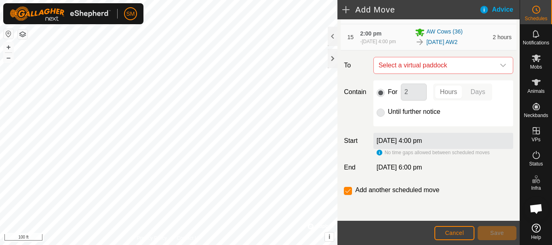
scroll to position [548, 0]
click at [500, 67] on icon "dropdown trigger" at bounding box center [503, 65] width 6 height 6
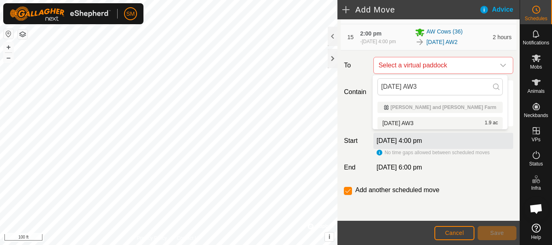
type input "[DATE] AW3"
click at [422, 121] on li "[DATE] AW3 1.9 ac" at bounding box center [439, 123] width 125 height 12
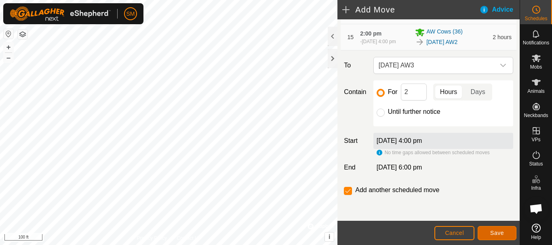
click at [495, 232] on span "Save" at bounding box center [497, 233] width 14 height 6
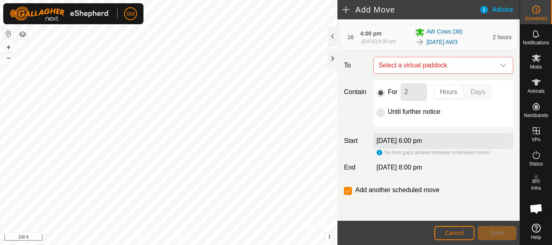
scroll to position [578, 0]
click at [495, 69] on div "dropdown trigger" at bounding box center [503, 65] width 16 height 16
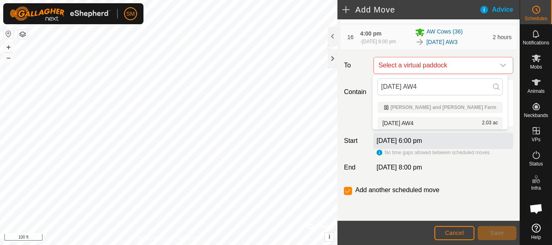
type input "[DATE] AW4"
click at [423, 125] on li "[DATE] AW4 2.03 ac" at bounding box center [439, 123] width 125 height 12
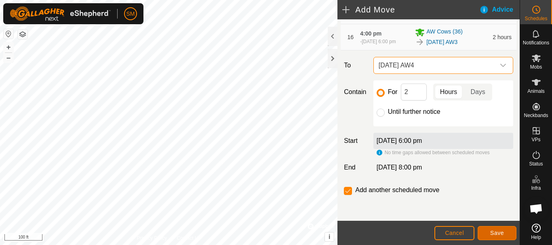
click at [499, 231] on span "Save" at bounding box center [497, 233] width 14 height 6
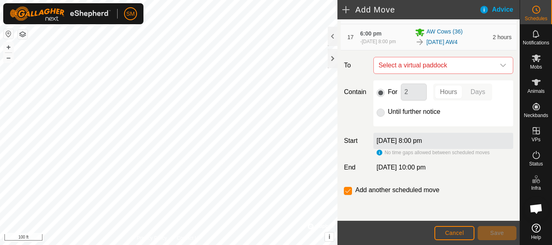
scroll to position [608, 0]
click at [500, 68] on icon "dropdown trigger" at bounding box center [503, 65] width 6 height 6
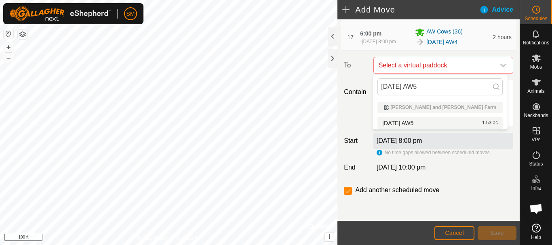
type input "[DATE] AW5"
click at [418, 122] on li "[DATE] AW5 1.53 ac" at bounding box center [439, 123] width 125 height 12
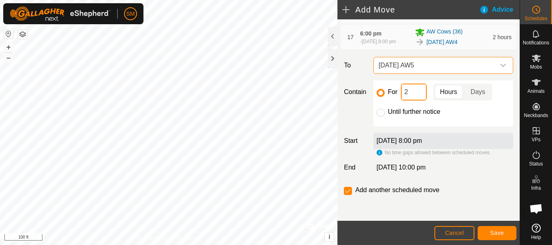
click at [413, 93] on input "2" at bounding box center [414, 92] width 26 height 17
type input "16"
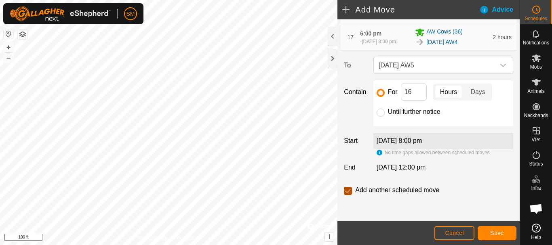
click at [349, 191] on input "checkbox" at bounding box center [348, 191] width 8 height 8
checkbox input "false"
click at [496, 230] on span "Save" at bounding box center [497, 233] width 14 height 6
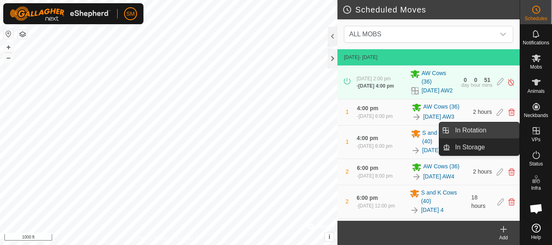
click at [482, 132] on link "In Rotation" at bounding box center [484, 130] width 69 height 16
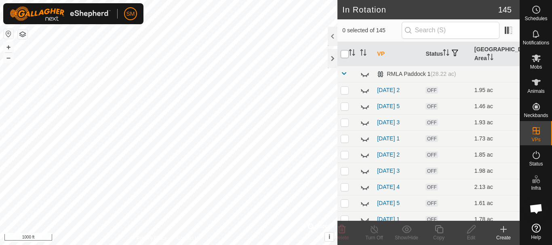
click at [345, 55] on input "checkbox" at bounding box center [344, 54] width 8 height 8
checkbox input "true"
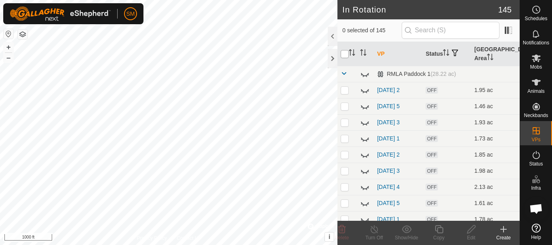
checkbox input "true"
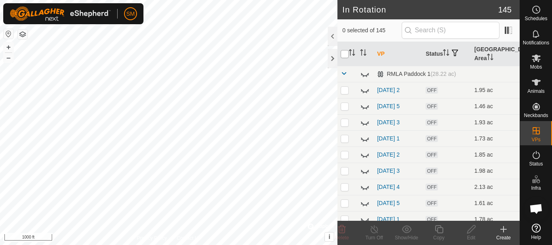
checkbox input "true"
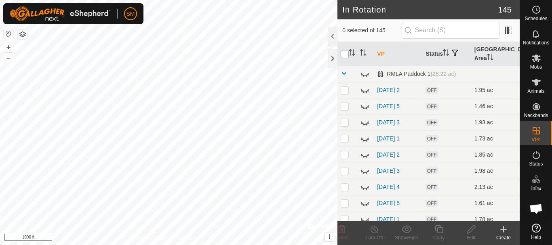
checkbox input "true"
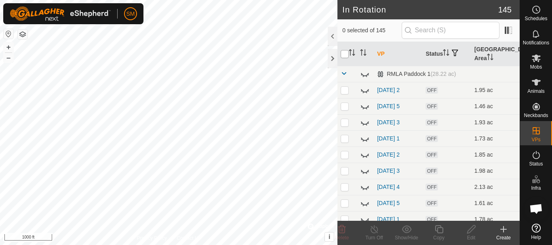
checkbox input "true"
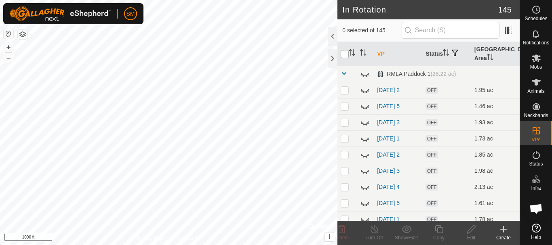
checkbox input "true"
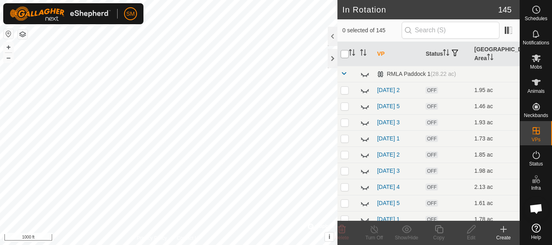
checkbox input "true"
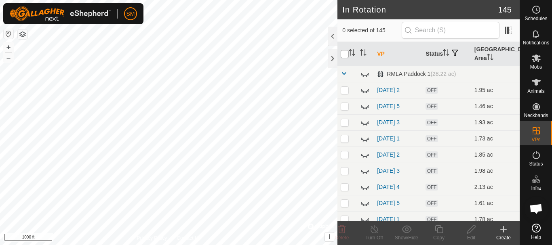
checkbox input "true"
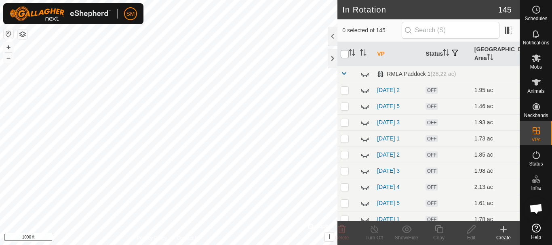
checkbox input "true"
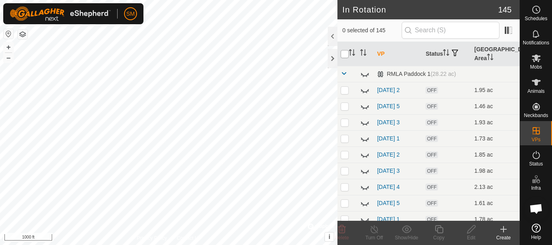
checkbox input "true"
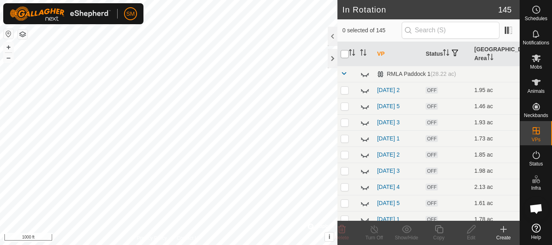
checkbox input "true"
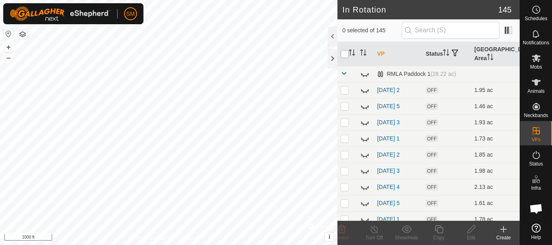
checkbox input "true"
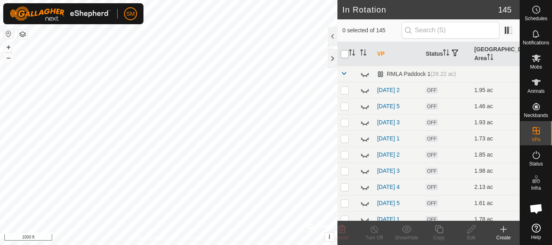
checkbox input "true"
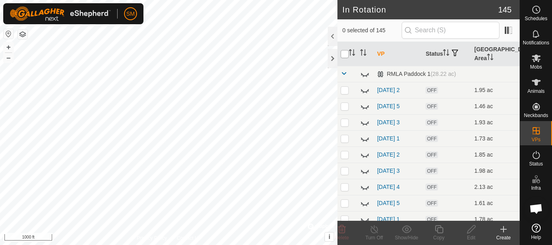
checkbox input "true"
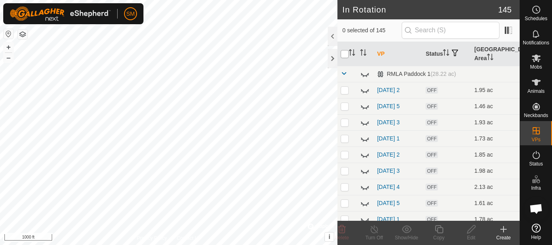
checkbox input "true"
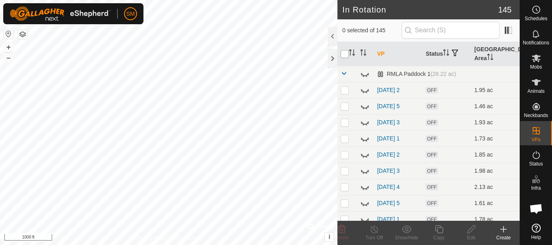
checkbox input "true"
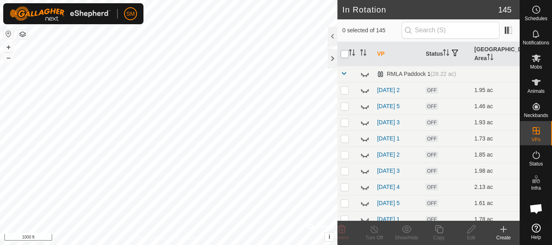
checkbox input "true"
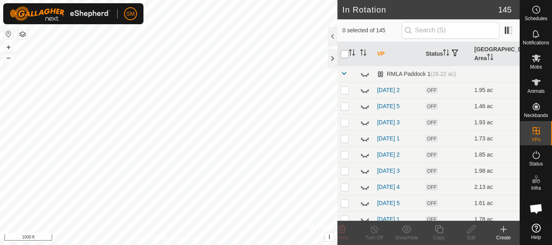
checkbox input "true"
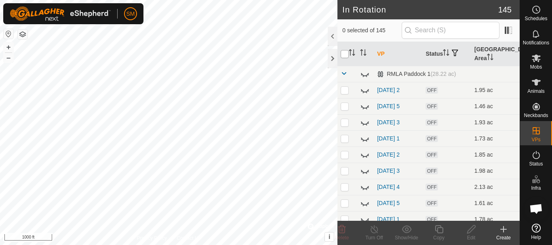
checkbox input "true"
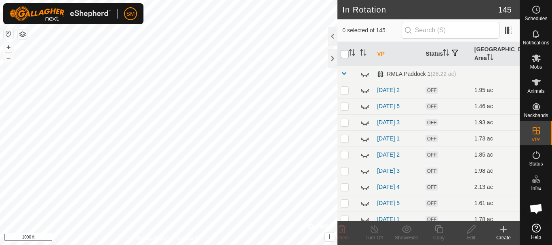
checkbox input "true"
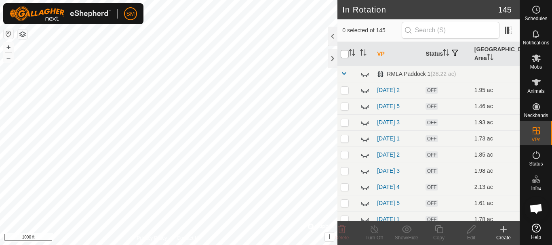
checkbox input "true"
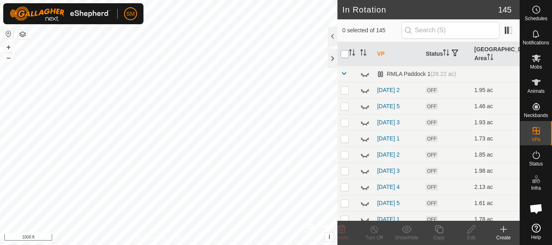
checkbox input "true"
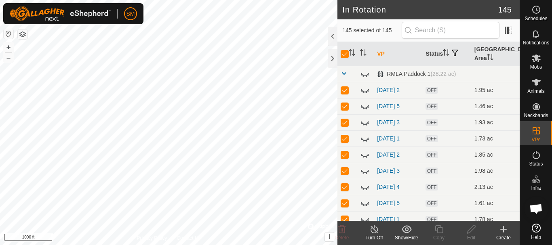
click at [405, 233] on icon at bounding box center [406, 230] width 10 height 10
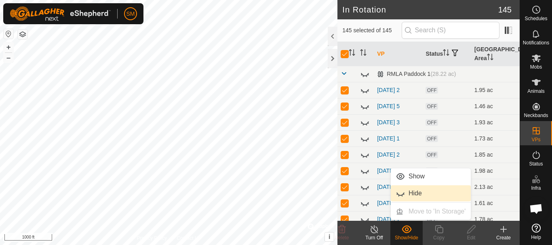
click at [414, 191] on link "Hide" at bounding box center [430, 193] width 80 height 16
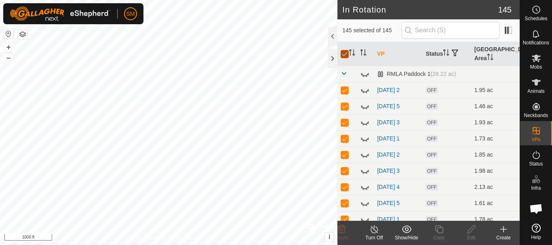
click at [344, 56] on input "checkbox" at bounding box center [344, 54] width 8 height 8
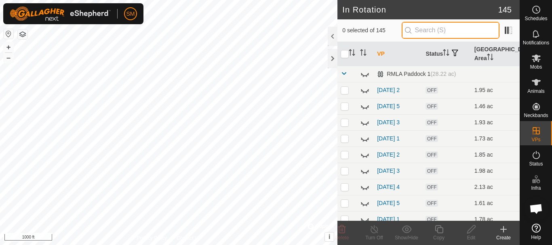
click at [459, 26] on input "text" at bounding box center [450, 30] width 98 height 17
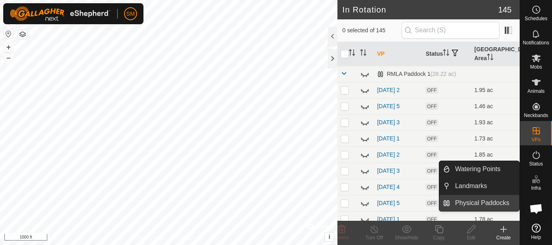
click at [468, 200] on link "Physical Paddocks" at bounding box center [484, 203] width 69 height 16
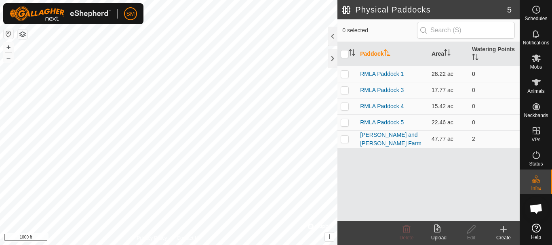
click at [343, 76] on p-checkbox at bounding box center [344, 74] width 8 height 6
click at [472, 227] on icon at bounding box center [471, 229] width 8 height 8
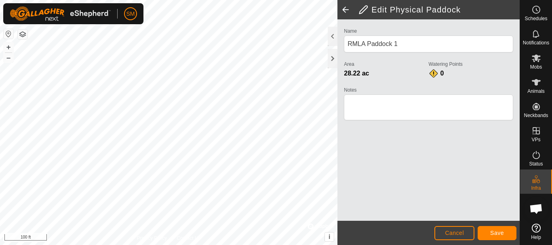
click at [44, 245] on html "SM Schedules Notifications Mobs Animals Neckbands VPs Status Infra Heatmap Help…" at bounding box center [276, 122] width 552 height 245
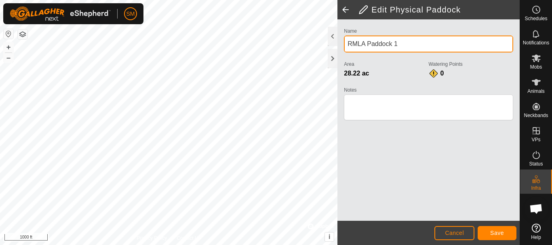
drag, startPoint x: 367, startPoint y: 43, endPoint x: 422, endPoint y: 48, distance: 55.1
click at [422, 48] on input "RMLA Paddock 1" at bounding box center [428, 44] width 169 height 17
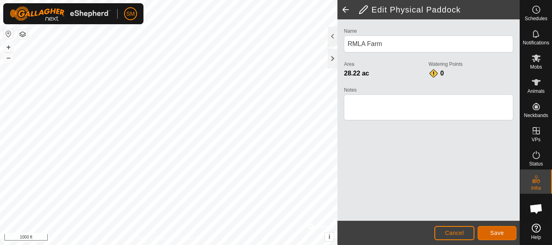
click at [503, 233] on span "Save" at bounding box center [497, 233] width 14 height 6
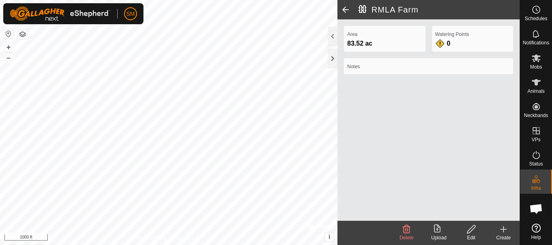
click at [342, 8] on span at bounding box center [345, 9] width 16 height 19
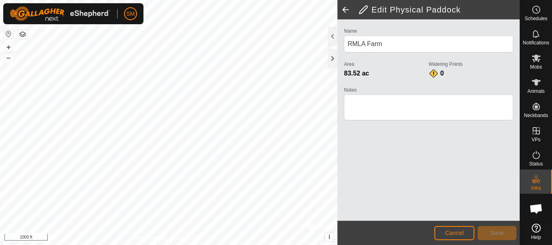
click at [343, 8] on span at bounding box center [345, 9] width 16 height 19
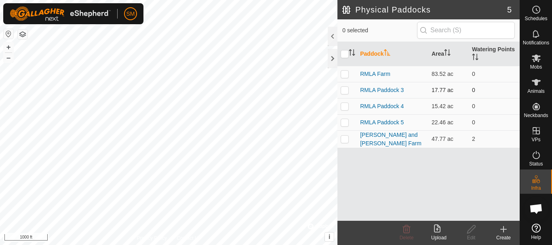
click at [346, 92] on p-checkbox at bounding box center [344, 90] width 8 height 6
click at [345, 108] on p-checkbox at bounding box center [344, 106] width 8 height 6
click at [345, 124] on p-checkbox at bounding box center [344, 122] width 8 height 6
click at [408, 233] on icon at bounding box center [407, 229] width 8 height 8
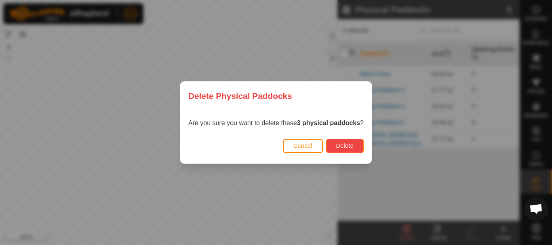
click at [347, 146] on span "Delete" at bounding box center [344, 146] width 17 height 6
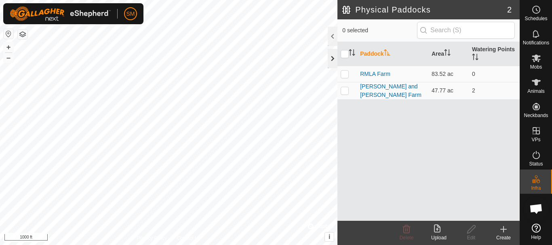
click at [334, 56] on div at bounding box center [332, 58] width 10 height 19
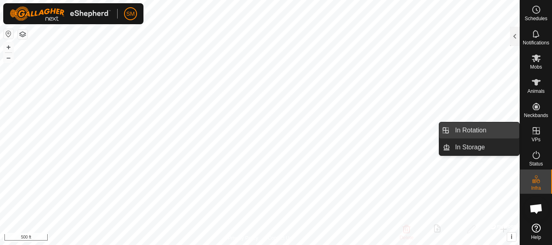
click at [479, 130] on link "In Rotation" at bounding box center [484, 130] width 69 height 16
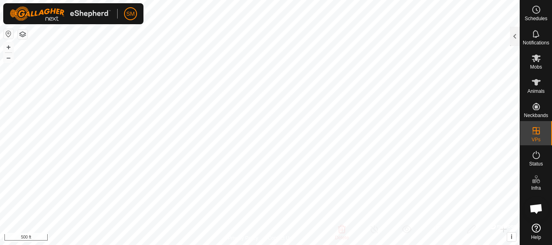
click at [519, 35] on div "Schedules Notifications Mobs Animals Neckbands VPs Status Infra Heatmap Help" at bounding box center [535, 122] width 32 height 245
click at [516, 36] on div at bounding box center [515, 36] width 10 height 19
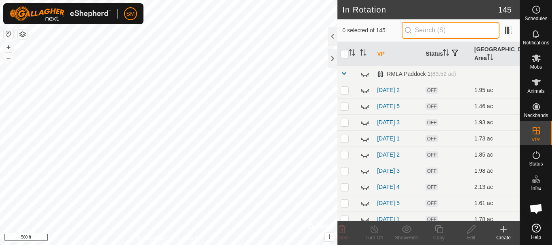
click at [465, 33] on input "text" at bounding box center [450, 30] width 98 height 17
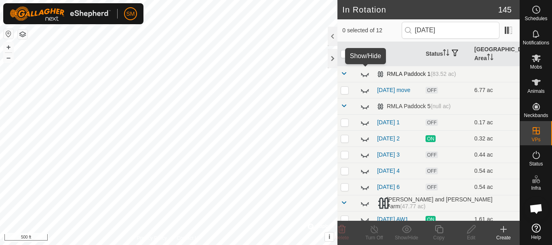
click at [364, 73] on icon at bounding box center [365, 74] width 10 height 10
click at [364, 73] on icon at bounding box center [365, 74] width 8 height 6
click at [363, 126] on icon at bounding box center [363, 125] width 1 height 2
click at [362, 143] on icon at bounding box center [365, 139] width 10 height 10
click at [367, 159] on icon at bounding box center [365, 155] width 10 height 10
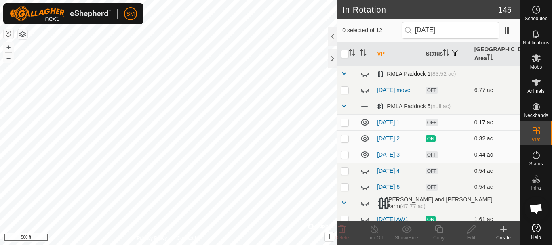
click at [366, 177] on td at bounding box center [365, 171] width 17 height 16
click at [366, 173] on icon at bounding box center [365, 171] width 8 height 3
click at [364, 191] on icon at bounding box center [365, 187] width 10 height 10
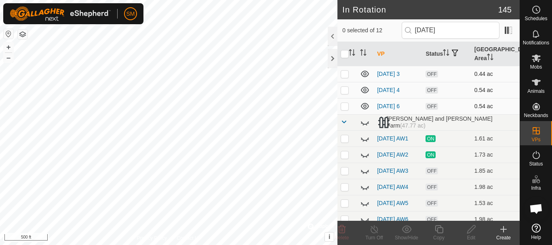
scroll to position [96, 0]
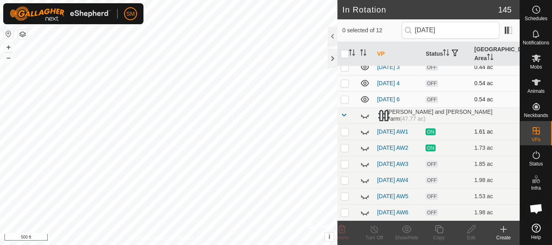
click at [367, 127] on icon at bounding box center [365, 132] width 10 height 10
click at [365, 144] on icon at bounding box center [365, 148] width 10 height 10
click at [345, 161] on p-checkbox at bounding box center [344, 164] width 8 height 6
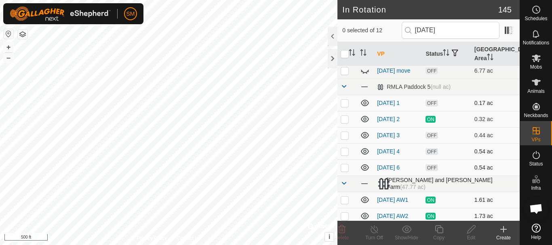
scroll to position [0, 0]
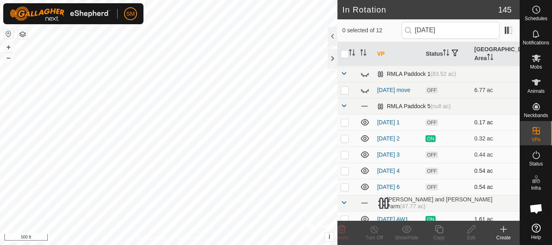
click at [342, 106] on span at bounding box center [343, 106] width 6 height 6
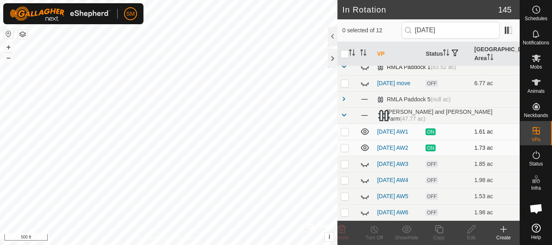
scroll to position [15, 0]
click at [364, 160] on icon at bounding box center [365, 164] width 10 height 10
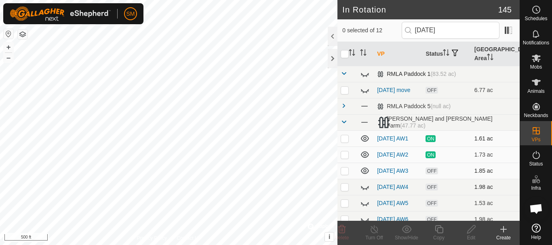
click at [365, 192] on icon at bounding box center [365, 187] width 10 height 10
click at [365, 208] on icon at bounding box center [365, 203] width 10 height 10
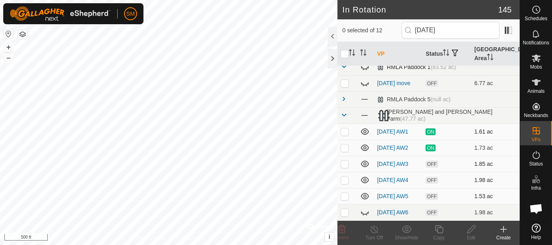
scroll to position [15, 0]
click at [366, 214] on icon at bounding box center [366, 215] width 1 height 2
click at [458, 31] on input "[DATE]" at bounding box center [450, 30] width 98 height 17
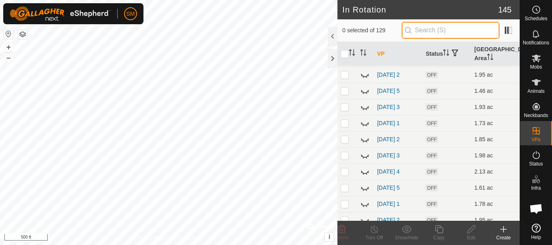
scroll to position [0, 0]
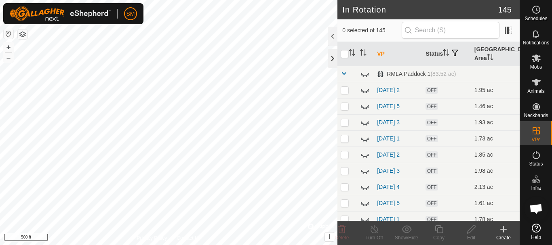
click at [329, 57] on div at bounding box center [332, 58] width 10 height 19
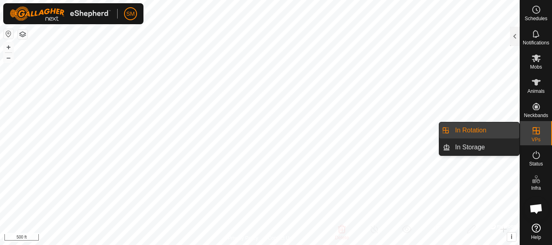
click at [470, 128] on link "In Rotation" at bounding box center [484, 130] width 69 height 16
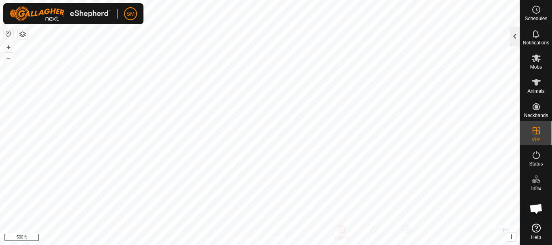
click at [517, 32] on div at bounding box center [515, 36] width 10 height 19
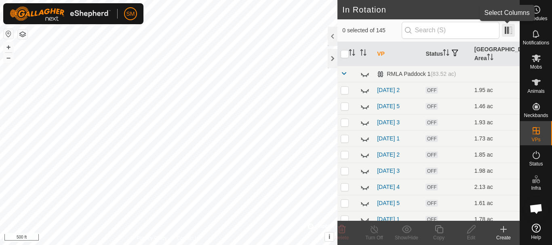
click at [508, 29] on span at bounding box center [508, 30] width 13 height 13
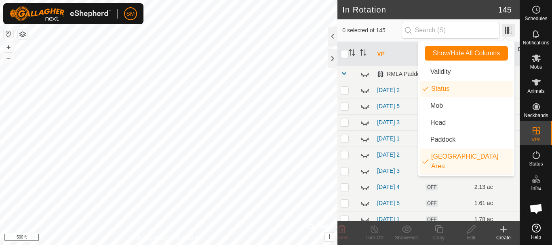
click at [508, 29] on span at bounding box center [508, 30] width 13 height 13
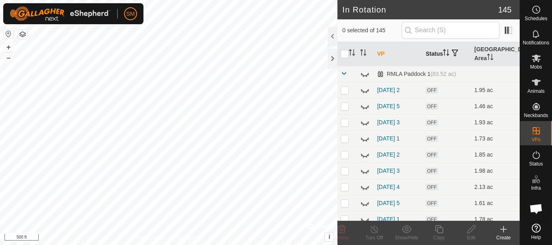
click at [446, 52] on icon "Activate to sort" at bounding box center [446, 52] width 6 height 6
click at [342, 73] on span at bounding box center [343, 73] width 6 height 6
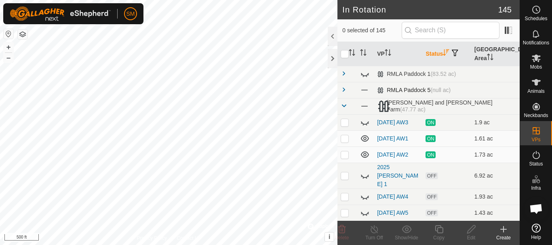
click at [344, 90] on span at bounding box center [343, 89] width 6 height 6
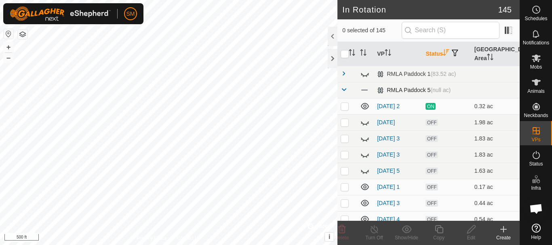
click at [344, 90] on span at bounding box center [343, 89] width 6 height 6
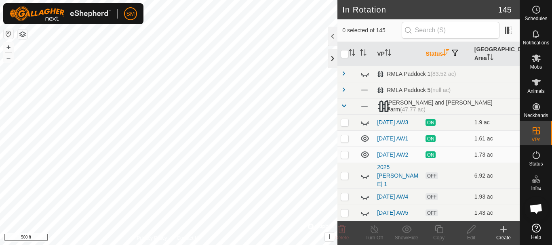
click at [334, 59] on div at bounding box center [332, 58] width 10 height 19
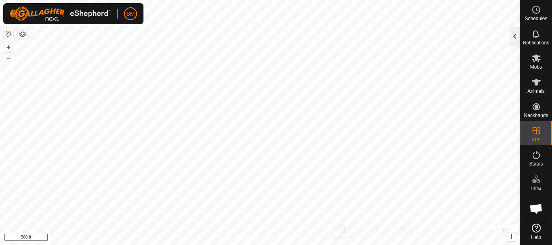
click at [510, 38] on div at bounding box center [515, 36] width 10 height 19
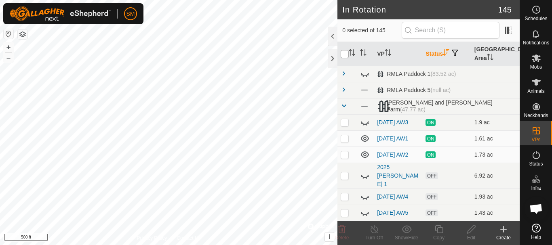
click at [342, 57] on input "checkbox" at bounding box center [344, 54] width 8 height 8
click at [412, 231] on show-hide-svg-icon at bounding box center [406, 230] width 32 height 10
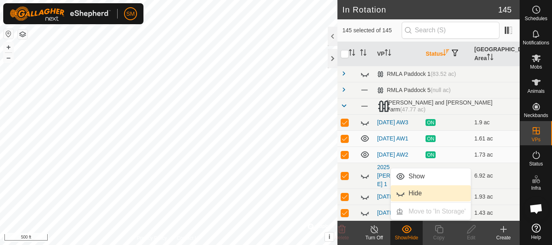
click at [409, 194] on link "Hide" at bounding box center [430, 193] width 80 height 16
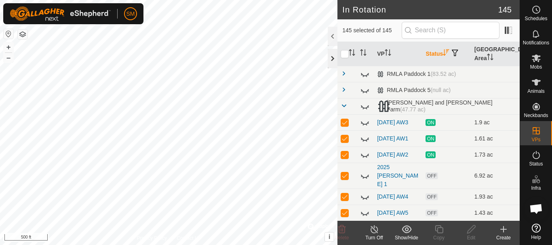
click at [328, 55] on div at bounding box center [332, 58] width 10 height 19
